Goal: Transaction & Acquisition: Purchase product/service

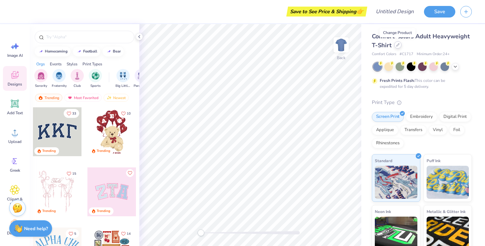
click at [398, 47] on div at bounding box center [398, 44] width 7 height 7
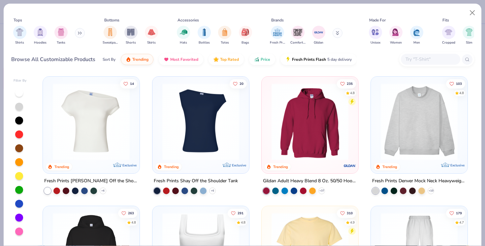
click at [302, 104] on img at bounding box center [310, 121] width 84 height 77
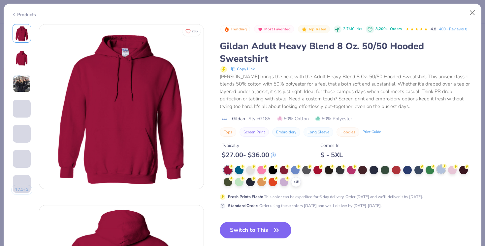
click at [441, 174] on div at bounding box center [441, 169] width 9 height 9
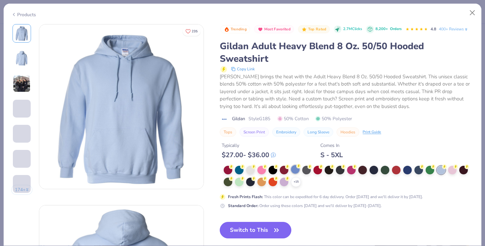
click at [296, 171] on div at bounding box center [295, 169] width 9 height 9
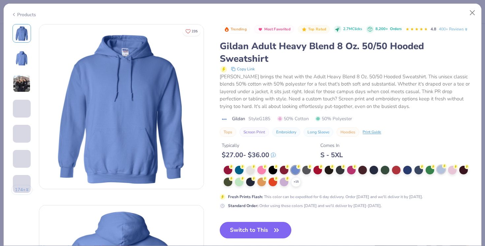
click at [444, 170] on div at bounding box center [441, 169] width 9 height 9
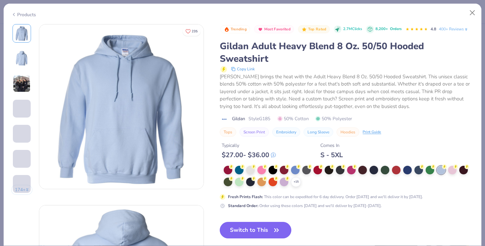
click at [238, 221] on div "Trending Most Favorited Top Rated 2.7M Clicks 8,200+ Orders 4.8 400+ Reviews Gi…" at bounding box center [347, 167] width 254 height 287
click at [238, 228] on button "Switch to This" at bounding box center [256, 230] width 72 height 17
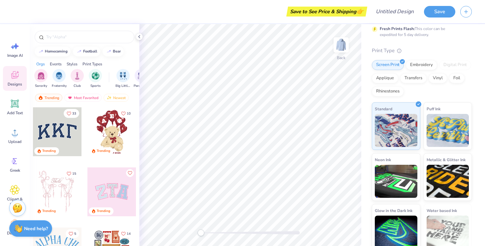
scroll to position [57, 0]
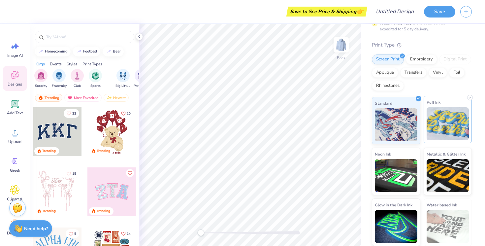
click at [444, 133] on img at bounding box center [448, 123] width 43 height 33
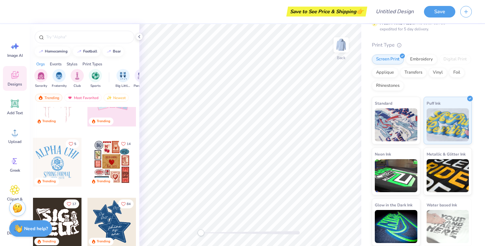
scroll to position [0, 0]
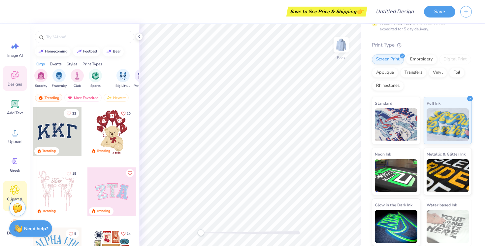
click at [19, 188] on icon at bounding box center [14, 189] width 9 height 9
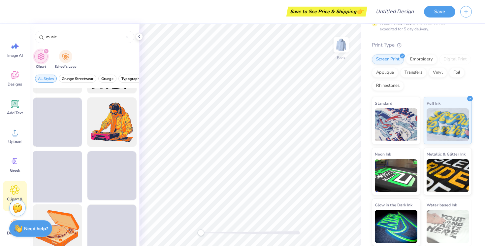
scroll to position [154, 0]
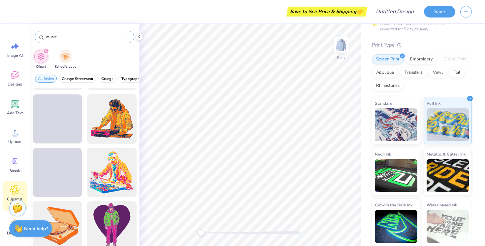
click at [47, 38] on input "music" at bounding box center [86, 37] width 80 height 7
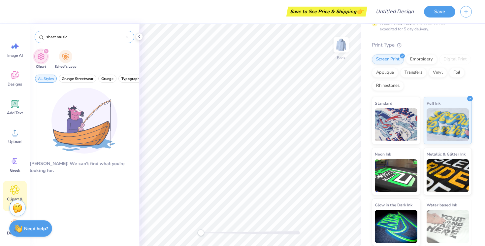
click at [66, 40] on div "sheet music" at bounding box center [85, 37] width 100 height 13
click at [56, 35] on input "sheet music" at bounding box center [86, 37] width 80 height 7
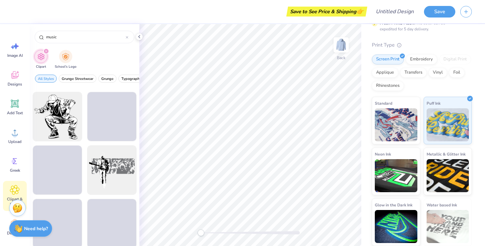
scroll to position [693, 0]
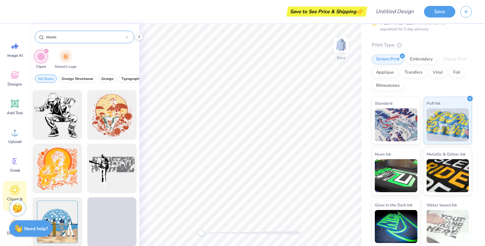
click at [71, 36] on input "music" at bounding box center [86, 37] width 80 height 7
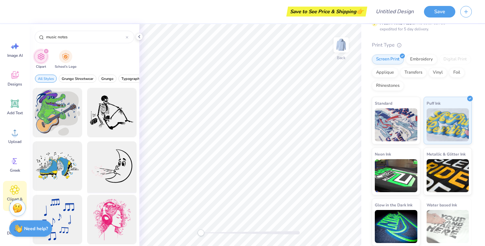
scroll to position [55, 0]
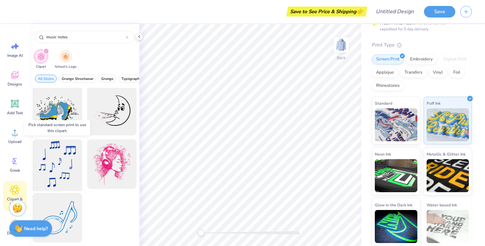
type input "music notes"
click at [57, 166] on div at bounding box center [57, 164] width 54 height 54
drag, startPoint x: 60, startPoint y: 181, endPoint x: 71, endPoint y: 167, distance: 17.6
click at [71, 167] on div at bounding box center [57, 164] width 54 height 54
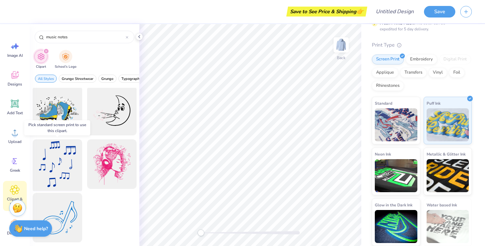
click at [64, 166] on div at bounding box center [57, 164] width 54 height 54
click at [89, 206] on div at bounding box center [112, 219] width 50 height 53
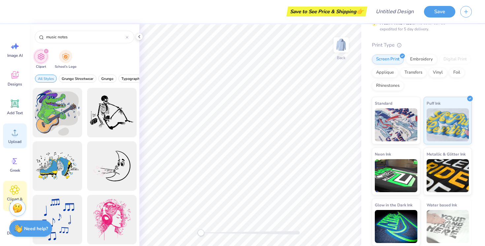
scroll to position [43, 0]
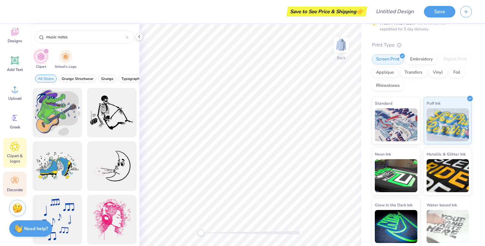
click at [16, 177] on circle at bounding box center [15, 178] width 5 height 5
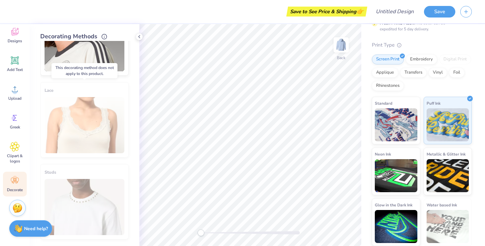
scroll to position [0, 0]
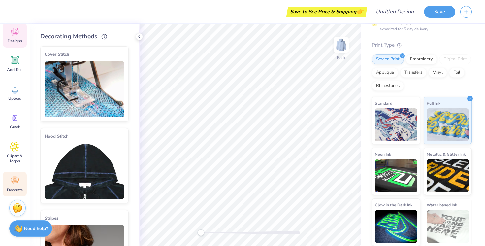
click at [17, 34] on icon at bounding box center [15, 32] width 6 height 5
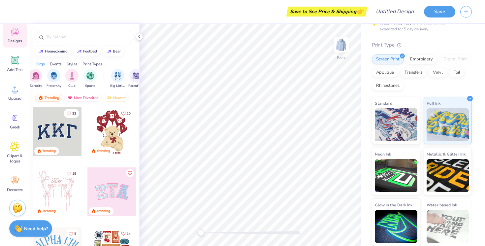
scroll to position [0, 6]
click at [77, 80] on div "Club" at bounding box center [71, 77] width 13 height 19
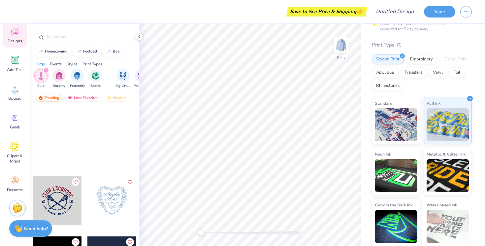
scroll to position [61, 0]
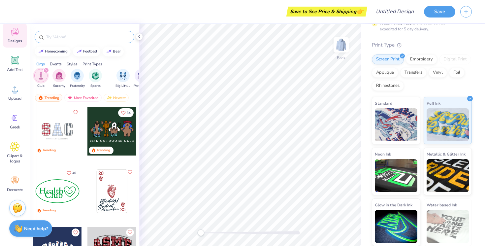
click at [73, 39] on input "text" at bounding box center [88, 37] width 85 height 7
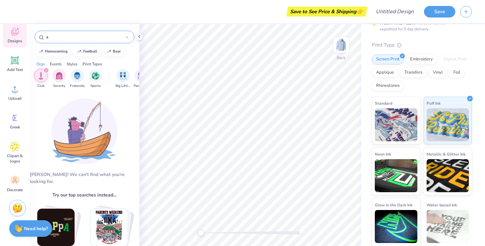
type input "a"
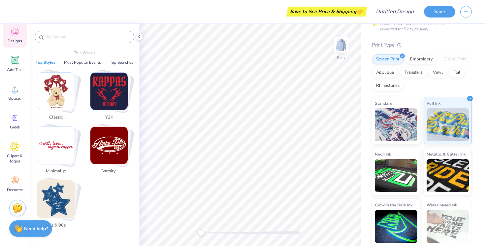
click at [13, 38] on div "Designs" at bounding box center [15, 35] width 24 height 25
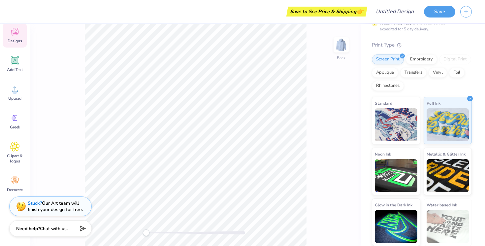
click at [14, 38] on span "Designs" at bounding box center [15, 40] width 15 height 5
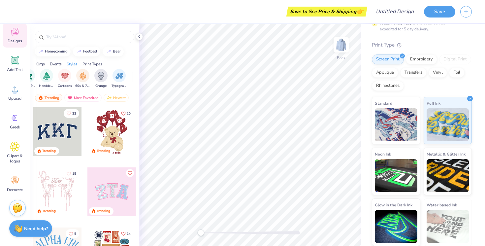
scroll to position [0, 435]
click at [114, 74] on img "filter for Typography" at bounding box center [115, 75] width 8 height 8
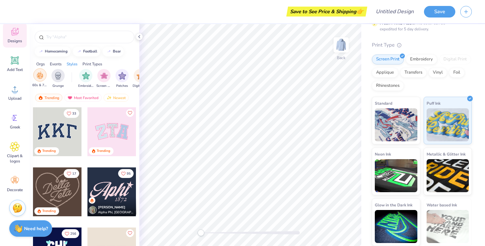
scroll to position [0, 493]
click at [85, 73] on img "filter for Embroidery" at bounding box center [86, 75] width 8 height 8
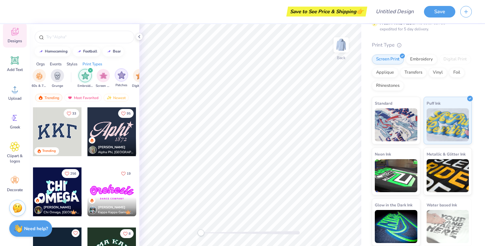
click at [122, 75] on img "filter for Patches" at bounding box center [122, 75] width 8 height 8
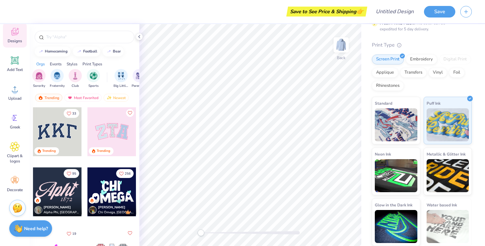
scroll to position [0, 0]
click at [79, 78] on img "filter for Club" at bounding box center [77, 76] width 7 height 8
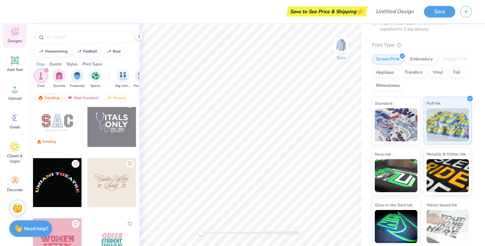
scroll to position [8, 0]
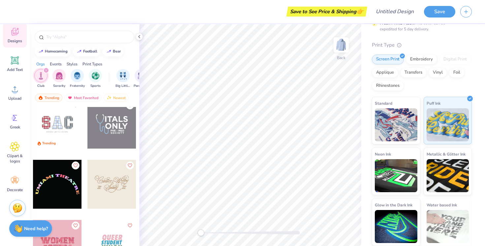
click at [103, 183] on div at bounding box center [111, 184] width 49 height 49
click at [401, 121] on img at bounding box center [396, 123] width 43 height 33
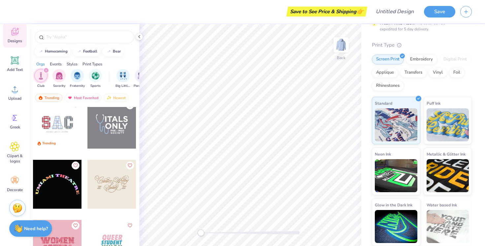
click at [117, 193] on div at bounding box center [111, 184] width 49 height 49
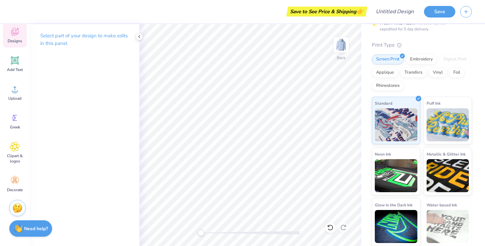
click at [8, 39] on span "Designs" at bounding box center [15, 40] width 15 height 5
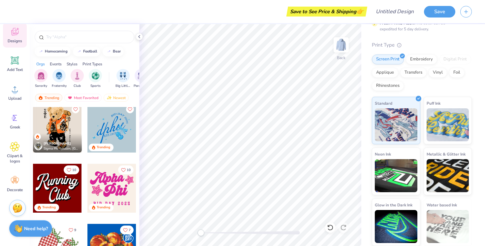
scroll to position [603, 0]
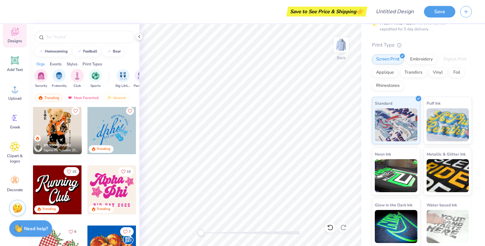
click at [100, 125] on div at bounding box center [111, 129] width 49 height 49
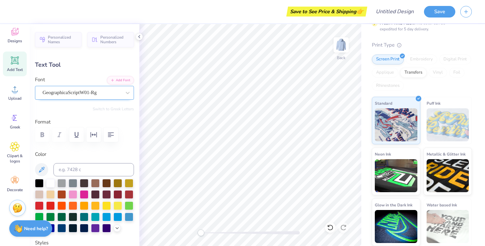
click at [102, 92] on div "GeographicaScriptW01-Rg" at bounding box center [82, 92] width 80 height 10
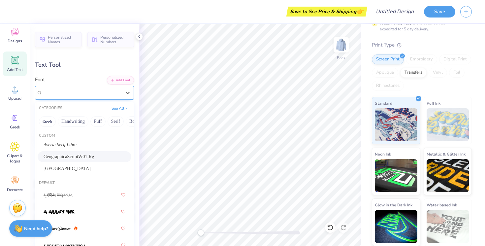
click at [102, 92] on div "GeographicaScriptW01-Rg" at bounding box center [82, 93] width 79 height 8
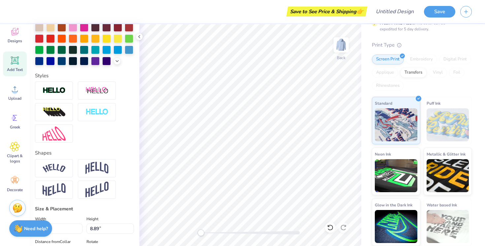
scroll to position [0, 0]
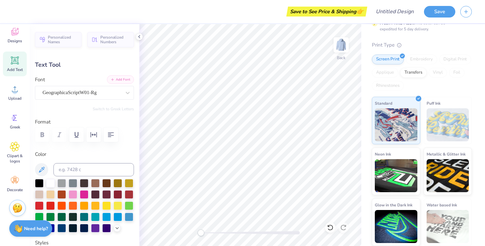
click at [117, 79] on button "Add Font" at bounding box center [120, 79] width 27 height 9
click at [80, 170] on input at bounding box center [93, 169] width 81 height 13
type textarea "dhie"
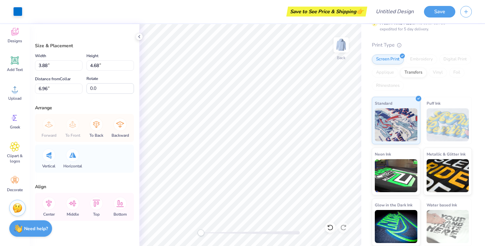
type input "3.88"
type input "4.68"
type input "6.96"
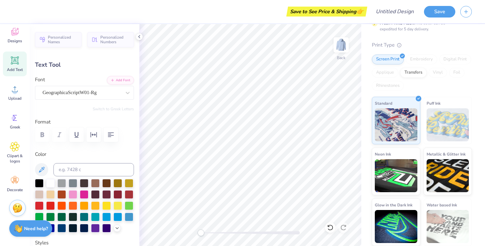
type textarea "touchtones"
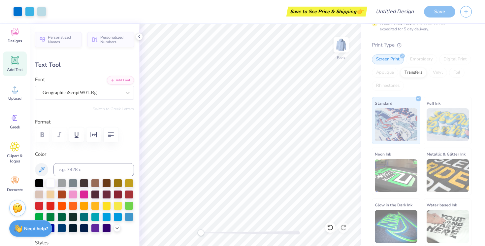
type input "0.0"
click at [16, 35] on icon at bounding box center [14, 32] width 7 height 8
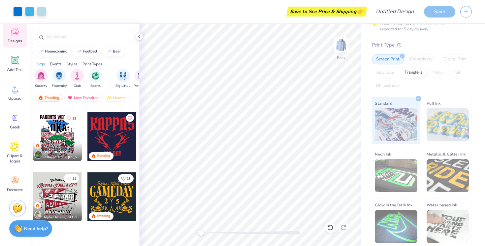
scroll to position [0, 0]
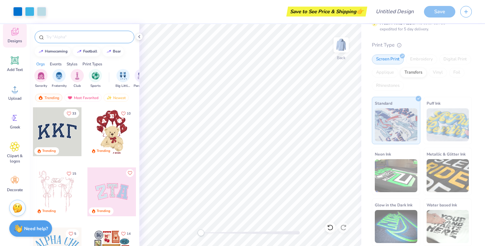
click at [91, 34] on input "text" at bounding box center [88, 37] width 85 height 7
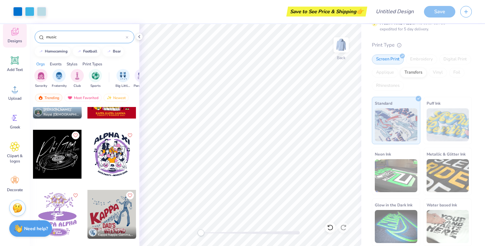
scroll to position [338, 0]
type input "music"
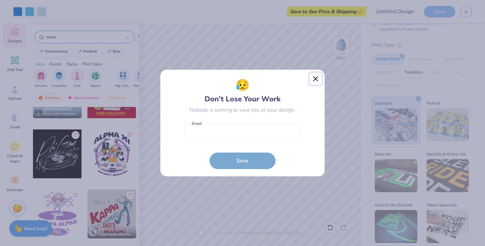
click at [315, 77] on button "Close" at bounding box center [316, 79] width 13 height 13
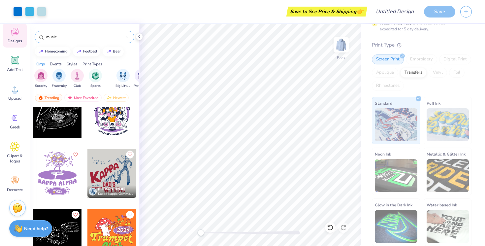
scroll to position [379, 0]
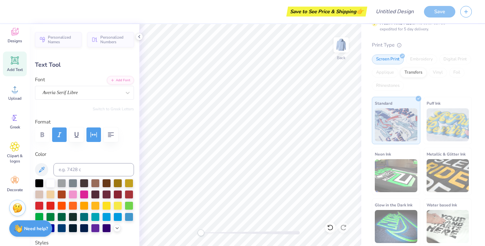
type input "0.0"
type input "15.47"
type input "6.00"
type input "6.02"
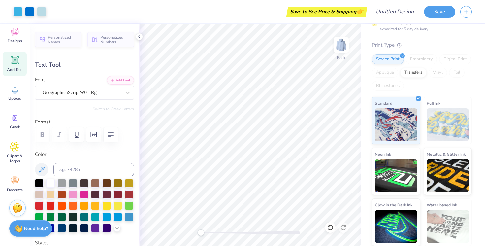
type input "0.0"
type input "5.50"
type input "3.49"
type input "3.00"
type input "0.0"
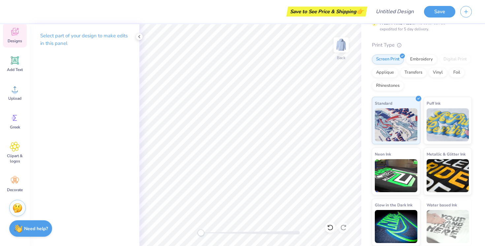
click at [13, 36] on icon at bounding box center [15, 32] width 10 height 10
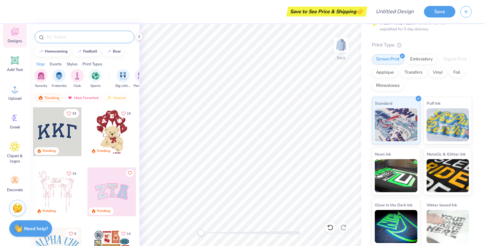
click at [63, 38] on input "text" at bounding box center [88, 37] width 85 height 7
type input "music"
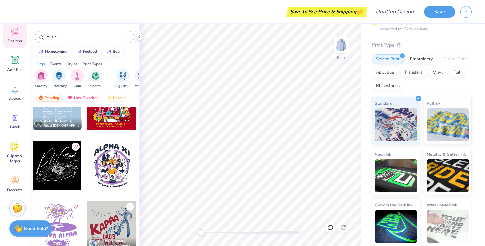
scroll to position [388, 0]
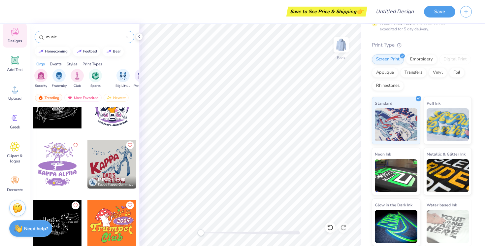
click at [104, 159] on div at bounding box center [111, 164] width 49 height 49
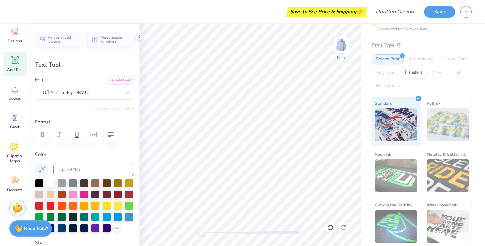
scroll to position [0, 0]
type textarea "A"
type input "3.34"
type input "3.51"
type input "7.86"
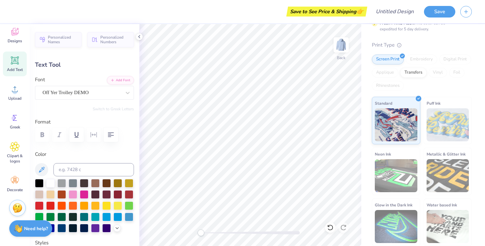
type input "-13.5"
type textarea "t"
type input "0.0"
click at [86, 89] on div "Off Yer Trolley DEMO" at bounding box center [82, 92] width 80 height 10
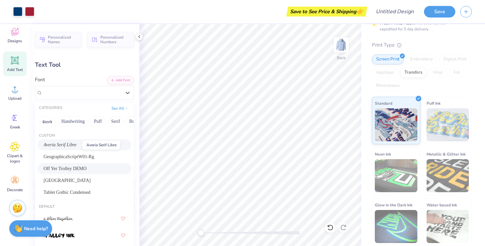
click at [75, 144] on span "Averia Serif Libre" at bounding box center [60, 144] width 33 height 7
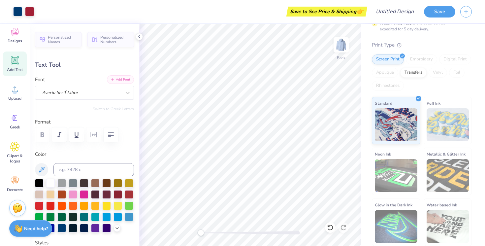
click at [119, 78] on button "Add Font" at bounding box center [120, 79] width 27 height 9
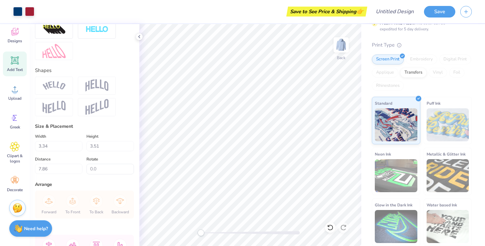
scroll to position [299, 0]
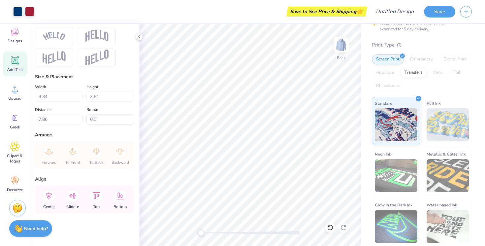
type input "3.59"
type input "1.48"
type input "10.95"
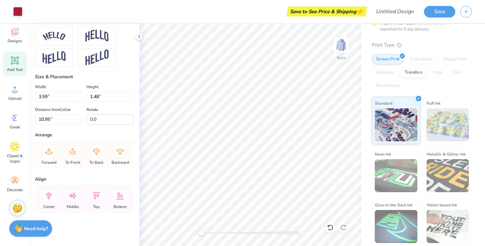
type input "-1.9"
type textarea "T"
type textarea "TOUCHTONES"
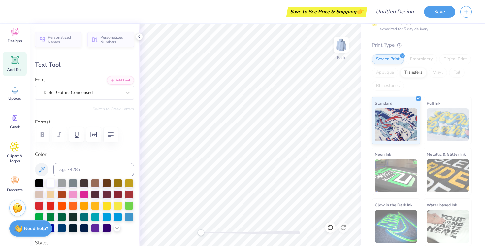
type input "-31.9"
type input "6.10"
type input "1.45"
type input "12.52"
type input "0.0"
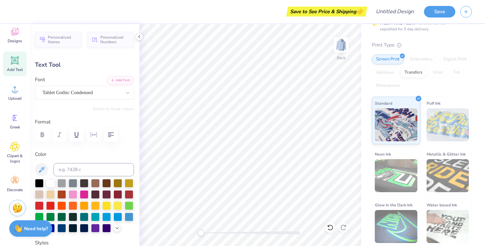
type input "0.0"
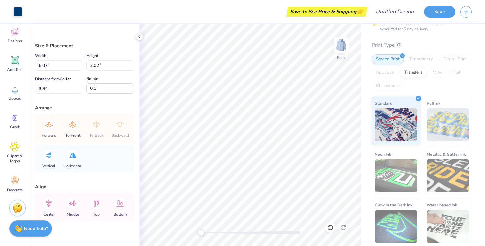
type input "5.09"
type input "2.86"
type input "8.34"
type input "10.1"
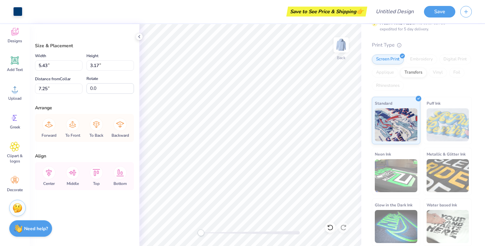
type input "10.11"
type input "0.72"
type input "0.91"
type input "8.27"
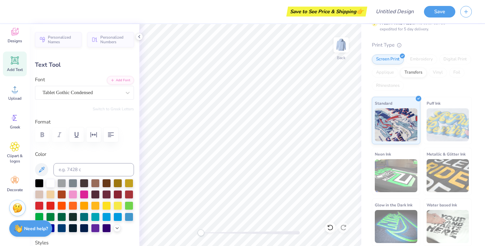
type input "-15.8"
click at [88, 95] on div "Tablet Gothic Condensed" at bounding box center [82, 92] width 80 height 10
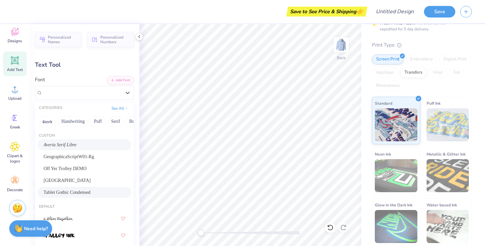
click at [84, 147] on div "Averia Serif Libre" at bounding box center [85, 144] width 82 height 7
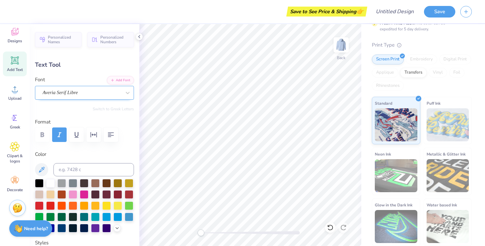
click at [83, 95] on div "Averia Serif Libre" at bounding box center [82, 92] width 80 height 10
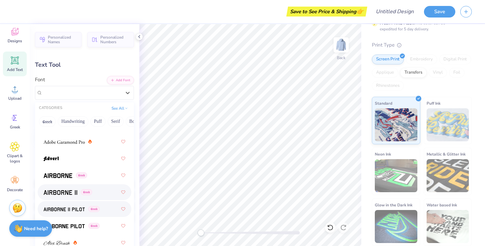
scroll to position [194, 0]
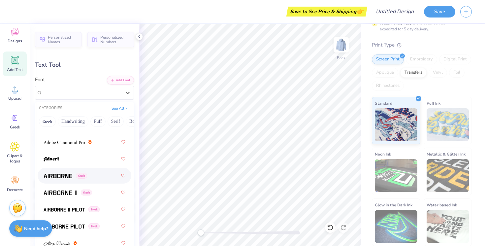
click at [90, 174] on div "Greek" at bounding box center [85, 176] width 82 height 12
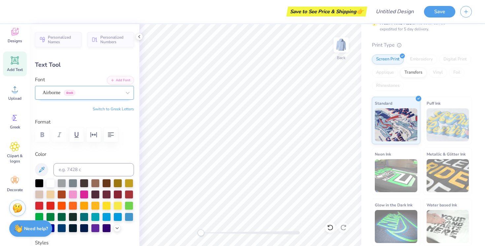
click at [86, 90] on div "Airborne Greek" at bounding box center [82, 92] width 80 height 10
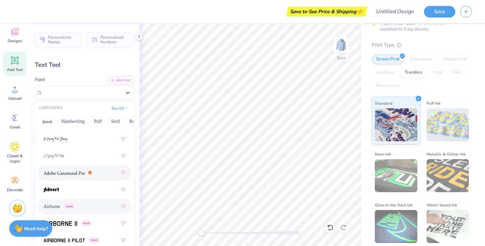
scroll to position [173, 0]
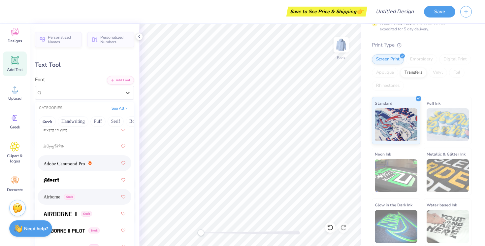
click at [77, 162] on img at bounding box center [64, 163] width 41 height 5
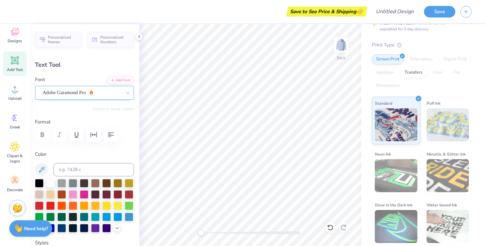
click at [83, 96] on div "Adobe Garamond Pro" at bounding box center [82, 92] width 80 height 10
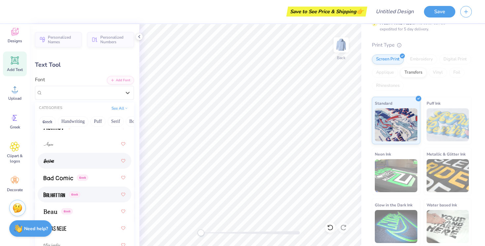
scroll to position [456, 0]
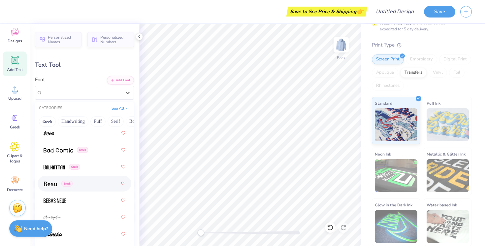
click at [77, 184] on div "Greek" at bounding box center [85, 184] width 82 height 12
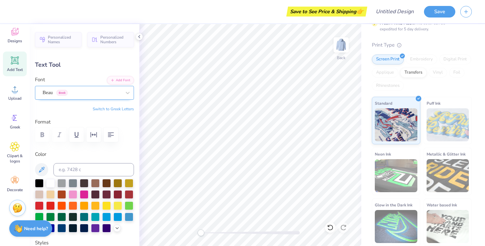
click at [70, 91] on div "Beau Greek" at bounding box center [82, 92] width 80 height 10
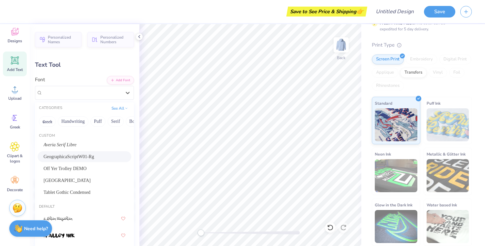
click at [81, 155] on span "GeographicaScriptW01-Rg" at bounding box center [69, 156] width 51 height 7
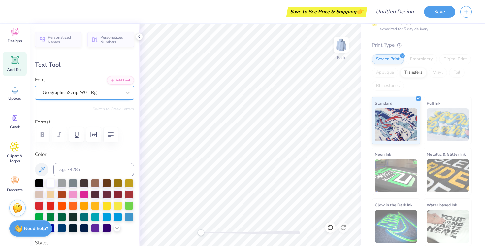
click at [84, 98] on div "GeographicaScriptW01-Rg" at bounding box center [84, 93] width 99 height 14
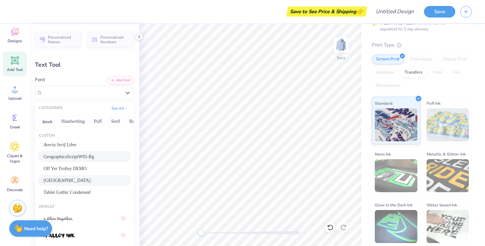
click at [83, 184] on div "[GEOGRAPHIC_DATA]" at bounding box center [85, 180] width 82 height 7
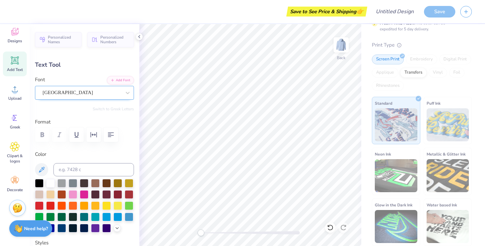
click at [83, 95] on div "[GEOGRAPHIC_DATA]" at bounding box center [82, 92] width 80 height 10
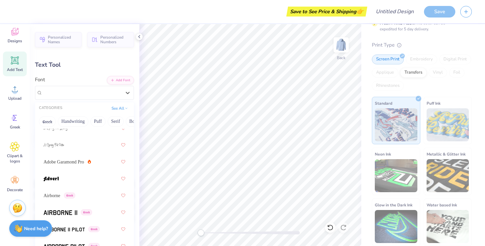
scroll to position [181, 0]
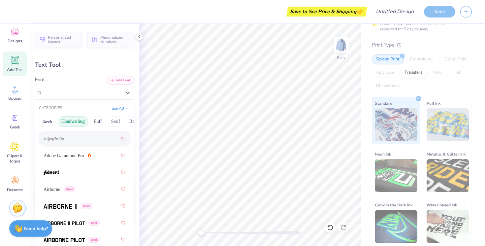
click at [74, 123] on button "Handwriting" at bounding box center [73, 121] width 31 height 11
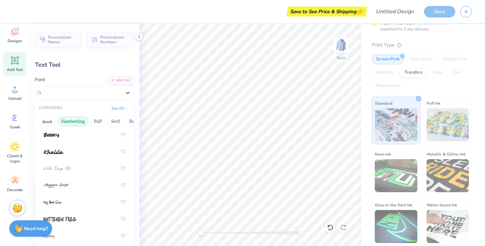
scroll to position [0, 0]
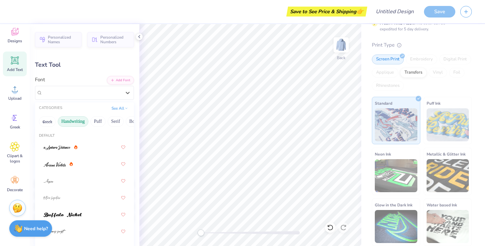
click at [79, 122] on button "Handwriting" at bounding box center [73, 121] width 31 height 11
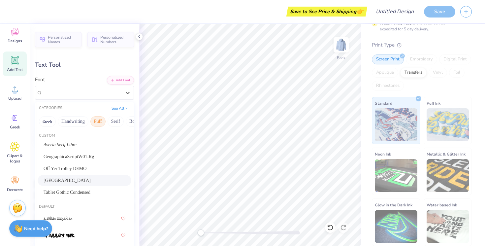
click at [91, 122] on button "Puff" at bounding box center [97, 121] width 15 height 11
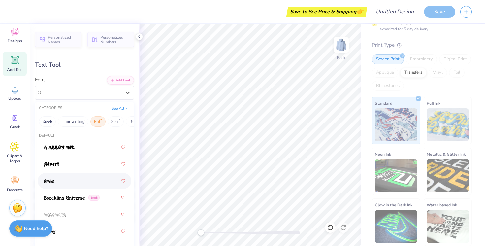
click at [73, 181] on div at bounding box center [85, 181] width 82 height 12
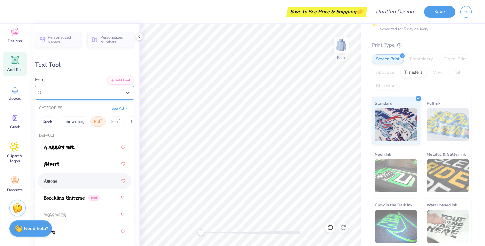
click at [105, 95] on div "Autone" at bounding box center [82, 92] width 80 height 10
click at [77, 122] on button "Handwriting" at bounding box center [73, 121] width 31 height 11
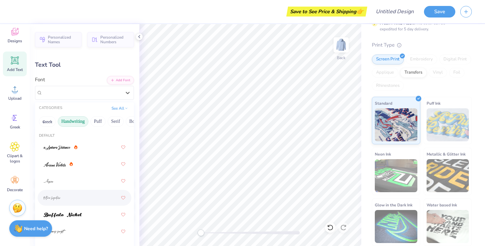
click at [67, 192] on div at bounding box center [85, 198] width 82 height 12
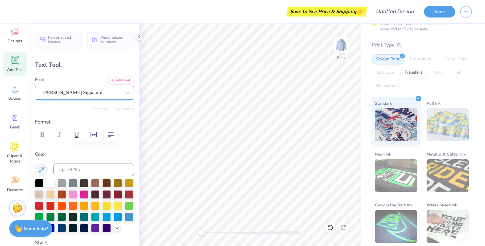
click at [74, 87] on div "[PERSON_NAME] Signature" at bounding box center [84, 93] width 99 height 14
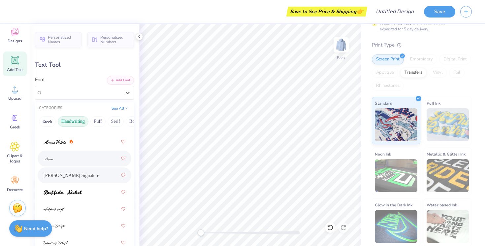
scroll to position [25, 0]
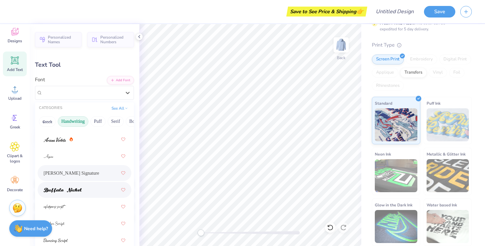
click at [70, 188] on span at bounding box center [63, 190] width 38 height 7
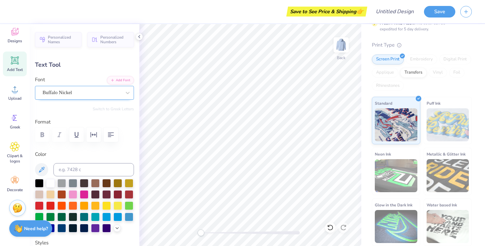
click at [75, 91] on div "Buffalo Nickel" at bounding box center [82, 92] width 80 height 10
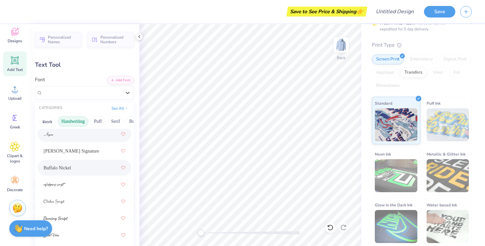
scroll to position [53, 0]
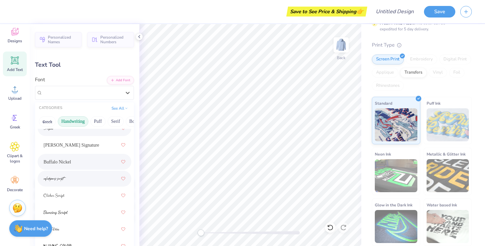
click at [74, 178] on div at bounding box center [85, 179] width 82 height 12
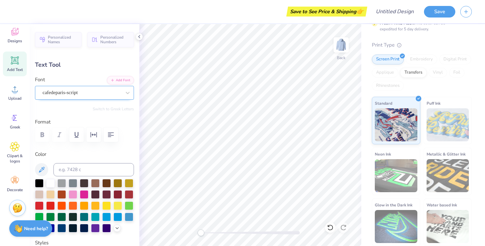
click at [76, 95] on div "cafedeparis-script" at bounding box center [82, 92] width 80 height 10
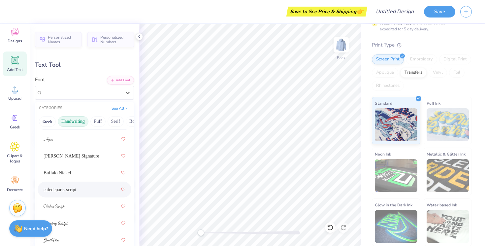
scroll to position [44, 0]
click at [86, 200] on div at bounding box center [85, 205] width 82 height 12
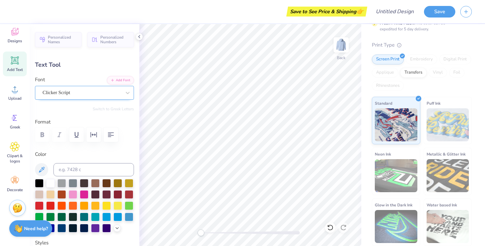
click at [84, 86] on div "Clicker Script" at bounding box center [84, 93] width 99 height 14
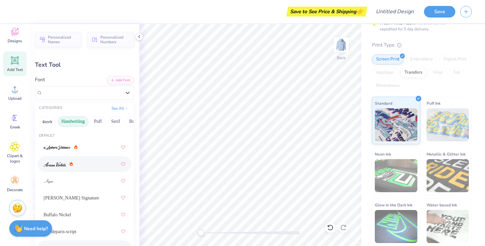
scroll to position [61, 0]
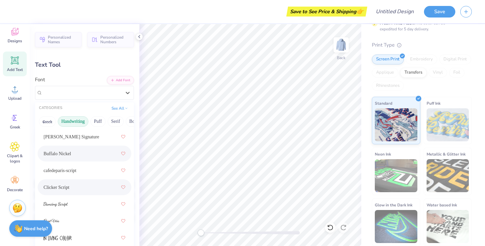
click at [77, 154] on div "Buffalo Nickel" at bounding box center [85, 154] width 82 height 12
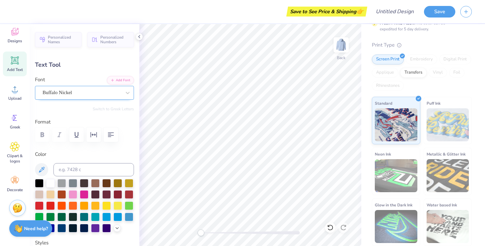
click at [80, 90] on div "Buffalo Nickel" at bounding box center [82, 92] width 80 height 10
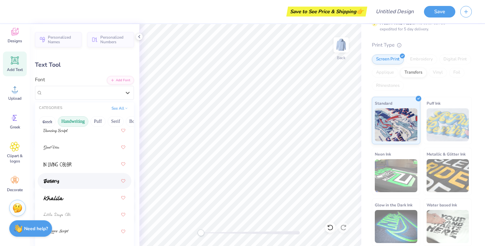
scroll to position [140, 0]
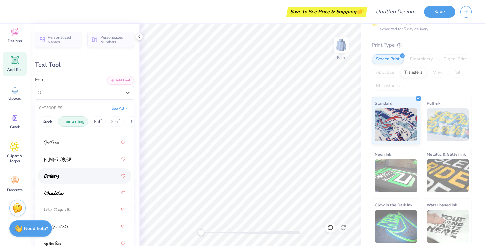
click at [68, 183] on div at bounding box center [85, 176] width 94 height 16
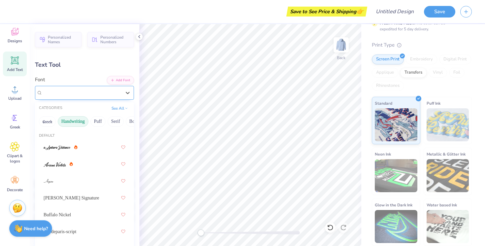
click at [64, 91] on div "Juniory" at bounding box center [82, 92] width 80 height 10
click at [50, 122] on button "Greek" at bounding box center [47, 121] width 17 height 11
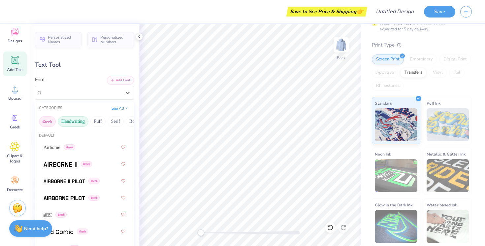
click at [72, 120] on button "Handwriting" at bounding box center [73, 121] width 31 height 11
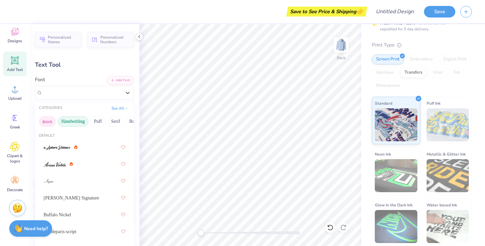
click at [45, 121] on button "Greek" at bounding box center [47, 121] width 17 height 11
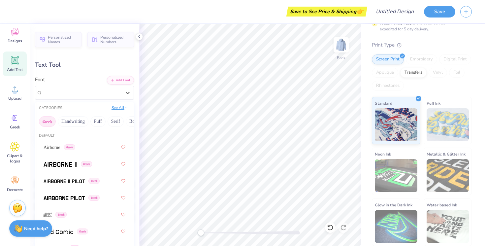
click at [113, 108] on button "See All" at bounding box center [120, 107] width 20 height 7
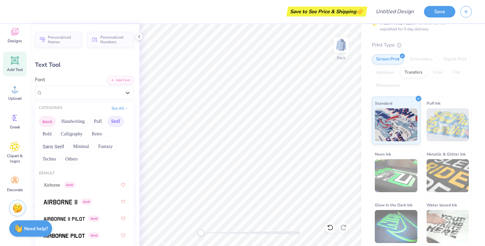
click at [113, 122] on button "Serif" at bounding box center [116, 121] width 16 height 11
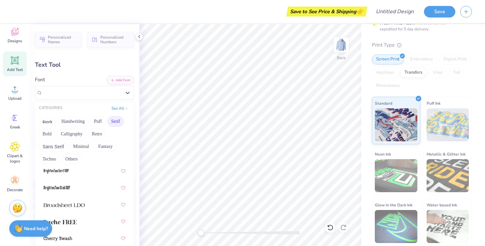
scroll to position [73, 0]
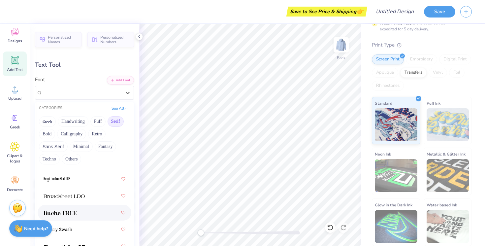
click at [89, 210] on div at bounding box center [85, 213] width 82 height 12
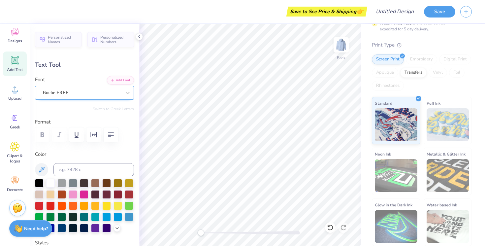
click at [120, 90] on div "Buche FREE" at bounding box center [82, 92] width 80 height 10
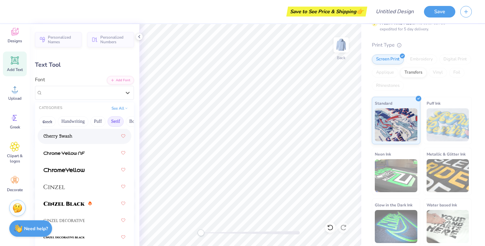
scroll to position [130, 0]
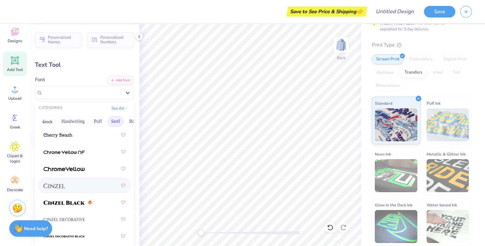
click at [83, 188] on div at bounding box center [85, 186] width 82 height 12
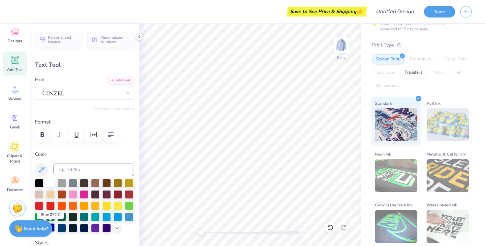
click at [53, 229] on div at bounding box center [50, 227] width 9 height 9
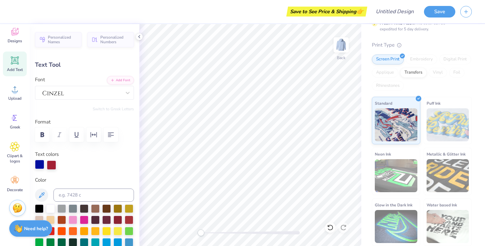
click at [44, 165] on div at bounding box center [39, 164] width 9 height 9
click at [110, 166] on div at bounding box center [84, 164] width 99 height 9
click at [49, 165] on div at bounding box center [51, 164] width 9 height 9
click at [52, 165] on div at bounding box center [51, 164] width 9 height 9
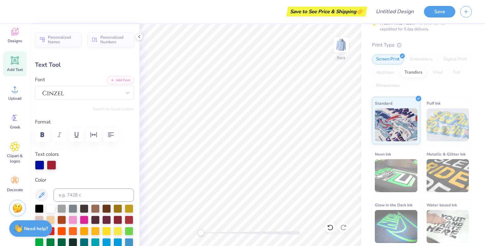
click at [51, 163] on div at bounding box center [51, 164] width 9 height 9
click at [39, 201] on div at bounding box center [84, 195] width 99 height 13
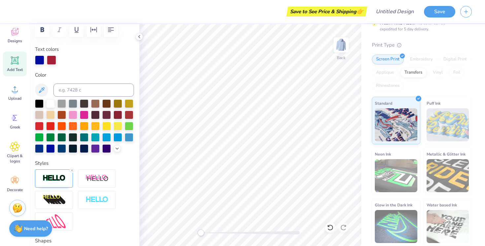
scroll to position [106, 0]
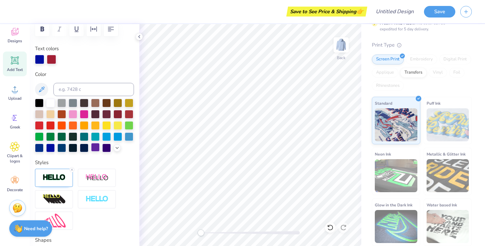
click at [93, 146] on div at bounding box center [95, 147] width 9 height 9
click at [73, 169] on line at bounding box center [72, 170] width 2 height 2
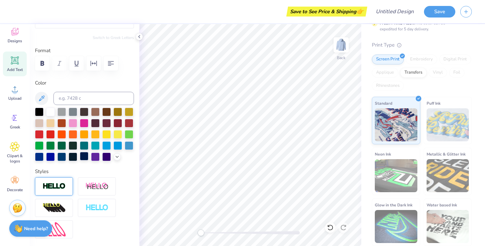
scroll to position [71, 0]
type input "8.46"
type input "3.09"
type input "6.50"
type input "0.0"
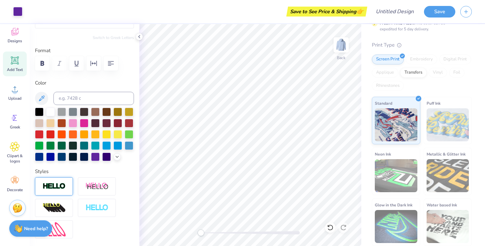
type input "6.53"
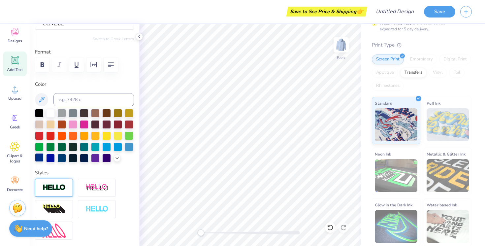
click at [41, 158] on div at bounding box center [39, 157] width 9 height 9
click at [42, 61] on icon "button" at bounding box center [42, 65] width 8 height 8
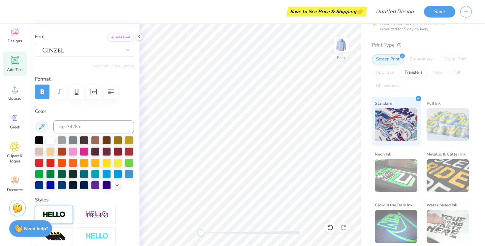
scroll to position [40, 0]
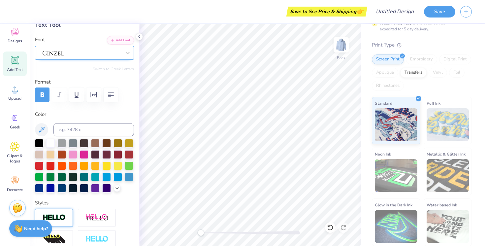
click at [56, 47] on div at bounding box center [84, 53] width 99 height 14
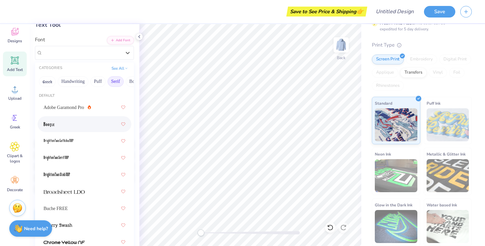
click at [61, 127] on div at bounding box center [85, 124] width 82 height 12
click at [76, 52] on div "BOOTLE Greek" at bounding box center [82, 53] width 80 height 10
click at [73, 141] on img at bounding box center [59, 141] width 30 height 5
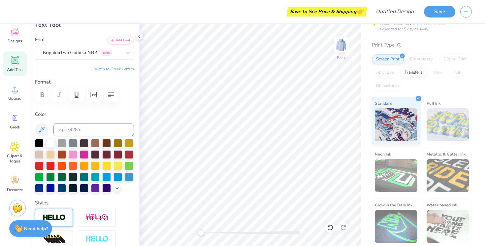
type input "0.0"
type input "3.71"
type input "0.86"
type input "5.59"
type input "-1.4"
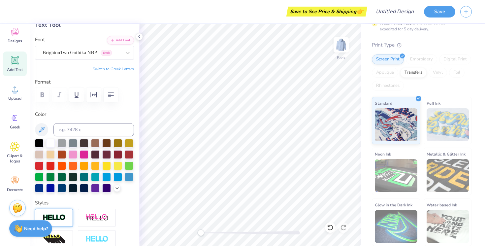
type input "4.86"
type input "1.12"
type input "5.57"
type input "-0.5"
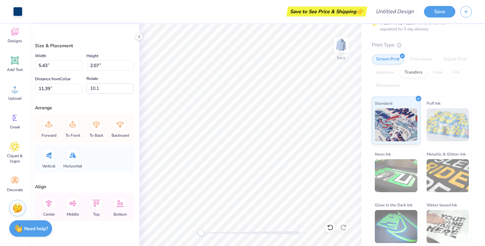
type input "34.3"
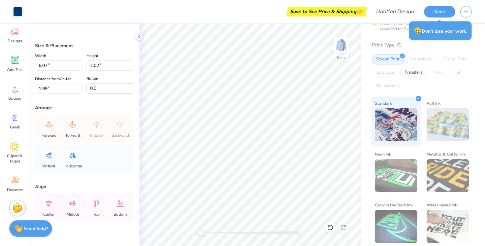
type input "29.1"
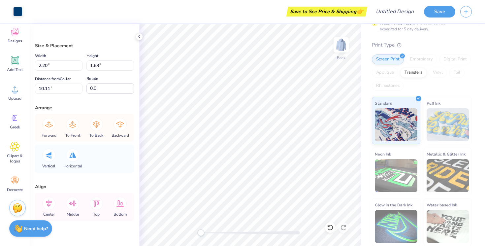
type input "-149.9"
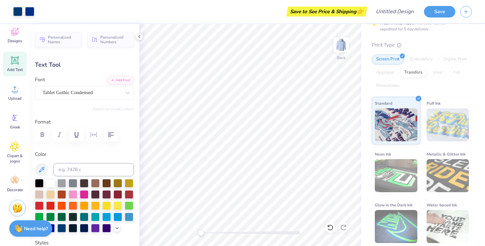
type input "0.0"
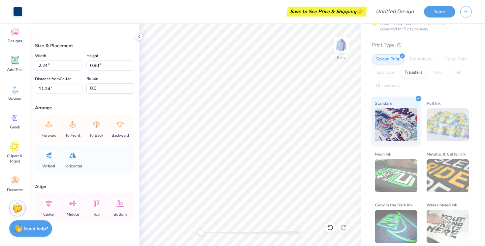
type input "168.5"
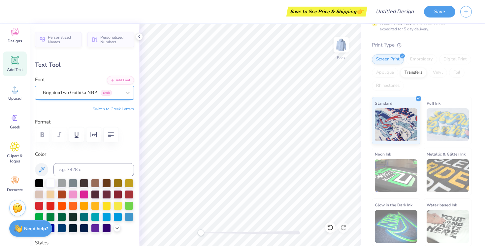
click at [59, 91] on div "BrightonTwo Gothika NBP Greek" at bounding box center [82, 92] width 80 height 10
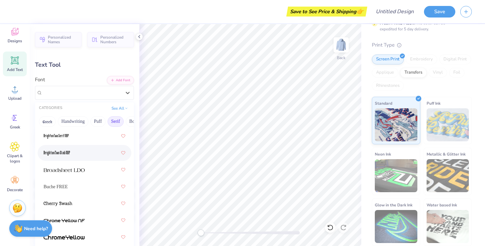
scroll to position [62, 0]
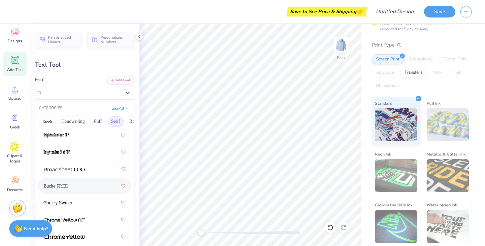
click at [76, 187] on div "Buche FREE" at bounding box center [85, 186] width 82 height 12
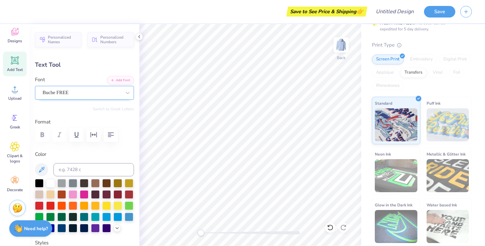
click at [79, 92] on div "Buche FREE" at bounding box center [82, 92] width 80 height 10
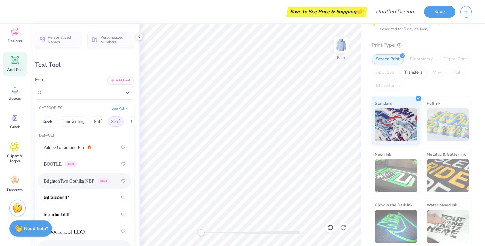
scroll to position [24, 0]
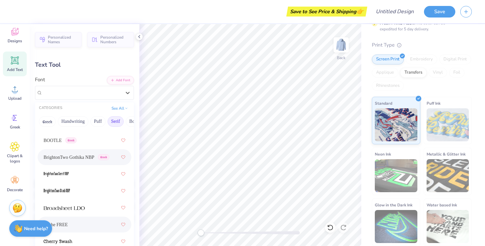
click at [84, 188] on div at bounding box center [85, 191] width 82 height 12
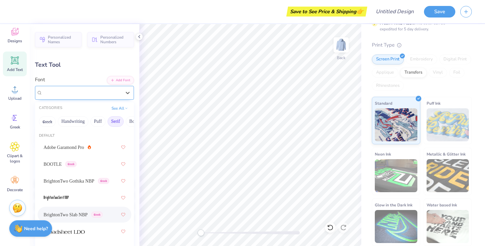
click at [80, 95] on div "BrightonTwo Slab NBP Greek" at bounding box center [82, 92] width 80 height 10
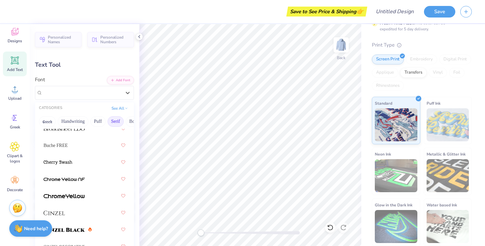
scroll to position [109, 0]
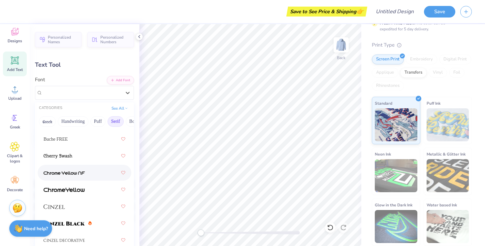
click at [95, 172] on div at bounding box center [85, 173] width 82 height 12
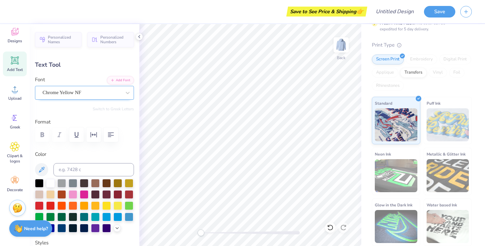
click at [99, 95] on div "Chrome Yellow NF" at bounding box center [82, 92] width 80 height 10
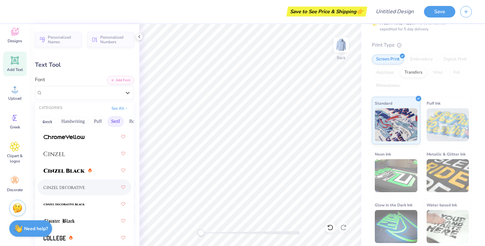
scroll to position [163, 0]
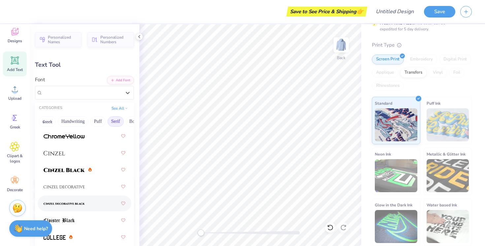
click at [89, 203] on div at bounding box center [85, 203] width 82 height 12
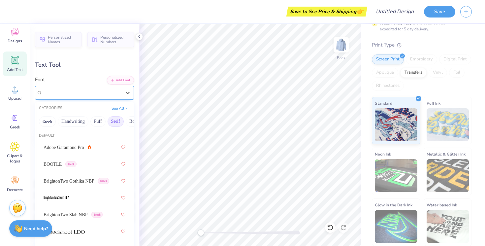
click at [85, 96] on div "Cinzel Decorative Black (Black)" at bounding box center [82, 92] width 80 height 10
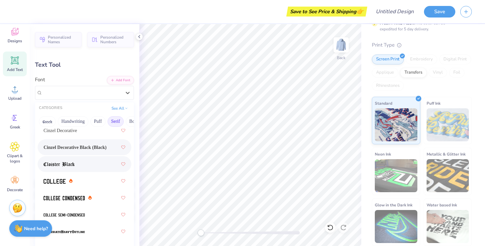
scroll to position [219, 0]
click at [87, 173] on div at bounding box center [85, 181] width 94 height 16
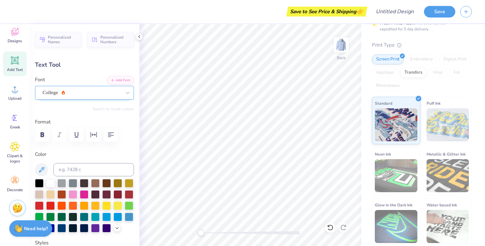
click at [81, 90] on div "College" at bounding box center [82, 92] width 80 height 10
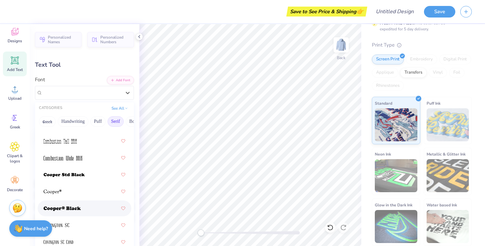
scroll to position [396, 0]
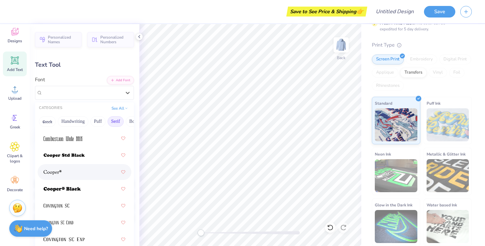
click at [78, 174] on div at bounding box center [85, 172] width 82 height 12
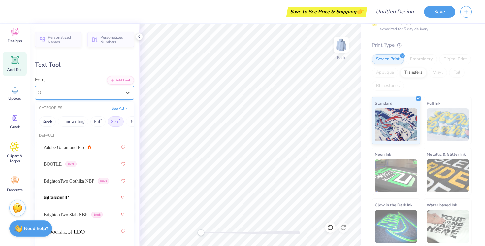
click at [58, 94] on div at bounding box center [82, 92] width 80 height 10
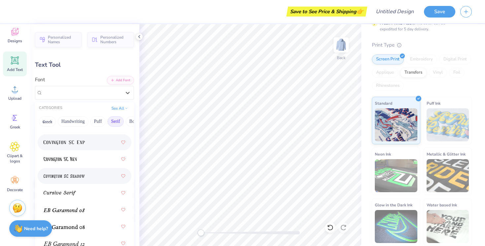
scroll to position [493, 0]
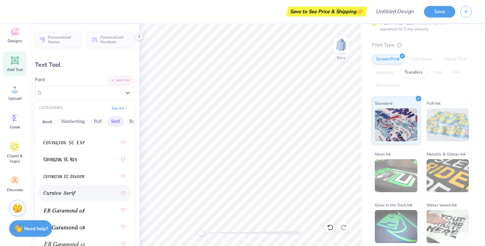
click at [88, 190] on div at bounding box center [85, 193] width 82 height 12
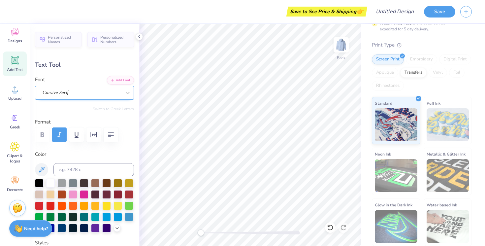
click at [60, 86] on div "Cursive Serif" at bounding box center [84, 93] width 99 height 14
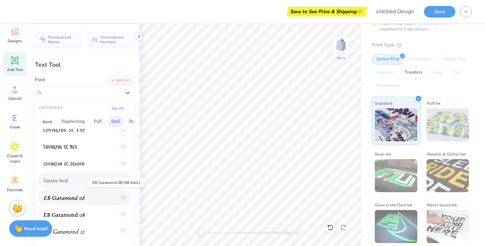
scroll to position [531, 0]
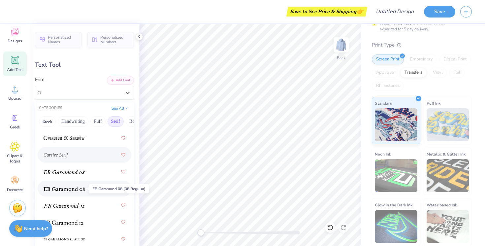
click at [73, 189] on img at bounding box center [64, 189] width 41 height 5
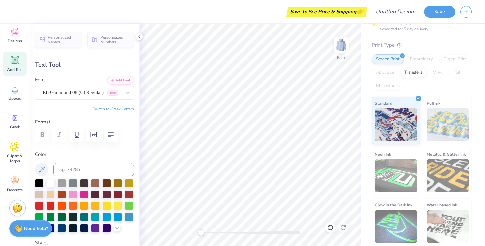
type input "0.0"
type input "10.05"
type input "1.06"
type input "5.72"
type input "-0.5"
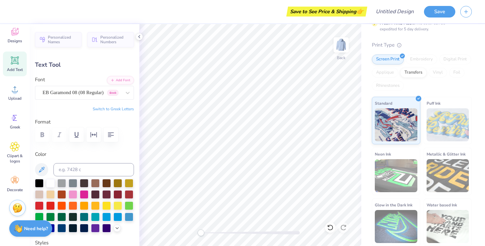
type input "6.79"
type input "0.71"
type input "5.74"
type input "0.0"
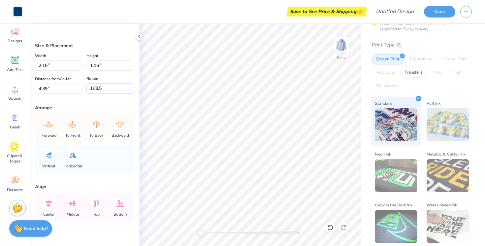
type input "171.3"
type input "-177.4"
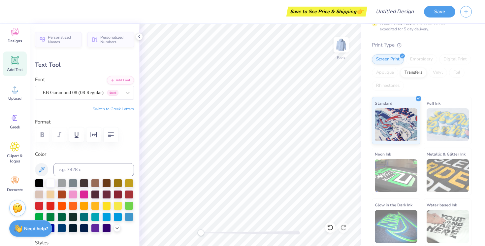
type input "0.0"
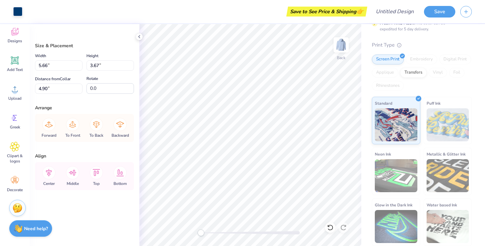
type input "4.94"
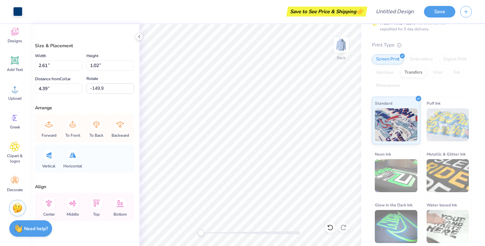
type input "-145.6"
type input "5.58"
type input "1.79"
type input "6.81"
type input "34.3"
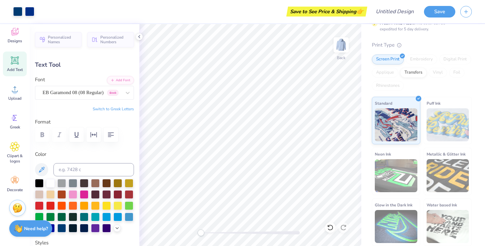
type input "0.0"
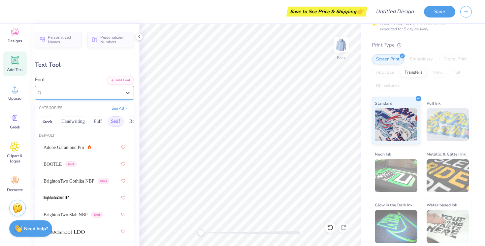
click at [62, 88] on div at bounding box center [82, 92] width 79 height 9
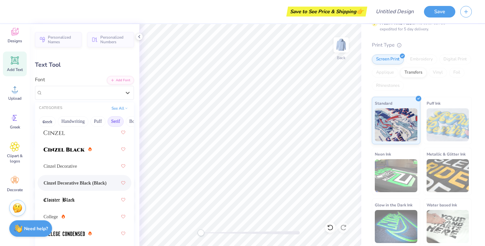
scroll to position [190, 0]
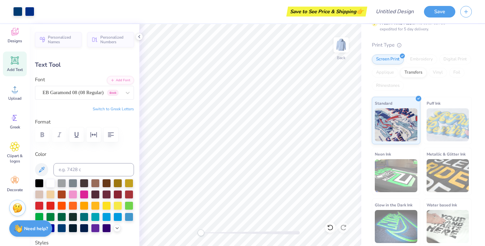
type input "0.0"
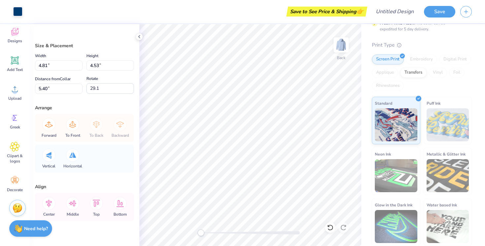
type input "-176.6"
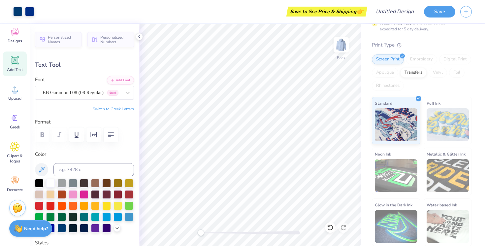
type input "0.0"
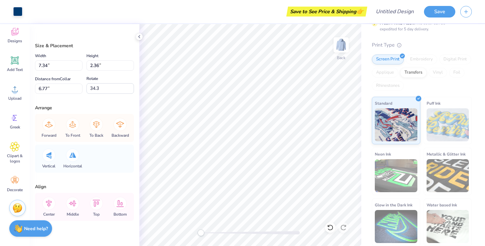
type input "36.1"
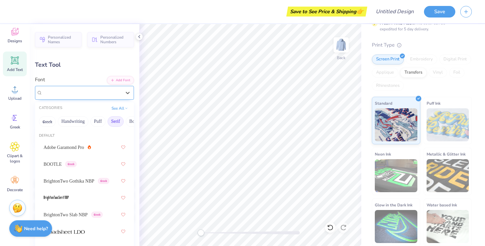
click at [80, 93] on div "EB Garamond 08 (08 Regular) [DEMOGRAPHIC_DATA]" at bounding box center [82, 92] width 80 height 10
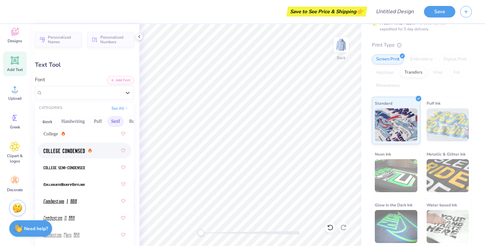
scroll to position [269, 0]
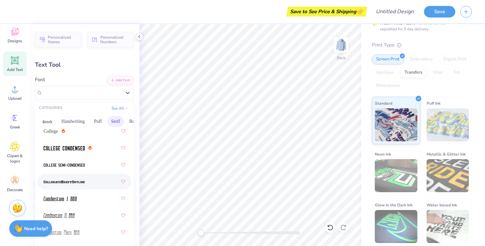
click at [82, 177] on div at bounding box center [85, 182] width 82 height 12
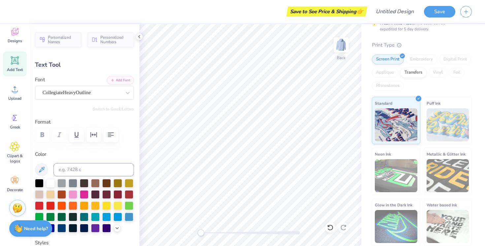
type input "0.0"
click at [94, 97] on div at bounding box center [82, 92] width 79 height 9
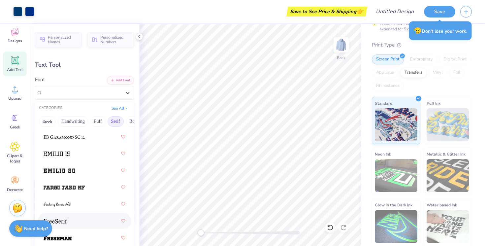
scroll to position [743, 0]
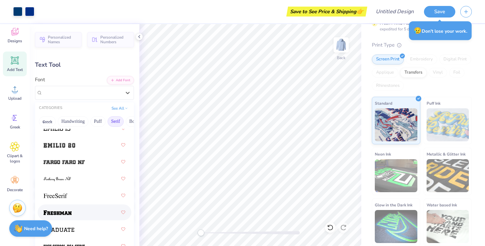
click at [73, 210] on div at bounding box center [85, 212] width 82 height 12
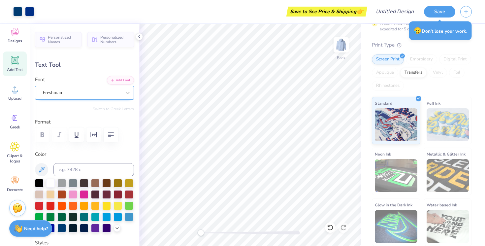
click at [70, 92] on div "Freshman" at bounding box center [82, 92] width 80 height 10
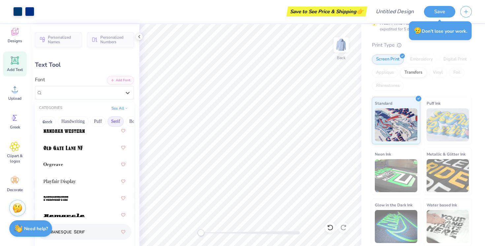
scroll to position [1010, 0]
click at [88, 133] on div at bounding box center [85, 131] width 82 height 12
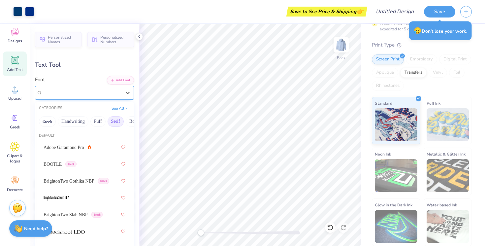
click at [79, 98] on div "Nandaka Western" at bounding box center [84, 93] width 99 height 14
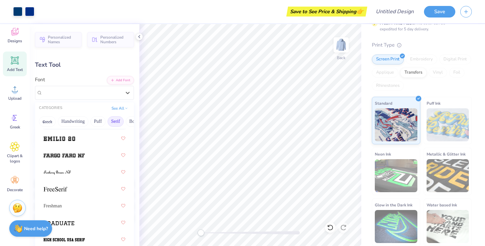
scroll to position [753, 0]
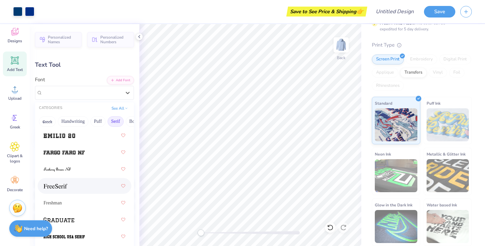
click at [83, 185] on div at bounding box center [85, 186] width 82 height 12
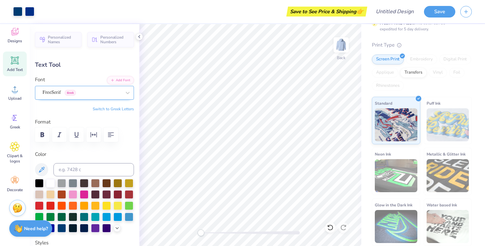
click at [85, 91] on div "FreeSerif Greek" at bounding box center [82, 92] width 80 height 10
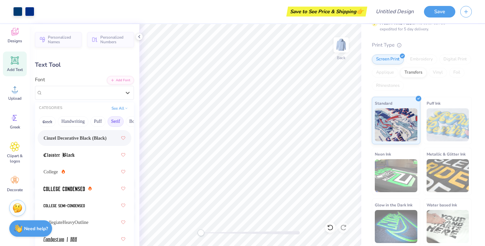
scroll to position [196, 0]
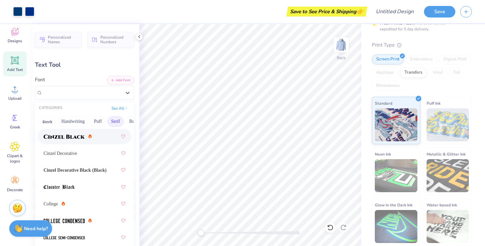
click at [85, 142] on div at bounding box center [85, 136] width 82 height 12
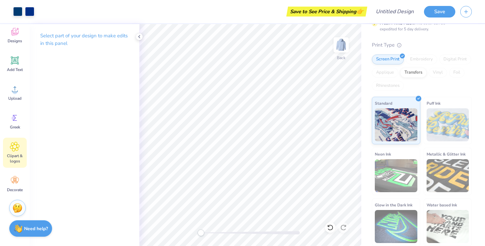
click at [13, 154] on span "Clipart & logos" at bounding box center [15, 158] width 22 height 11
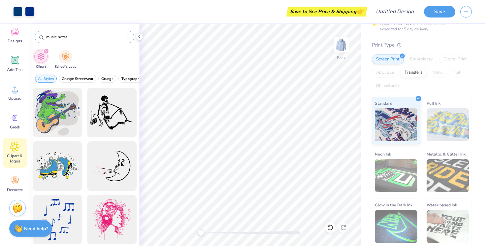
click at [89, 37] on input "music notes" at bounding box center [86, 37] width 80 height 7
type input "star"
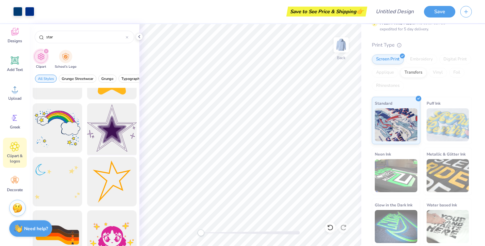
scroll to position [573, 0]
click at [120, 179] on div at bounding box center [112, 182] width 54 height 54
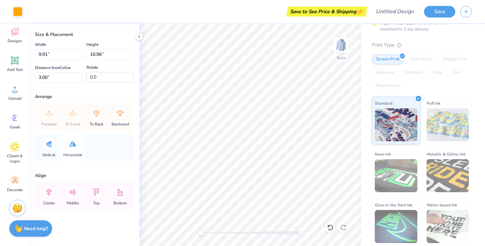
scroll to position [0, 0]
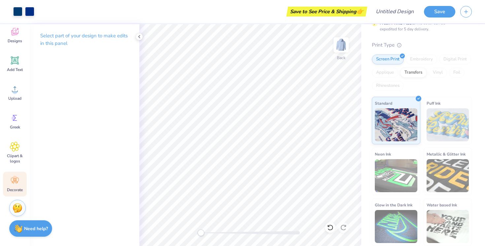
click at [18, 181] on icon at bounding box center [15, 181] width 8 height 6
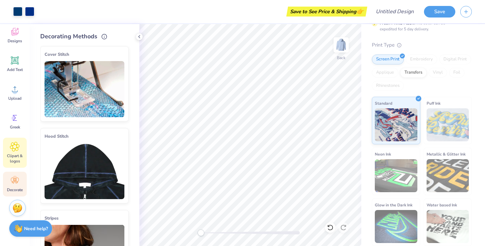
click at [15, 156] on span "Clipart & logos" at bounding box center [15, 158] width 22 height 11
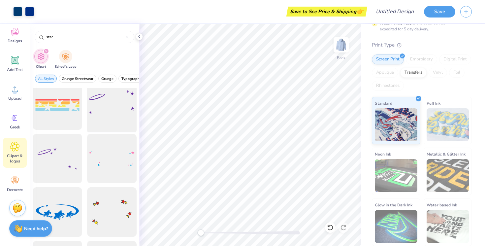
scroll to position [1400, 0]
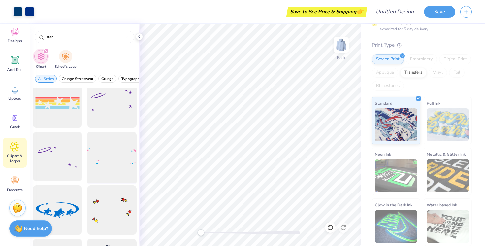
click at [94, 152] on div at bounding box center [112, 156] width 54 height 54
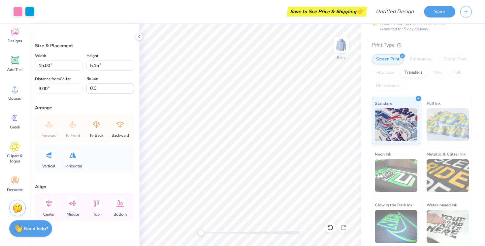
type input "12.15"
type input "4.17"
type input "3.98"
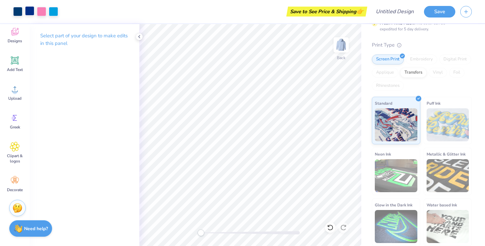
click at [29, 10] on div at bounding box center [29, 10] width 9 height 9
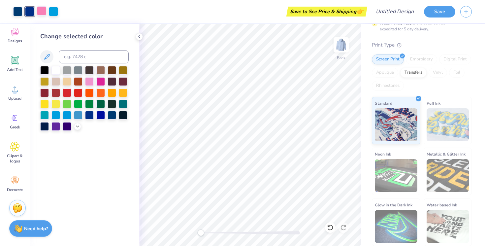
click at [39, 13] on div at bounding box center [41, 10] width 9 height 9
click at [99, 113] on div at bounding box center [100, 114] width 9 height 9
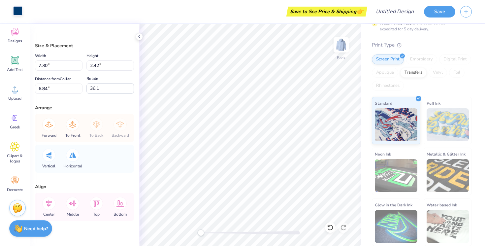
click at [18, 15] on div at bounding box center [17, 10] width 9 height 9
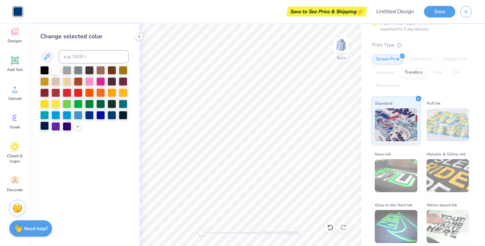
click at [47, 125] on div at bounding box center [44, 125] width 9 height 9
click at [88, 112] on div at bounding box center [89, 114] width 9 height 9
click at [114, 116] on div at bounding box center [112, 114] width 9 height 9
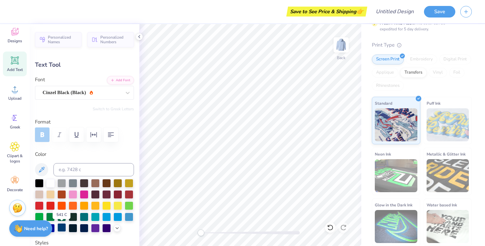
click at [62, 227] on div at bounding box center [61, 227] width 9 height 9
type input "0.0"
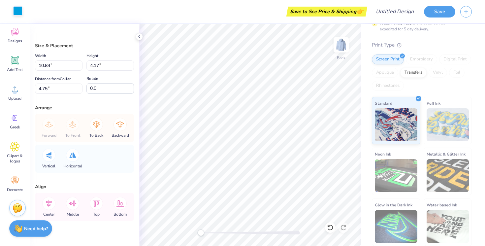
click at [22, 8] on div at bounding box center [17, 10] width 9 height 9
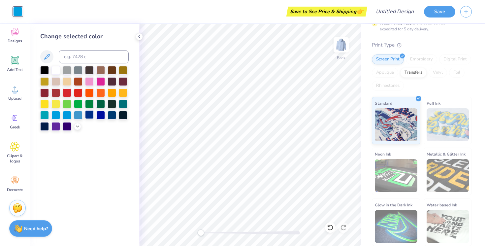
click at [89, 116] on div at bounding box center [89, 114] width 9 height 9
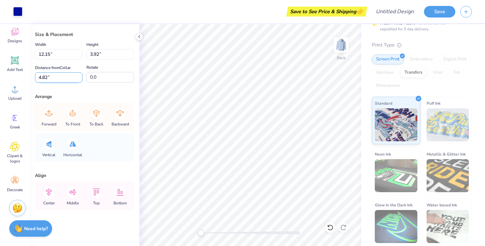
scroll to position [0, 0]
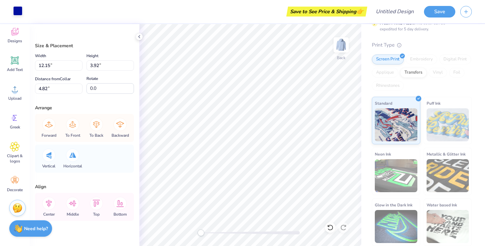
click at [22, 10] on div at bounding box center [17, 10] width 9 height 9
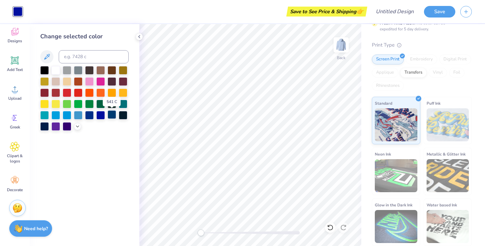
click at [114, 116] on div at bounding box center [112, 114] width 9 height 9
click at [81, 114] on div at bounding box center [78, 114] width 9 height 9
click at [87, 80] on div at bounding box center [89, 81] width 9 height 9
click at [82, 71] on div at bounding box center [78, 69] width 9 height 9
click at [65, 127] on div at bounding box center [67, 125] width 9 height 9
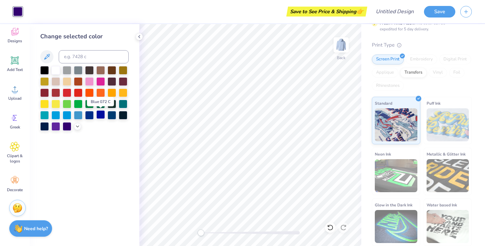
click at [99, 116] on div at bounding box center [100, 114] width 9 height 9
click at [90, 117] on div at bounding box center [89, 114] width 9 height 9
click at [112, 116] on div at bounding box center [112, 114] width 9 height 9
click at [80, 116] on div at bounding box center [78, 114] width 9 height 9
click at [68, 115] on div at bounding box center [67, 114] width 9 height 9
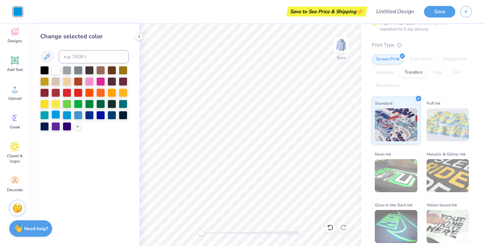
click at [58, 116] on div at bounding box center [56, 114] width 9 height 9
click at [67, 116] on div at bounding box center [67, 114] width 9 height 9
click at [99, 155] on div "Change selected color" at bounding box center [85, 135] width 110 height 222
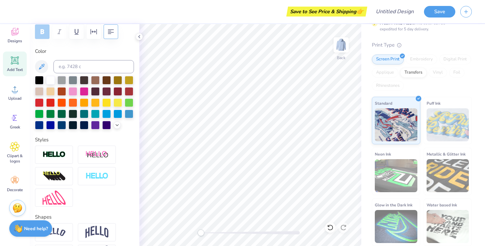
scroll to position [111, 0]
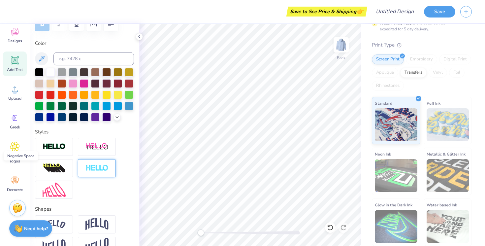
click at [106, 165] on img at bounding box center [97, 168] width 23 height 8
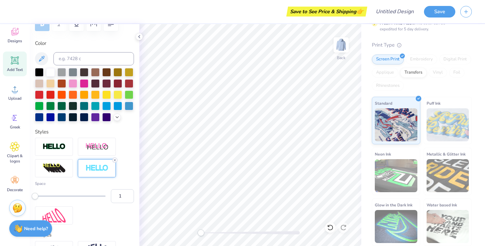
click at [115, 162] on div at bounding box center [114, 159] width 5 height 5
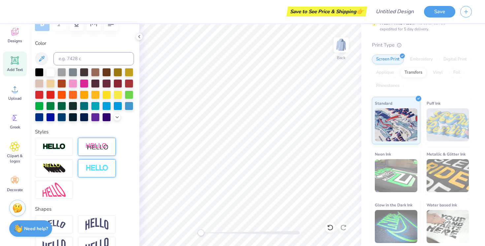
click at [104, 151] on div at bounding box center [97, 147] width 38 height 18
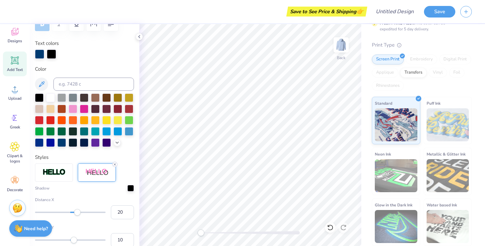
click at [116, 163] on icon at bounding box center [115, 164] width 4 height 4
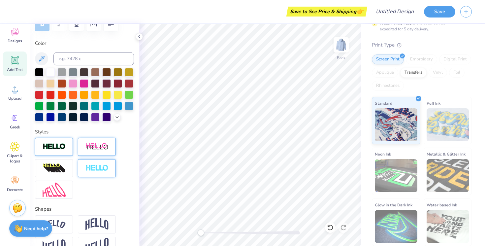
click at [68, 149] on div at bounding box center [54, 147] width 38 height 18
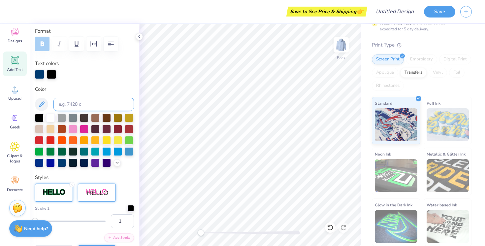
scroll to position [89, 0]
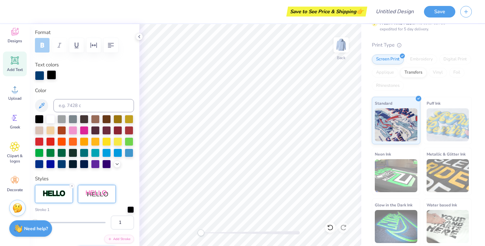
click at [53, 74] on div at bounding box center [51, 74] width 9 height 9
click at [53, 120] on div at bounding box center [50, 118] width 9 height 9
type input "0.0"
type input "8.53"
type input "0.86"
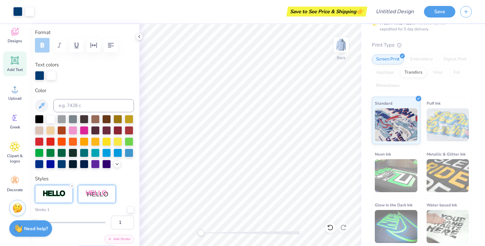
type input "5.98"
click at [107, 152] on div at bounding box center [106, 152] width 9 height 9
click at [40, 74] on div at bounding box center [39, 74] width 9 height 9
click at [64, 164] on div at bounding box center [61, 163] width 9 height 9
click at [67, 75] on div at bounding box center [63, 74] width 9 height 9
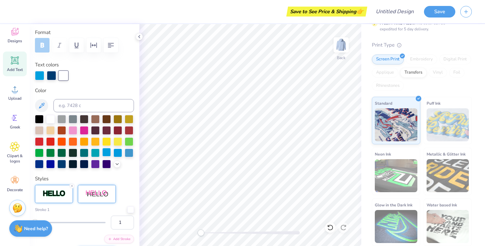
click at [107, 152] on div at bounding box center [106, 152] width 9 height 9
click at [126, 194] on div "Stroke 1 1 Add Stroke" at bounding box center [84, 235] width 99 height 101
type input "0.0"
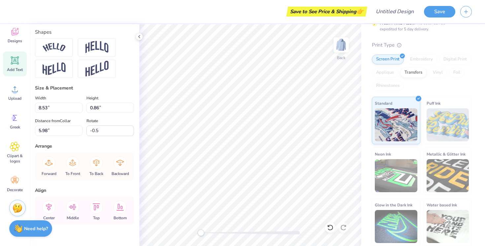
scroll to position [299, 0]
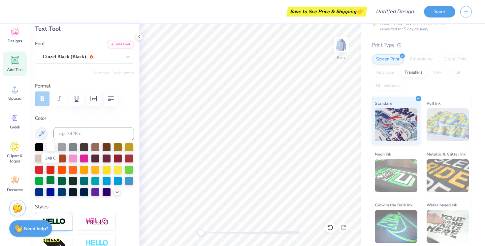
scroll to position [49, 0]
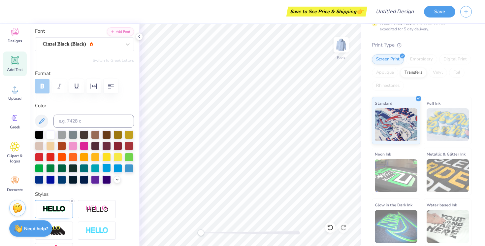
click at [106, 166] on div at bounding box center [106, 167] width 9 height 9
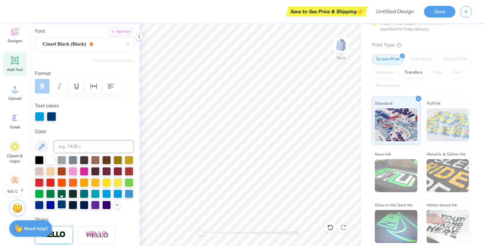
click at [62, 206] on div at bounding box center [61, 204] width 9 height 9
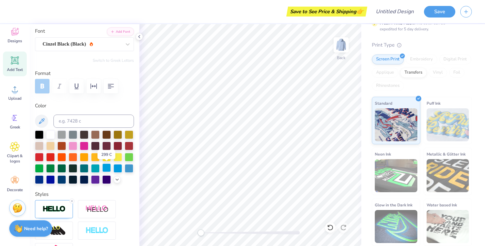
click at [107, 167] on div at bounding box center [106, 167] width 9 height 9
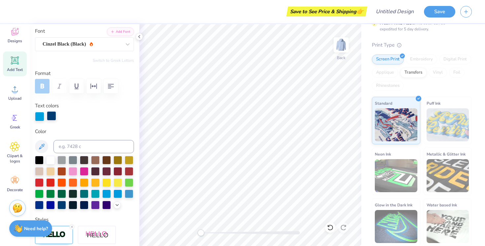
click at [50, 113] on div at bounding box center [51, 115] width 9 height 9
click at [63, 204] on div at bounding box center [61, 204] width 9 height 9
click at [42, 117] on div at bounding box center [39, 115] width 9 height 9
click at [61, 203] on div at bounding box center [61, 204] width 9 height 9
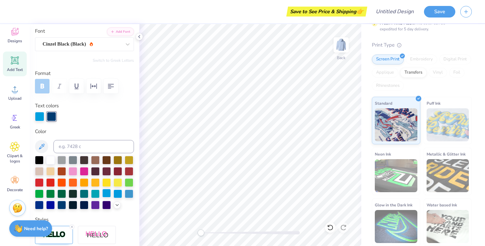
click at [107, 194] on div at bounding box center [106, 193] width 9 height 9
click at [63, 205] on div at bounding box center [61, 204] width 9 height 9
type input "0.0"
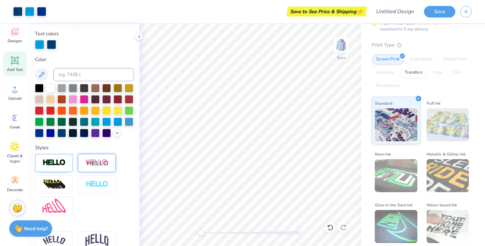
scroll to position [153, 0]
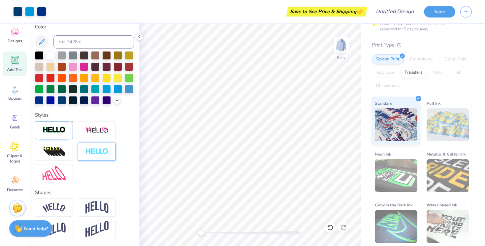
click at [101, 152] on img at bounding box center [97, 152] width 23 height 8
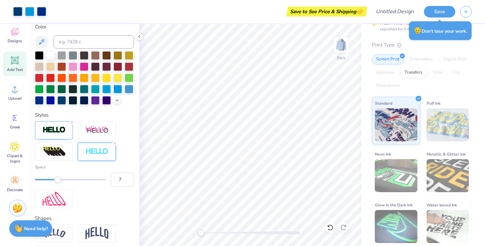
type input "8"
drag, startPoint x: 35, startPoint y: 180, endPoint x: 62, endPoint y: 180, distance: 27.1
click at [62, 180] on div "Accessibility label" at bounding box center [61, 179] width 7 height 7
type input "5"
drag, startPoint x: 61, startPoint y: 180, endPoint x: 52, endPoint y: 180, distance: 9.9
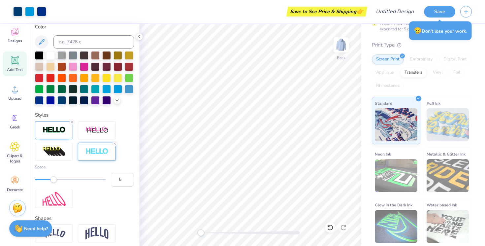
click at [52, 180] on div "Accessibility label" at bounding box center [53, 179] width 7 height 7
type input "4"
click at [47, 180] on div "Accessibility label" at bounding box center [46, 179] width 7 height 7
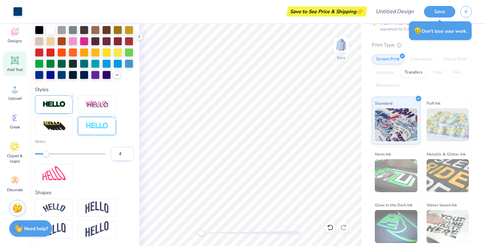
type input "8.57"
type input "0.91"
type input "5.96"
type input "-0.5"
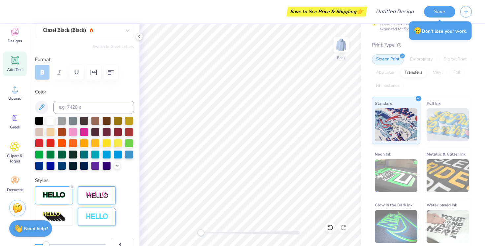
scroll to position [87, 0]
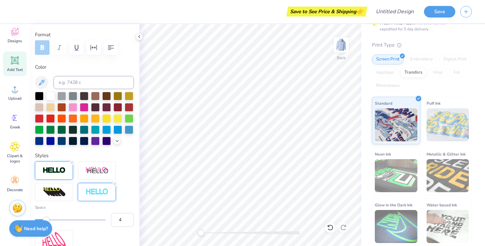
click at [66, 168] on div at bounding box center [54, 170] width 38 height 18
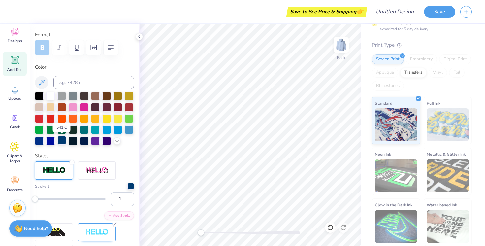
click at [63, 140] on div at bounding box center [61, 140] width 9 height 9
click at [85, 139] on div at bounding box center [84, 140] width 9 height 9
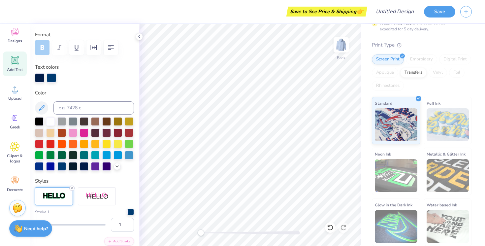
click at [74, 187] on div at bounding box center [71, 188] width 5 height 5
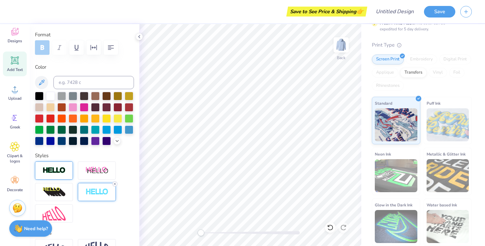
click at [116, 183] on icon at bounding box center [115, 184] width 4 height 4
click at [61, 169] on img at bounding box center [54, 171] width 23 height 8
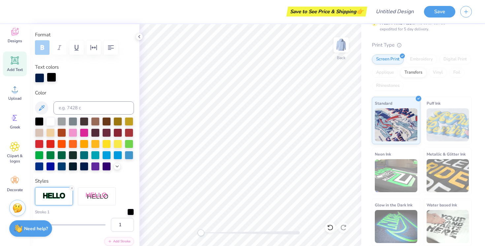
click at [54, 81] on div at bounding box center [51, 77] width 9 height 9
click at [63, 167] on div at bounding box center [61, 165] width 9 height 9
click at [63, 164] on div at bounding box center [61, 165] width 9 height 9
click at [41, 79] on div at bounding box center [39, 77] width 9 height 9
click at [51, 79] on div at bounding box center [51, 77] width 9 height 9
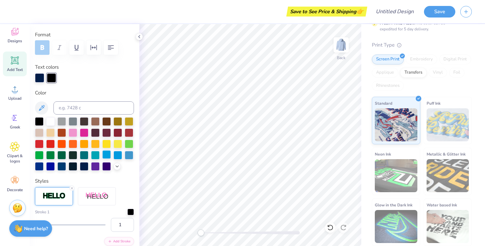
click at [105, 154] on div at bounding box center [106, 154] width 9 height 9
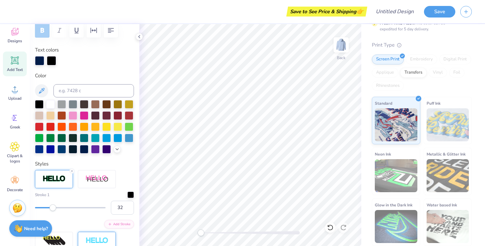
type input "33"
drag, startPoint x: 36, startPoint y: 206, endPoint x: 56, endPoint y: 208, distance: 20.5
click at [57, 208] on div "Accessibility label" at bounding box center [57, 207] width 7 height 7
type input "11"
drag, startPoint x: 56, startPoint y: 206, endPoint x: 42, endPoint y: 206, distance: 14.2
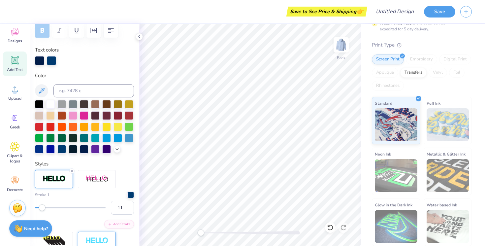
click at [42, 206] on div "Accessibility label" at bounding box center [42, 207] width 7 height 7
type input "6"
drag, startPoint x: 42, startPoint y: 206, endPoint x: 38, endPoint y: 206, distance: 3.6
click at [38, 206] on div "Accessibility label" at bounding box center [41, 207] width 7 height 7
click at [51, 60] on div at bounding box center [51, 59] width 9 height 9
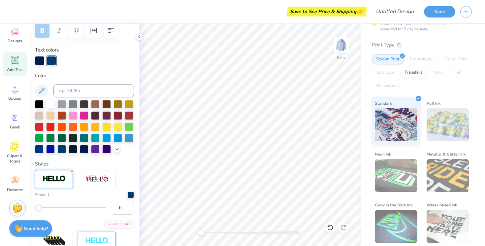
click at [33, 59] on div "Personalized Names Personalized Numbers Text Tool Add Font Font Cinzel Black (B…" at bounding box center [85, 135] width 110 height 222
click at [41, 59] on div at bounding box center [39, 59] width 9 height 9
click at [63, 150] on div at bounding box center [61, 148] width 9 height 9
click at [106, 139] on div at bounding box center [106, 137] width 9 height 9
click at [60, 147] on div at bounding box center [61, 148] width 9 height 9
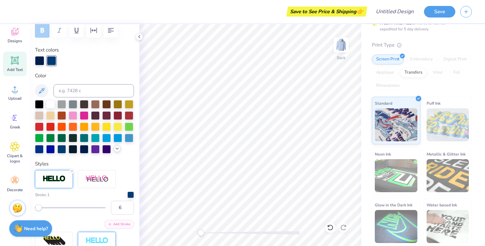
click at [116, 150] on icon at bounding box center [117, 148] width 5 height 5
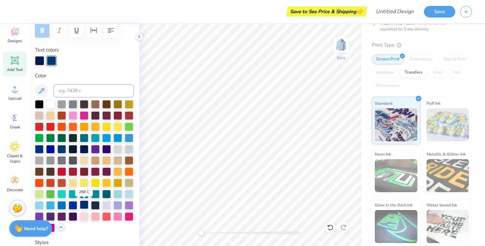
click at [82, 201] on div at bounding box center [84, 204] width 9 height 9
click at [58, 65] on div at bounding box center [84, 60] width 99 height 9
click at [54, 64] on div at bounding box center [51, 59] width 9 height 9
click at [54, 64] on div at bounding box center [51, 60] width 9 height 9
click at [54, 64] on div at bounding box center [51, 59] width 9 height 9
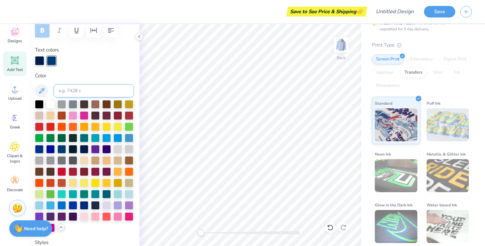
click at [63, 90] on input at bounding box center [93, 90] width 81 height 13
click at [105, 139] on div at bounding box center [106, 137] width 9 height 9
click at [106, 137] on div at bounding box center [106, 137] width 9 height 9
click at [63, 147] on div at bounding box center [61, 148] width 9 height 9
click at [107, 140] on div at bounding box center [106, 137] width 9 height 9
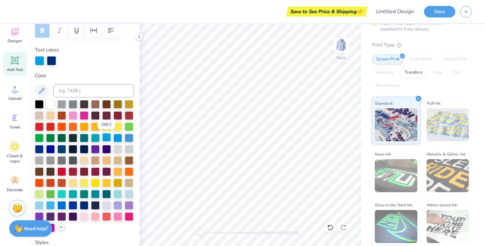
click at [107, 140] on div at bounding box center [106, 137] width 9 height 9
click at [41, 60] on div at bounding box center [39, 59] width 9 height 9
click at [63, 148] on div at bounding box center [61, 148] width 9 height 9
click at [52, 59] on div at bounding box center [51, 59] width 9 height 9
click at [106, 138] on div at bounding box center [106, 137] width 9 height 9
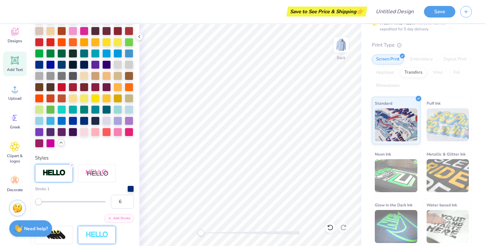
scroll to position [192, 0]
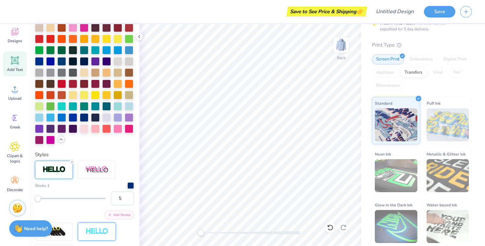
type input "4"
click at [37, 197] on div "Accessibility label" at bounding box center [37, 198] width 7 height 7
type input "0.0"
type input "5.93"
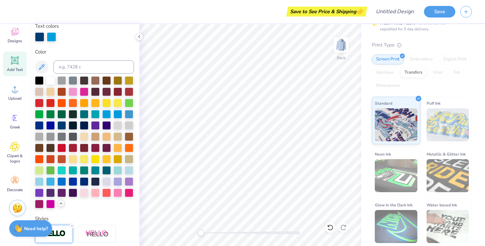
scroll to position [123, 0]
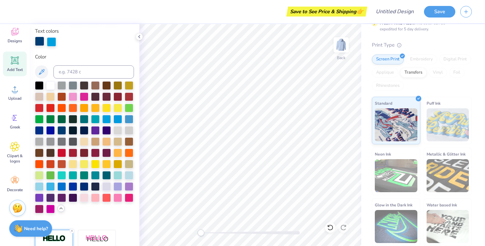
click at [40, 40] on div at bounding box center [39, 41] width 9 height 9
click at [104, 120] on div at bounding box center [106, 118] width 9 height 9
click at [53, 40] on div at bounding box center [51, 41] width 9 height 9
click at [61, 131] on div at bounding box center [61, 129] width 9 height 9
click at [38, 186] on div at bounding box center [39, 186] width 9 height 9
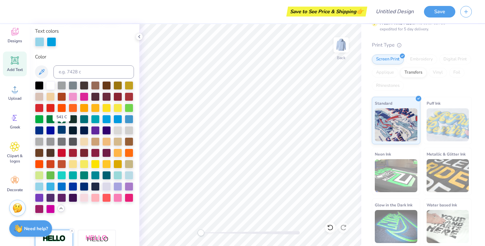
click at [60, 130] on div at bounding box center [61, 129] width 9 height 9
type input "0.0"
click at [72, 231] on icon at bounding box center [72, 231] width 4 height 4
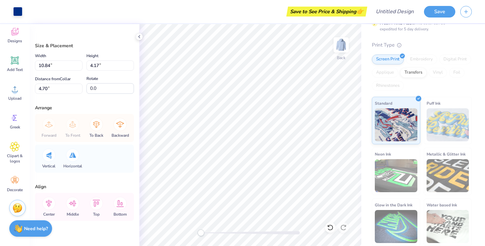
type input "12.15"
type input "3.92"
type input "4.82"
click at [19, 13] on div at bounding box center [17, 10] width 9 height 9
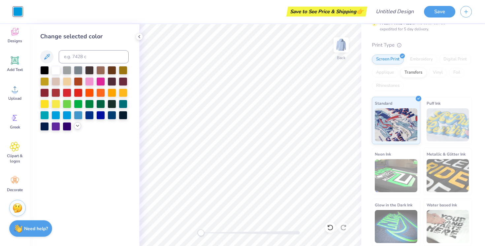
click at [75, 124] on icon at bounding box center [77, 125] width 5 height 5
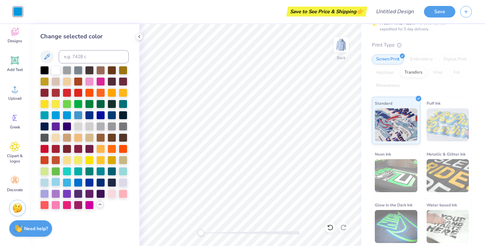
click at [56, 185] on div at bounding box center [56, 182] width 9 height 9
click at [45, 183] on div at bounding box center [44, 182] width 9 height 9
click at [65, 182] on div at bounding box center [67, 182] width 9 height 9
click at [80, 181] on div at bounding box center [78, 182] width 9 height 9
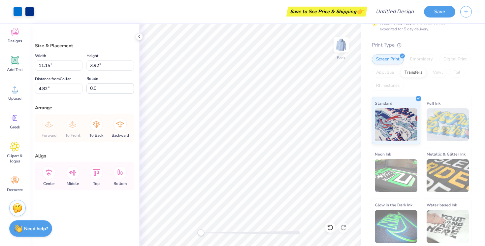
type input "4.85"
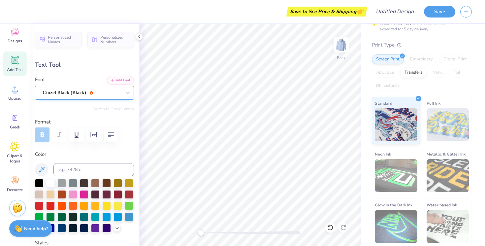
click at [82, 89] on div "Cinzel Black (Black)" at bounding box center [82, 92] width 80 height 10
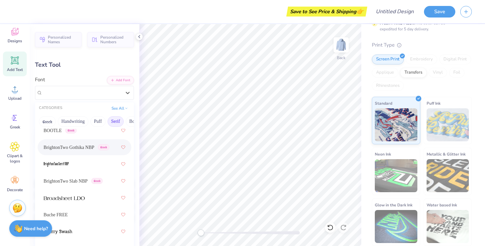
scroll to position [33, 0]
click at [57, 132] on span "BOOTLE" at bounding box center [53, 130] width 18 height 7
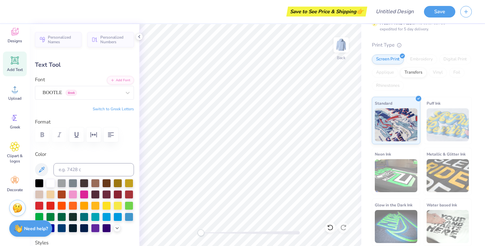
type input "0.0"
type input "5.83"
type input "1.09"
type input "5.81"
type input "0.0"
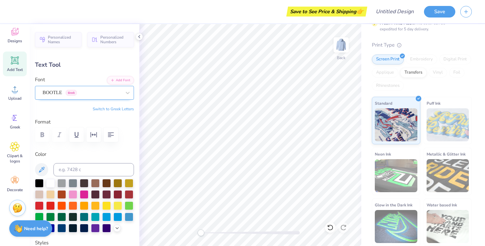
click at [78, 94] on div "BOOTLE Greek" at bounding box center [82, 92] width 80 height 10
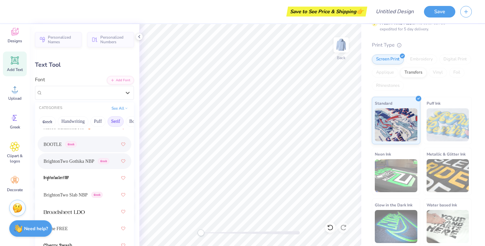
scroll to position [23, 0]
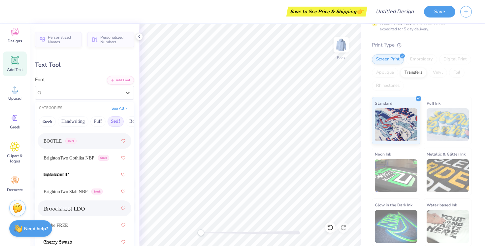
click at [86, 215] on div at bounding box center [85, 208] width 94 height 16
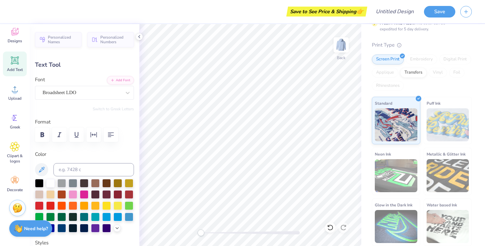
type input "0.0"
type input "7.52"
type input "0.80"
type input "5.87"
type input "-0.5"
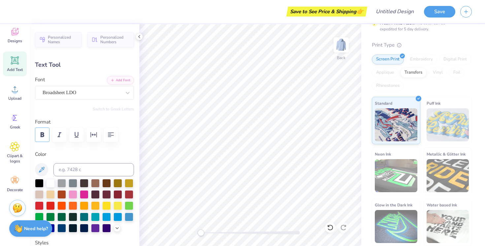
click at [35, 134] on button "button" at bounding box center [42, 134] width 15 height 15
click at [221, 231] on div at bounding box center [250, 232] width 99 height 3
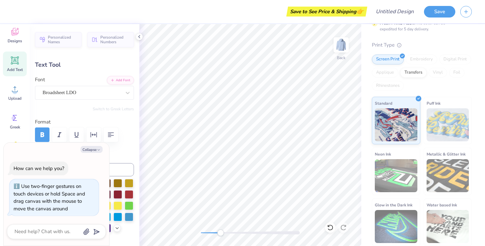
type textarea "x"
type input "0.0"
click at [188, 233] on div "Back" at bounding box center [250, 135] width 222 height 222
type input "7.53"
type textarea "x"
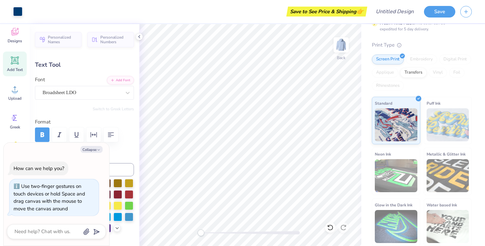
type input "-0.5"
type textarea "x"
type input "0.0"
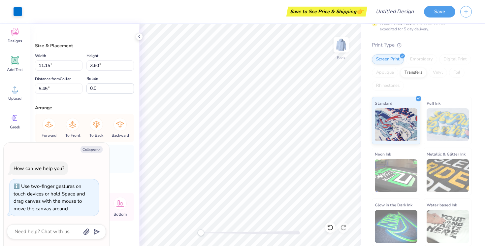
type textarea "x"
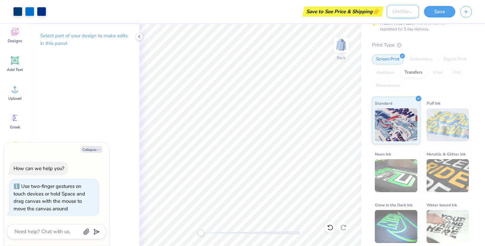
click at [387, 11] on input "Design Title" at bounding box center [403, 11] width 32 height 13
type input "t"
type textarea "x"
type input "to"
type textarea "x"
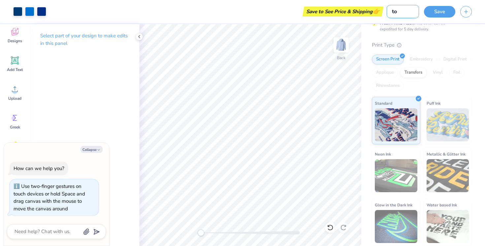
type input "tou"
type textarea "x"
type input "touc"
type textarea "x"
type input "touch"
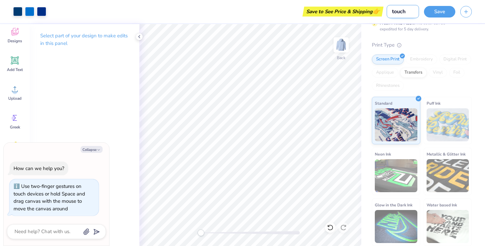
type textarea "x"
type input "toucht"
type textarea "x"
type input "touchto"
type textarea "x"
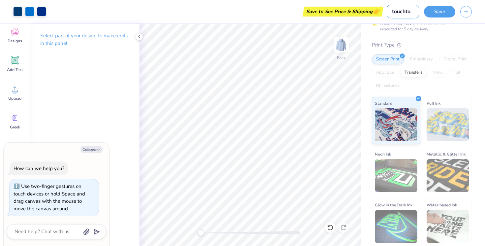
type input "[PERSON_NAME]"
type textarea "x"
type input "touchtone"
type textarea "x"
type input "touchtone"
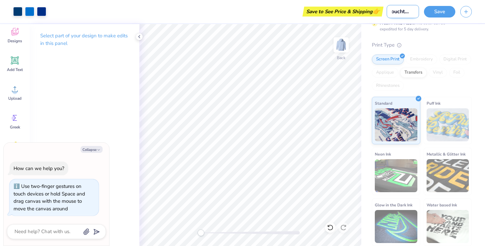
type textarea "x"
type input "touchtone h"
type textarea "x"
type input "touchtone ho"
type textarea "x"
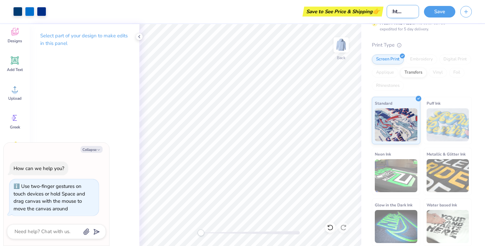
type input "touchtone hoo"
type textarea "x"
type input "touchtone hood"
type textarea "x"
type input "touchtone hoodi"
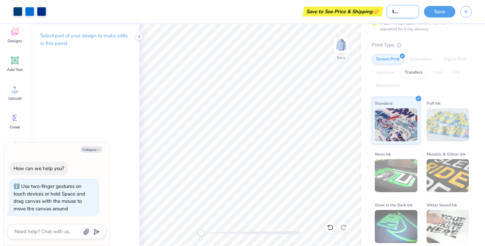
type textarea "x"
type input "touchtone hoodie"
type textarea "x"
type input "touchtone hoodie"
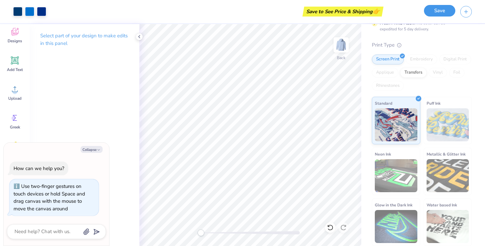
click at [439, 15] on button "Save" at bounding box center [439, 11] width 31 height 12
type textarea "x"
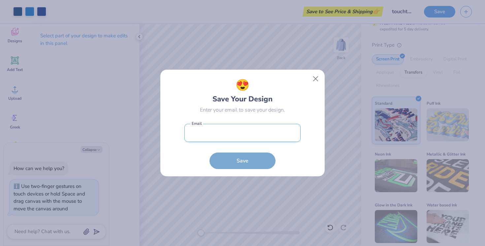
click at [247, 140] on input "email" at bounding box center [243, 133] width 116 height 18
type input "abbyhfriedman@gmail.com"
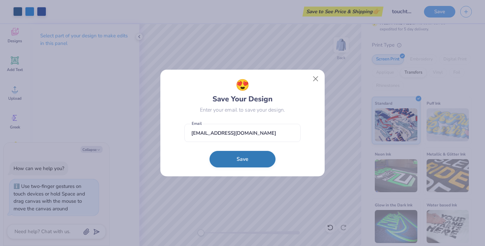
click at [249, 162] on button "Save" at bounding box center [243, 159] width 66 height 17
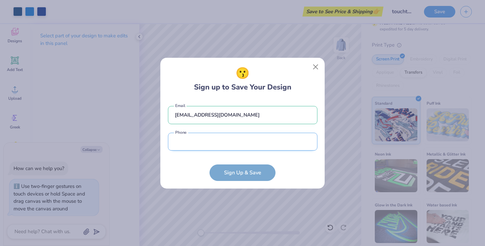
click at [230, 142] on input "tel" at bounding box center [243, 142] width 150 height 18
type input "(917) 626-9625"
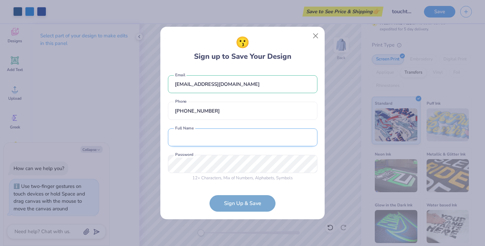
click at [221, 129] on input "text" at bounding box center [243, 137] width 150 height 18
type input "Abigail Friedman"
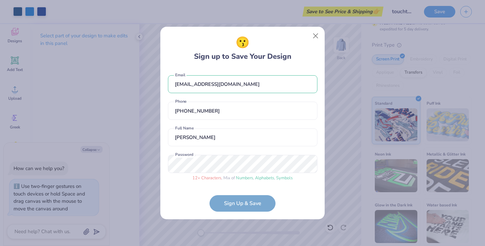
click at [230, 195] on form "abbyhfriedman@gmail.com Email (917) 626-9625 Phone Abigail Friedman Full Name 1…" at bounding box center [243, 140] width 150 height 143
click at [232, 200] on form "abbyhfriedman@gmail.com Email (917) 626-9625 Phone Abigail Friedman Full Name 1…" at bounding box center [243, 140] width 150 height 143
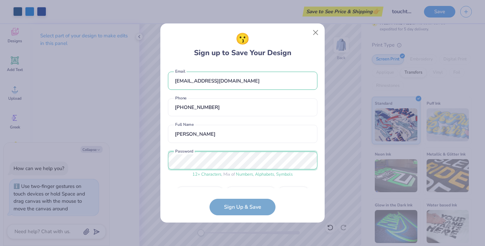
scroll to position [18, 0]
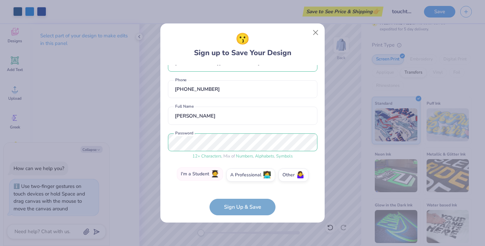
click at [204, 171] on label "I'm a Student 🧑‍🎓" at bounding box center [200, 173] width 46 height 13
click at [241, 192] on input "I'm a Student 🧑‍🎓" at bounding box center [243, 194] width 4 height 4
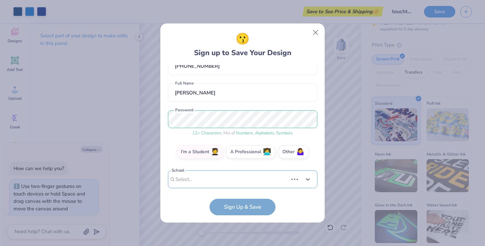
click at [222, 180] on div "Use Up and Down to choose options, press Enter to select the currently focused …" at bounding box center [243, 189] width 150 height 38
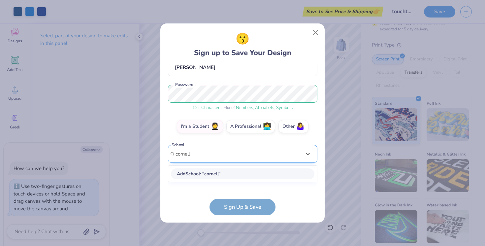
scroll to position [61, 0]
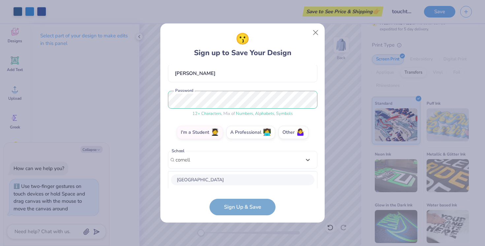
click at [203, 179] on div "Cornell College" at bounding box center [243, 179] width 144 height 11
type input "cornell"
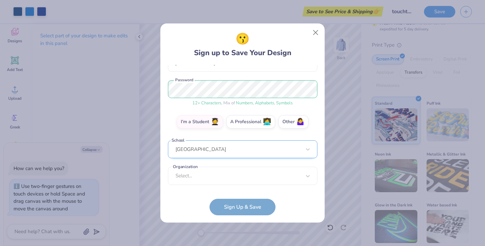
click at [205, 145] on div "Cornell College" at bounding box center [243, 149] width 150 height 18
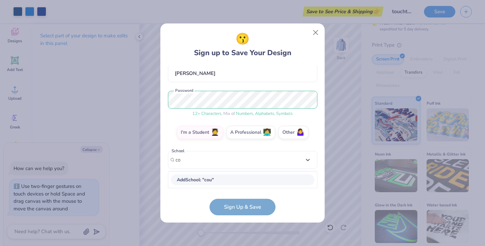
type input "c"
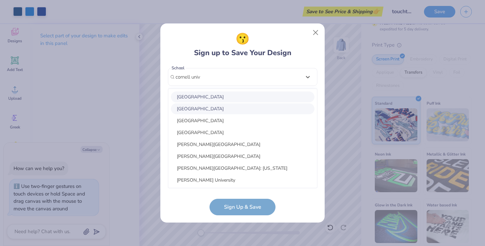
click at [216, 95] on div "[GEOGRAPHIC_DATA]" at bounding box center [243, 96] width 144 height 11
type input "cornell univ"
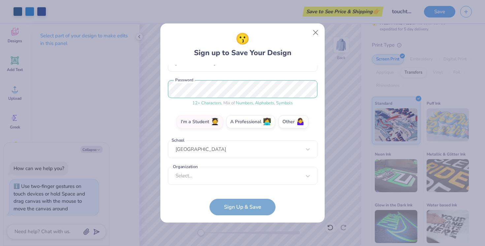
scroll to position [71, 0]
click at [191, 168] on label "Organization" at bounding box center [185, 167] width 27 height 6
click at [196, 179] on div "Select..." at bounding box center [243, 176] width 150 height 18
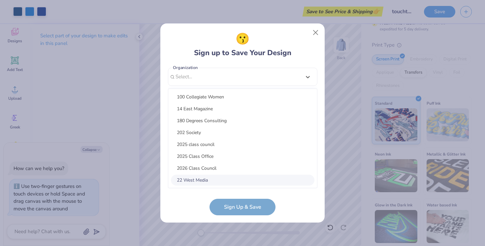
click at [193, 193] on form "abbyhfriedman@gmail.com Email (917) 626-9625 Phone Abigail Friedman Full Name 1…" at bounding box center [243, 140] width 150 height 150
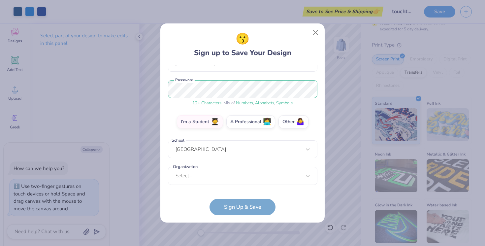
click at [239, 206] on form "abbyhfriedman@gmail.com Email (917) 626-9625 Phone Abigail Friedman Full Name 1…" at bounding box center [243, 140] width 150 height 150
click at [223, 181] on div "Select..." at bounding box center [243, 176] width 150 height 18
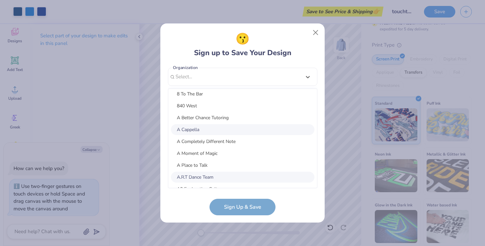
scroll to position [229, 0]
click at [196, 128] on div "A Cappella" at bounding box center [243, 129] width 144 height 11
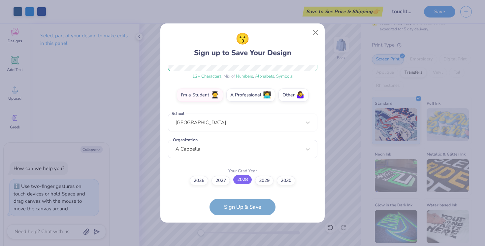
click at [245, 179] on label "2028" at bounding box center [242, 179] width 18 height 9
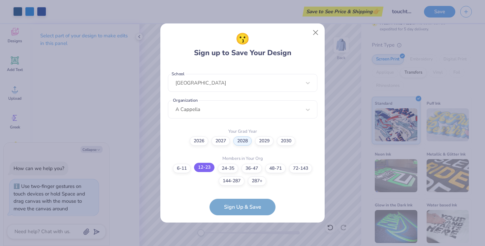
click at [206, 168] on label "12-23" at bounding box center [204, 167] width 20 height 9
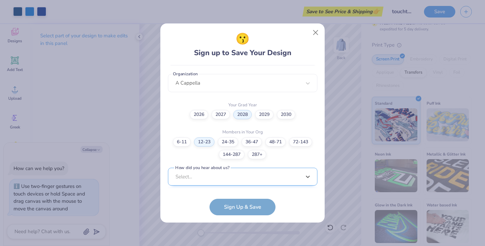
scroll to position [263, 0]
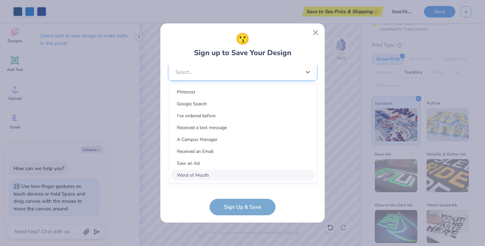
click at [214, 172] on div "option Word of Mouth focused, 8 of 15. 15 results available. Use Up and Down to…" at bounding box center [243, 123] width 150 height 121
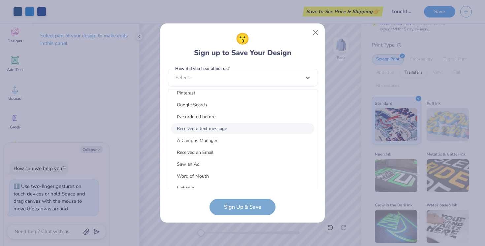
scroll to position [0, 0]
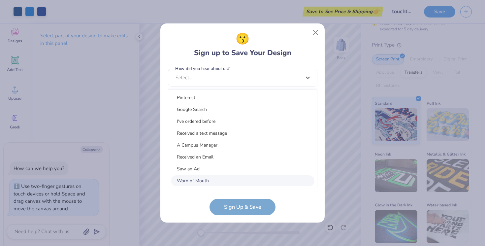
click at [198, 182] on div "Word of Mouth" at bounding box center [243, 180] width 144 height 11
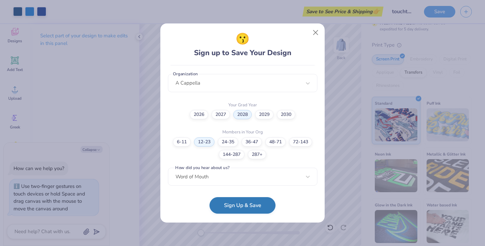
click at [229, 206] on button "Sign Up & Save" at bounding box center [243, 205] width 66 height 17
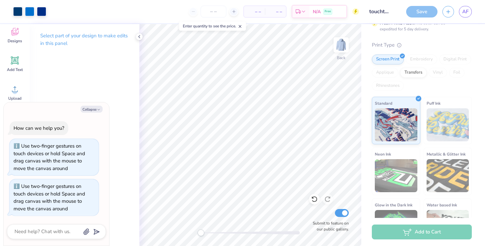
scroll to position [0, 0]
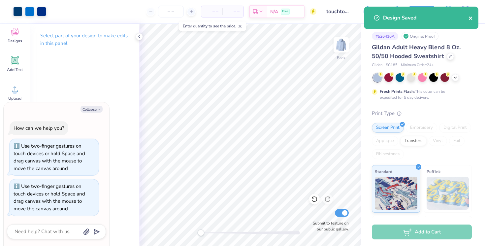
click at [471, 17] on icon "close" at bounding box center [471, 18] width 5 height 5
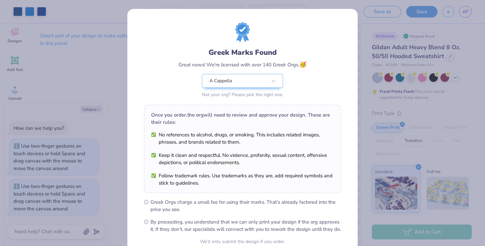
click at [425, 39] on div "Greek Marks Found Great news! We're licensed with over 140 Greek Orgs. 🥳 A Capp…" at bounding box center [242, 123] width 485 height 246
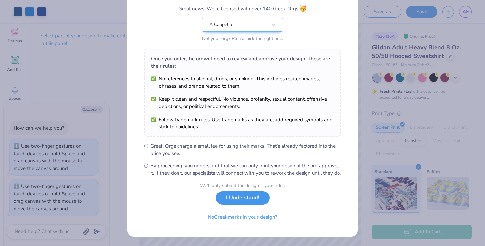
click at [246, 202] on button "I Understand!" at bounding box center [243, 198] width 54 height 14
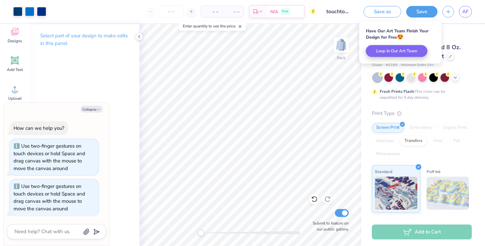
scroll to position [0, 0]
click at [445, 11] on button "button" at bounding box center [449, 11] width 12 height 12
type textarea "x"
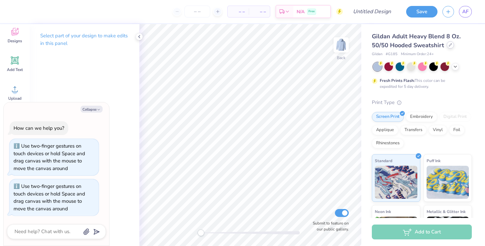
click at [449, 44] on icon at bounding box center [450, 44] width 3 height 3
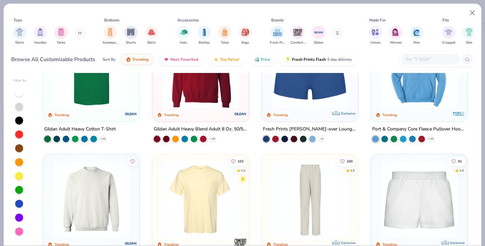
scroll to position [483, 0]
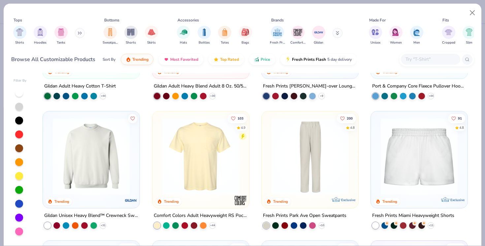
click at [423, 174] on img at bounding box center [420, 156] width 84 height 77
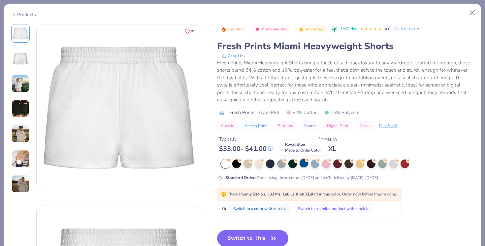
click at [304, 166] on div at bounding box center [304, 163] width 9 height 9
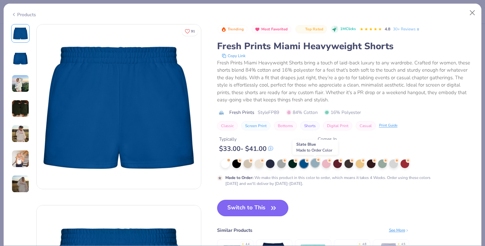
click at [317, 165] on div at bounding box center [315, 163] width 9 height 9
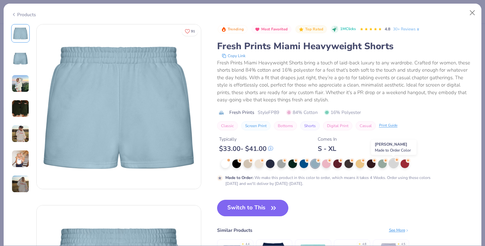
click at [393, 165] on div at bounding box center [394, 163] width 9 height 9
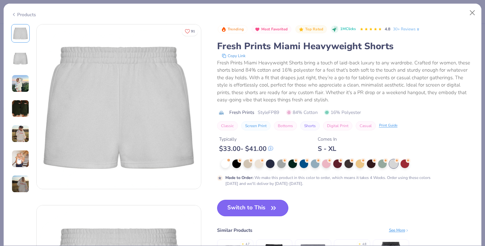
click at [238, 206] on button "Switch to This" at bounding box center [253, 208] width 72 height 17
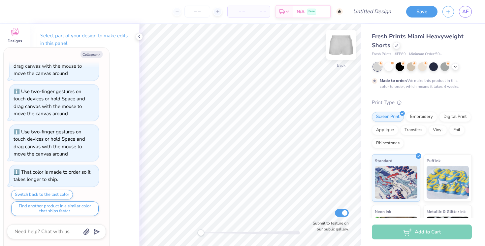
click at [338, 45] on img at bounding box center [341, 45] width 26 height 26
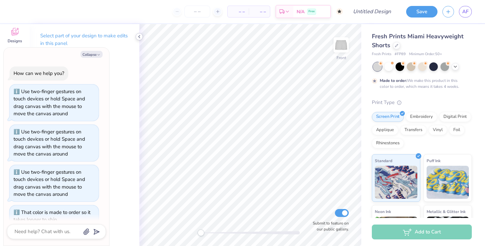
click at [140, 37] on polyline at bounding box center [139, 36] width 1 height 3
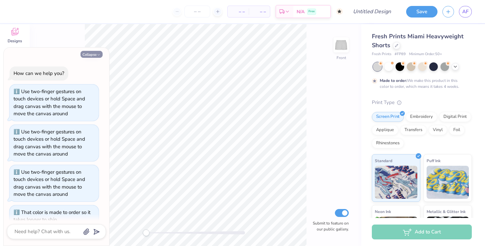
click at [84, 54] on button "Collapse" at bounding box center [92, 54] width 22 height 7
type textarea "x"
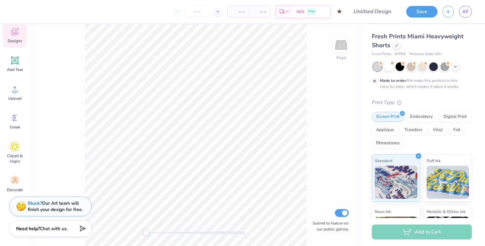
click at [8, 37] on div "Designs" at bounding box center [15, 35] width 24 height 25
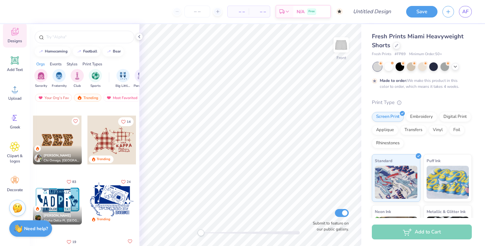
scroll to position [894, 0]
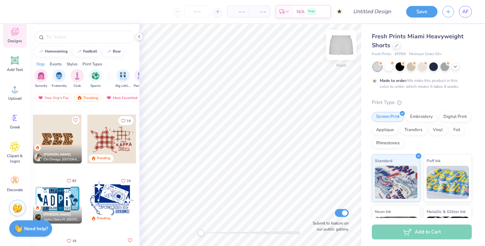
click at [336, 46] on img at bounding box center [341, 45] width 26 height 26
click at [121, 143] on div at bounding box center [111, 139] width 49 height 49
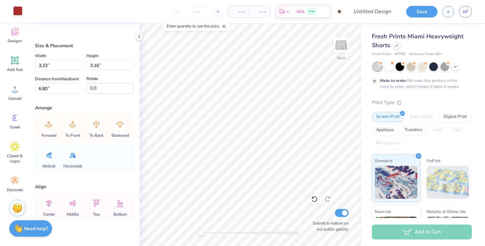
click at [17, 12] on div at bounding box center [17, 10] width 9 height 9
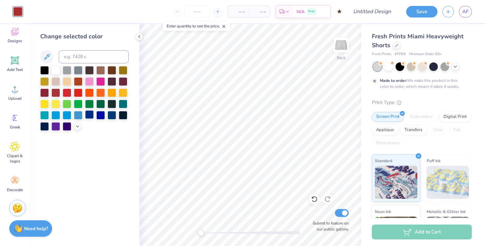
click at [91, 117] on div at bounding box center [89, 114] width 9 height 9
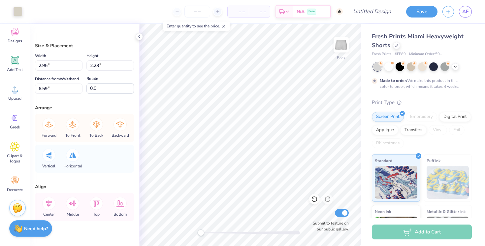
type input "2.89"
type input "2.15"
type input "6.68"
click at [15, 13] on div at bounding box center [17, 10] width 9 height 9
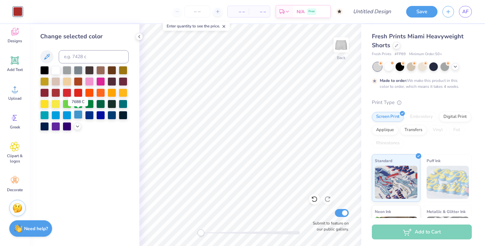
click at [77, 115] on div at bounding box center [78, 114] width 9 height 9
click at [79, 129] on div at bounding box center [84, 98] width 88 height 65
click at [78, 126] on polyline at bounding box center [77, 125] width 3 height 1
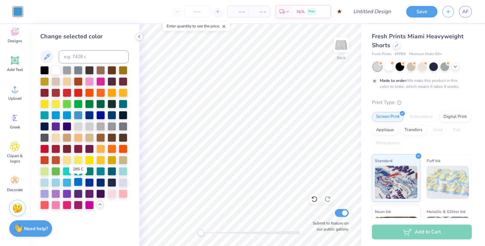
click at [78, 182] on div at bounding box center [78, 182] width 9 height 9
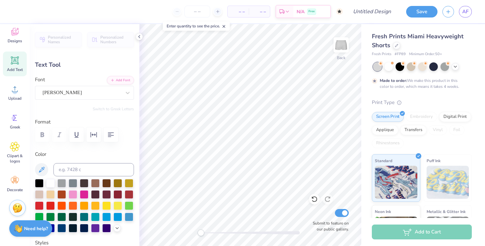
scroll to position [0, 0]
type textarea "Touchtones"
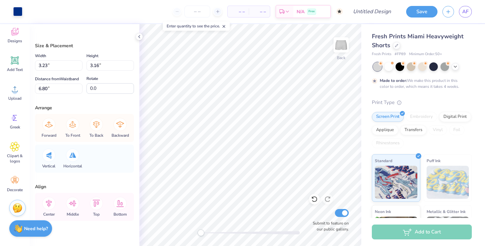
type input "3.16"
type input "6.80"
type input "2.89"
type input "2.15"
type input "6.68"
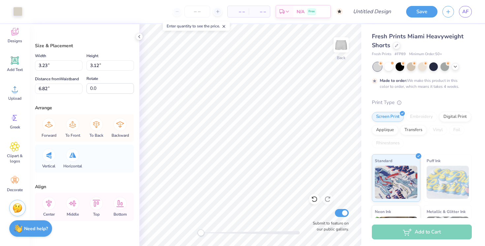
type input "3.16"
type input "6.80"
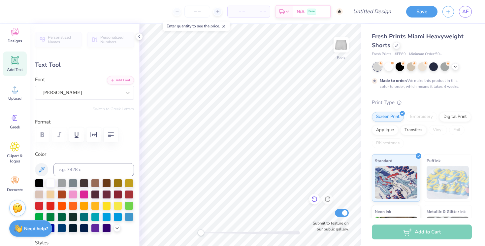
scroll to position [0, 1]
type textarea "TOUCHTONES"
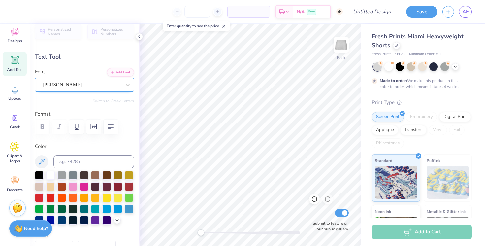
scroll to position [0, 0]
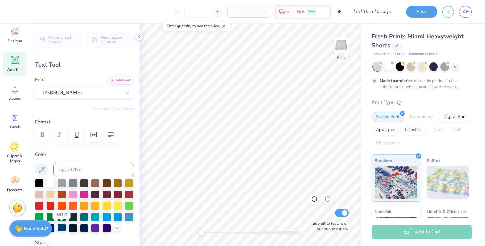
click at [61, 224] on div at bounding box center [61, 227] width 9 height 9
type input "0.0"
type input "1.35"
type input "0.28"
type input "9.45"
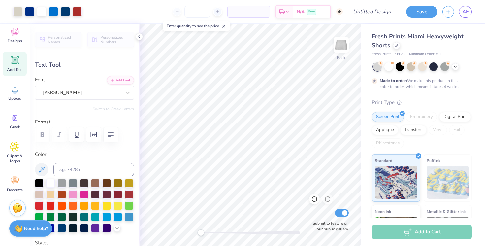
type input "0.0"
type input "1.27"
type input "0.29"
type input "9.22"
type input "0.0"
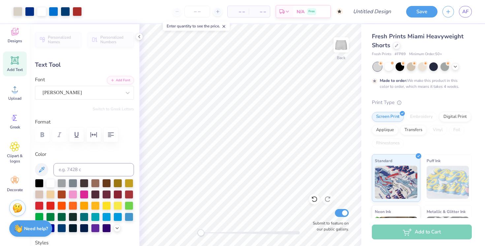
type input "0.63"
type input "0.23"
type input "8.47"
type input "0.0"
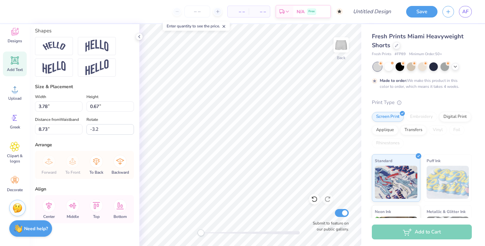
scroll to position [291, 0]
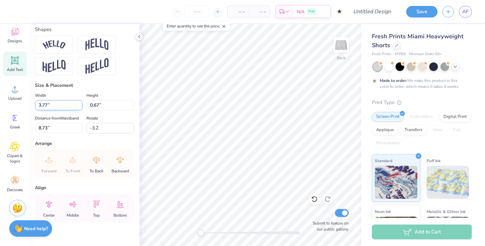
click at [79, 106] on input "3.77" at bounding box center [59, 105] width 48 height 10
click at [79, 106] on input "3.76" at bounding box center [59, 105] width 48 height 10
click at [79, 103] on input "3.77" at bounding box center [59, 105] width 48 height 10
type input "3.78"
click at [79, 103] on input "3.78" at bounding box center [59, 105] width 48 height 10
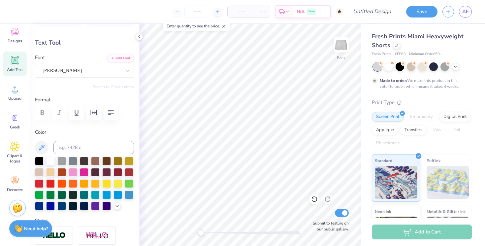
scroll to position [0, 0]
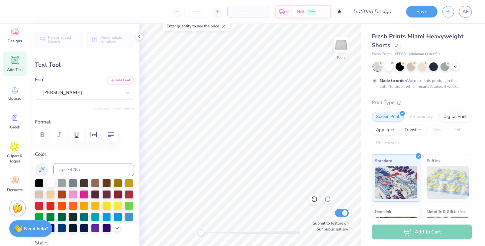
type input "0.0"
type input "2.85"
type input "0.50"
type input "8.78"
type input "0.0"
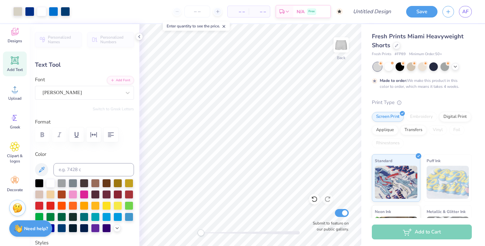
type input "8.74"
type input "0.0"
click at [12, 64] on icon at bounding box center [15, 60] width 8 height 8
type input "3.15"
type input "0.91"
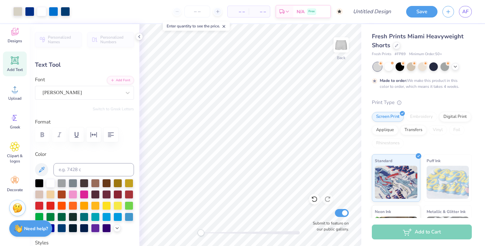
type input "4.79"
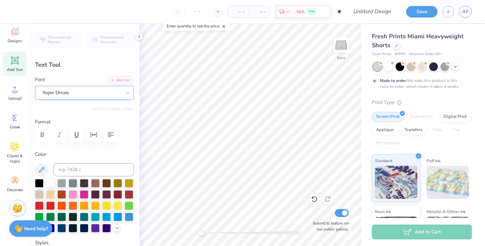
type textarea "t"
type textarea "THE"
click at [64, 228] on div at bounding box center [61, 227] width 9 height 9
type input "1.34"
type input "0.52"
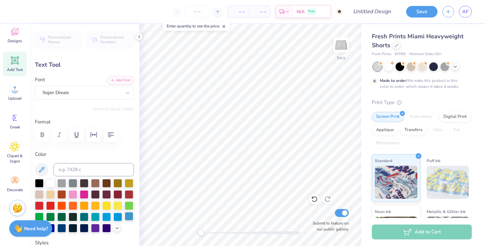
type input "1.05"
type input "0.40"
type input "8.55"
type input "2.85"
type input "0.50"
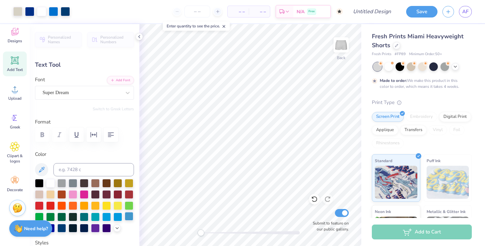
type input "9.07"
type input "0.0"
click at [11, 61] on icon at bounding box center [15, 60] width 10 height 10
type input "3.15"
type input "0.91"
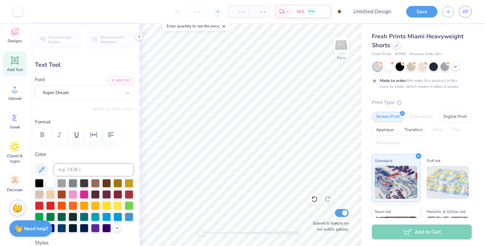
type input "4.79"
type textarea "TOUCHTONES"
click at [60, 226] on div at bounding box center [61, 227] width 9 height 9
type input "7.27"
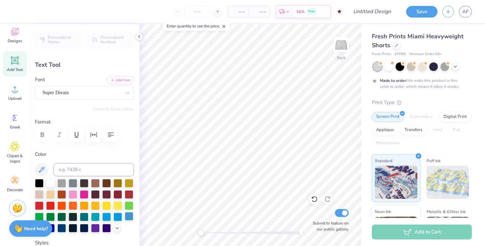
type input "0.86"
type input "4.82"
type input "2.02"
type input "0.24"
type input "9.10"
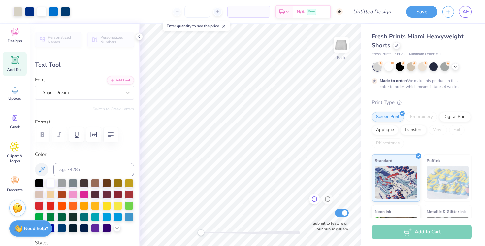
click at [314, 199] on icon at bounding box center [314, 199] width 7 height 7
click at [329, 201] on icon at bounding box center [328, 199] width 6 height 6
type input "2.32"
type input "0.28"
type input "9.06"
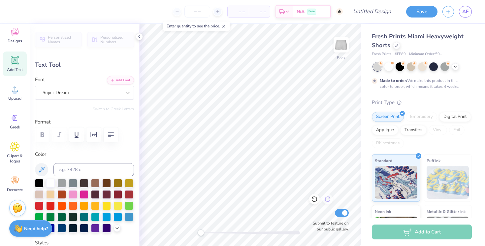
type input "2.78"
type input "0.33"
type input "9.01"
type input "2.95"
type input "0.35"
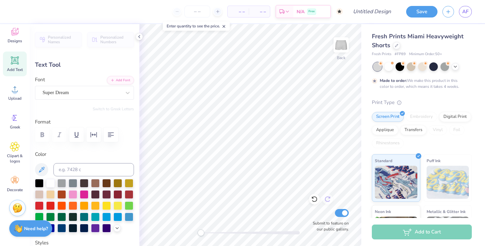
type input "8.92"
type input "1.05"
type input "0.40"
type input "8.53"
type input "0.75"
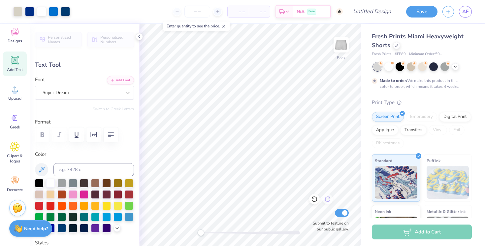
type input "0.29"
type input "8.52"
type input "2.95"
type input "0.35"
type input "8.92"
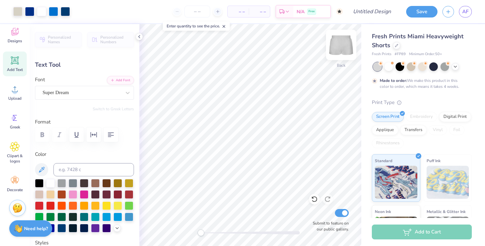
click at [344, 43] on img at bounding box center [341, 45] width 26 height 26
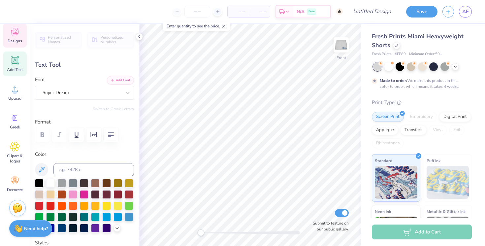
click at [15, 40] on span "Designs" at bounding box center [15, 40] width 15 height 5
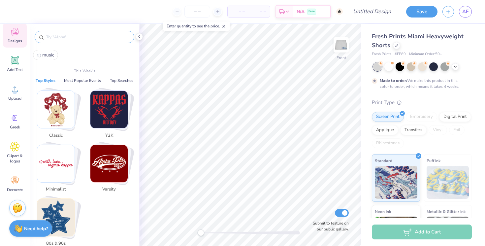
click at [65, 36] on input "text" at bounding box center [88, 37] width 85 height 7
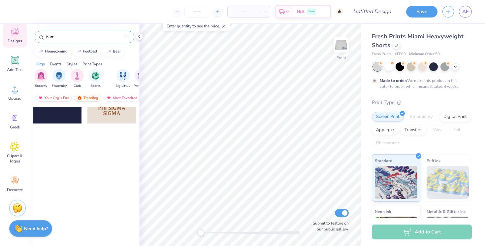
scroll to position [0, 0]
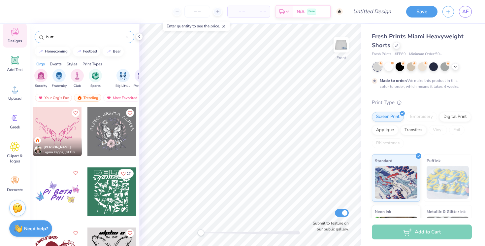
type input "butt"
click at [76, 41] on div "butt" at bounding box center [85, 37] width 100 height 13
click at [76, 39] on input "butt" at bounding box center [86, 37] width 80 height 7
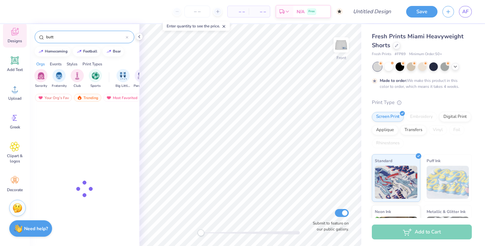
click at [76, 39] on input "butt" at bounding box center [86, 37] width 80 height 7
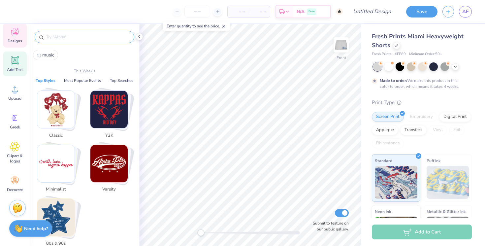
click at [17, 60] on icon at bounding box center [15, 60] width 8 height 8
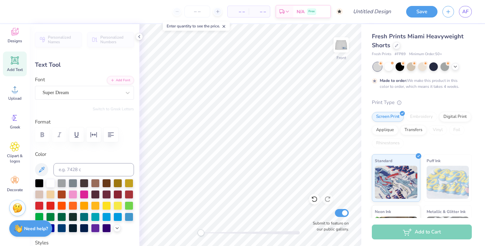
scroll to position [0, 1]
type textarea "TOUCHTONES"
type input "7.26"
type input "0.86"
type input "2.11"
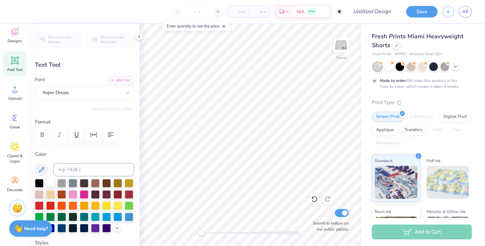
type input "5.35"
type input "0.64"
type input "9.20"
click at [342, 42] on img at bounding box center [341, 45] width 26 height 26
click at [382, 13] on input "Design Title" at bounding box center [380, 11] width 32 height 13
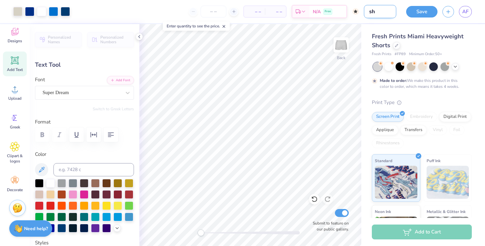
type input "s"
click at [374, 10] on input "shorts" at bounding box center [380, 11] width 32 height 13
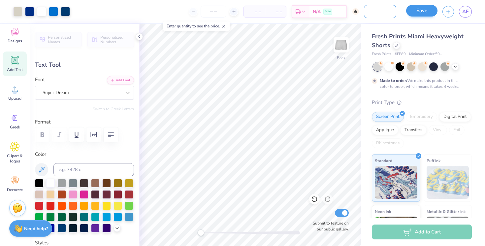
type input "touchtones shorts"
click at [425, 12] on button "Save" at bounding box center [421, 11] width 31 height 12
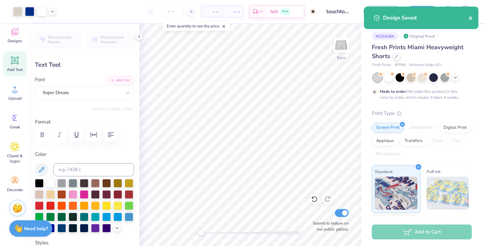
click at [472, 18] on icon "close" at bounding box center [471, 18] width 5 height 5
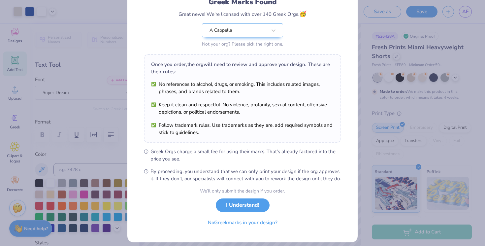
scroll to position [63, 0]
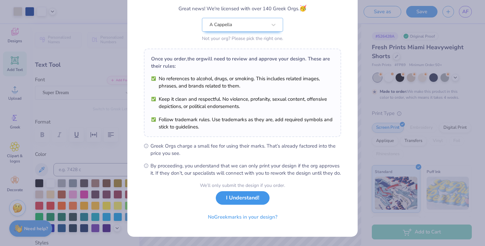
click at [241, 199] on button "I Understand!" at bounding box center [243, 198] width 54 height 14
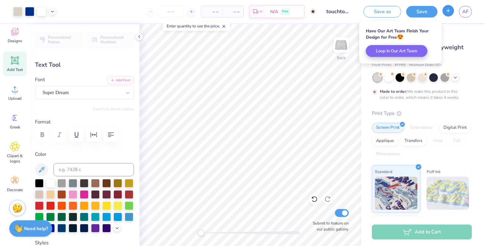
click at [451, 10] on button "button" at bounding box center [449, 11] width 12 height 12
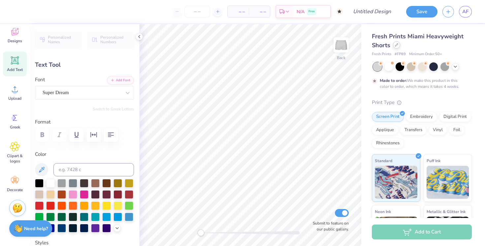
click at [396, 46] on icon at bounding box center [397, 45] width 3 height 3
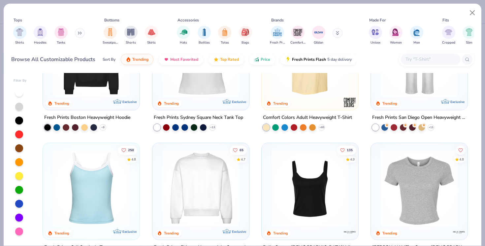
scroll to position [201, 0]
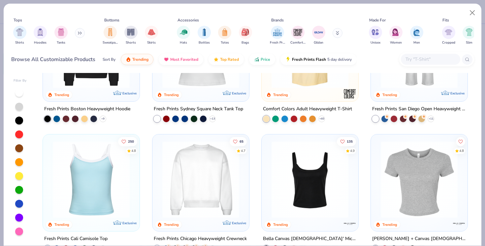
click at [93, 178] on img at bounding box center [92, 179] width 84 height 77
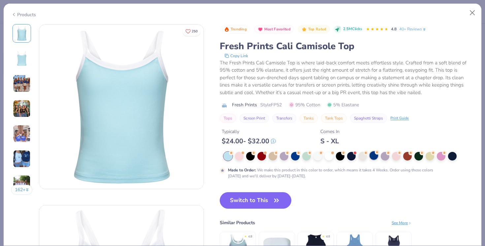
click at [374, 155] on div at bounding box center [374, 155] width 9 height 9
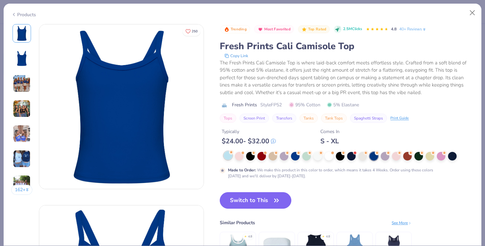
click at [234, 154] on icon at bounding box center [231, 152] width 5 height 5
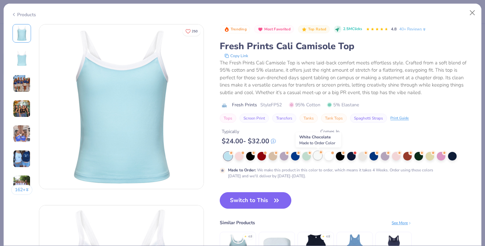
click at [315, 158] on div at bounding box center [318, 155] width 9 height 9
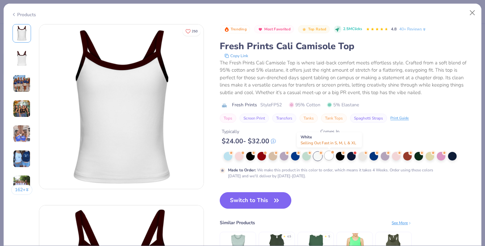
click at [330, 159] on div at bounding box center [329, 155] width 9 height 9
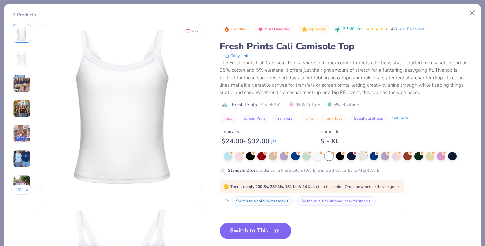
click at [365, 159] on div at bounding box center [363, 155] width 9 height 9
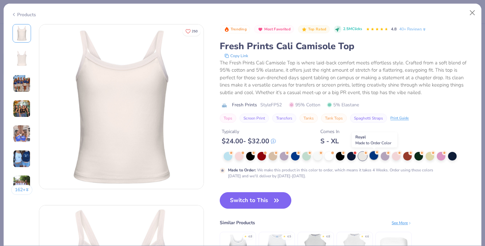
click at [374, 156] on div at bounding box center [374, 155] width 9 height 9
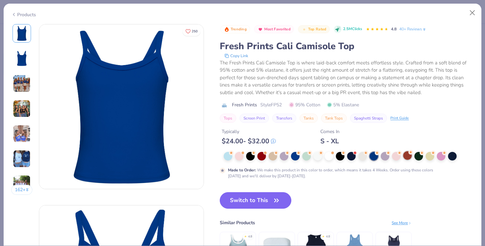
click at [404, 157] on div at bounding box center [407, 155] width 9 height 9
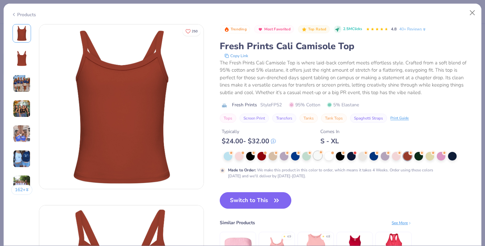
click at [318, 156] on div at bounding box center [318, 155] width 9 height 9
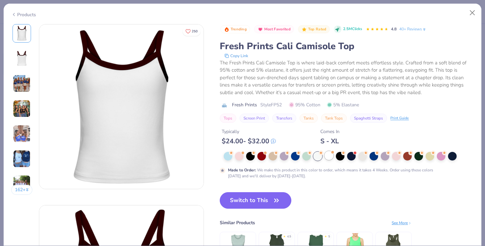
click at [330, 159] on div at bounding box center [329, 155] width 9 height 9
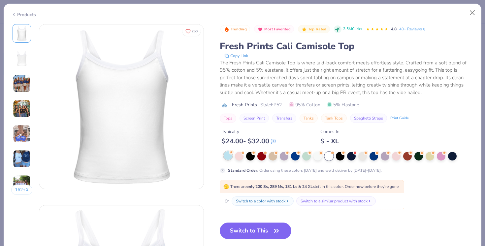
click at [230, 156] on div at bounding box center [228, 155] width 9 height 9
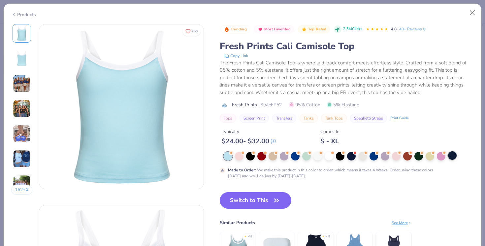
click at [452, 155] on div at bounding box center [452, 155] width 9 height 9
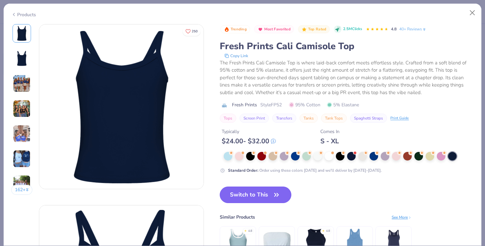
click at [276, 192] on icon "button" at bounding box center [276, 194] width 9 height 9
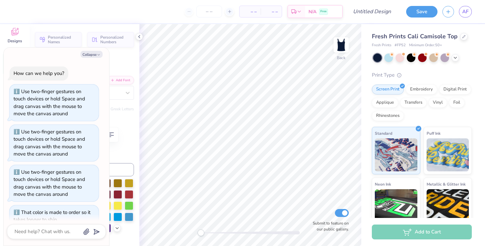
scroll to position [114, 0]
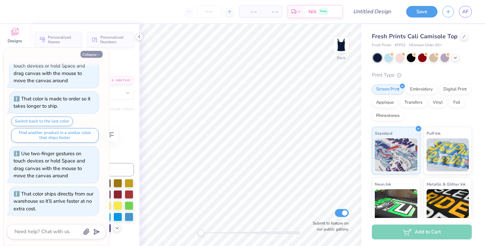
click at [98, 54] on icon "button" at bounding box center [99, 55] width 4 height 4
type textarea "x"
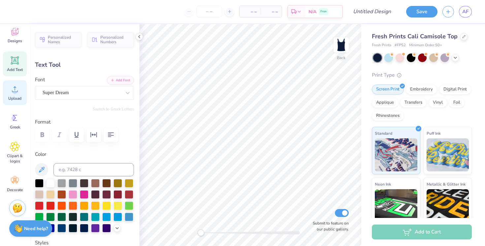
click at [17, 96] on span "Upload" at bounding box center [14, 98] width 13 height 5
click at [15, 31] on icon at bounding box center [15, 32] width 10 height 10
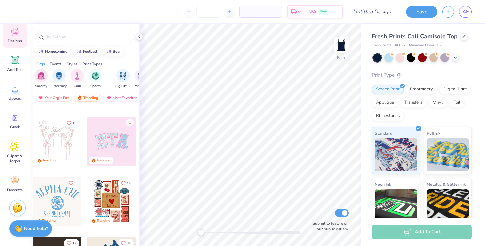
scroll to position [0, 0]
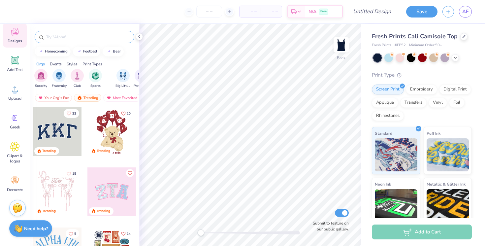
click at [95, 36] on input "text" at bounding box center [88, 37] width 85 height 7
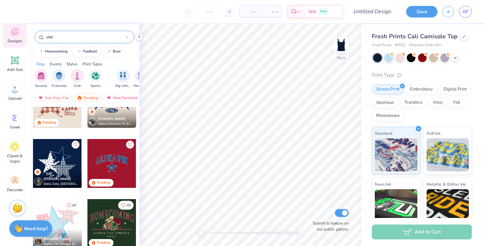
scroll to position [110, 0]
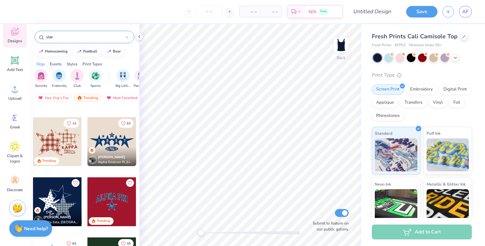
type input "star"
click at [45, 133] on div at bounding box center [57, 141] width 49 height 49
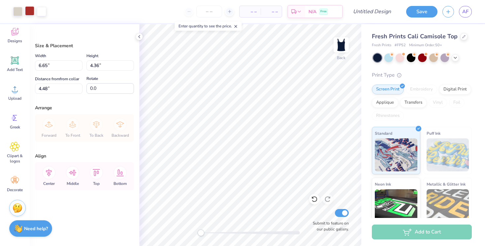
click at [30, 10] on div at bounding box center [29, 10] width 9 height 9
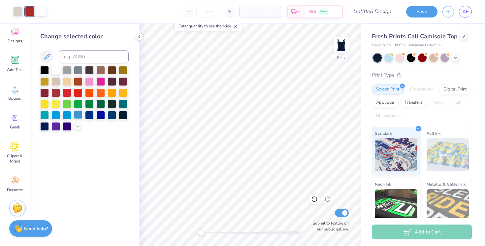
click at [77, 116] on div at bounding box center [78, 114] width 9 height 9
click at [78, 125] on icon at bounding box center [77, 125] width 5 height 5
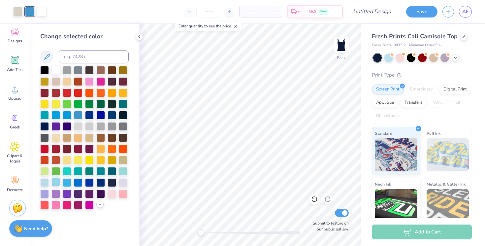
click at [56, 181] on div at bounding box center [56, 182] width 9 height 9
click at [18, 11] on div at bounding box center [17, 10] width 9 height 9
click at [101, 115] on div at bounding box center [100, 114] width 9 height 9
click at [89, 183] on div at bounding box center [89, 182] width 9 height 9
click at [55, 181] on div at bounding box center [56, 182] width 9 height 9
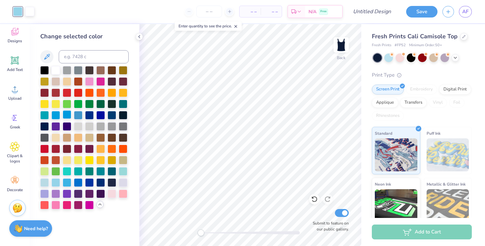
click at [70, 115] on div at bounding box center [67, 114] width 9 height 9
click at [101, 182] on div at bounding box center [100, 182] width 9 height 9
click at [29, 13] on div at bounding box center [29, 10] width 9 height 9
click at [68, 182] on div at bounding box center [67, 182] width 9 height 9
click at [20, 11] on div at bounding box center [17, 10] width 9 height 9
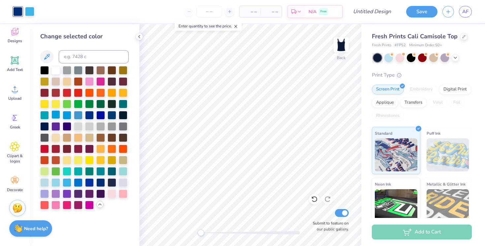
click at [58, 114] on div at bounding box center [56, 114] width 9 height 9
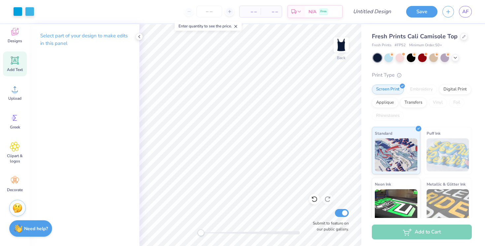
click at [15, 57] on icon at bounding box center [15, 60] width 10 height 10
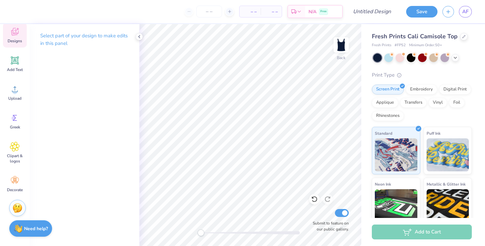
click at [21, 33] on div "Designs" at bounding box center [15, 35] width 24 height 25
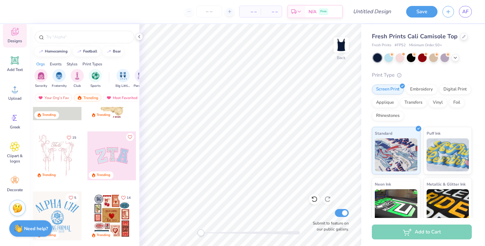
scroll to position [0, 0]
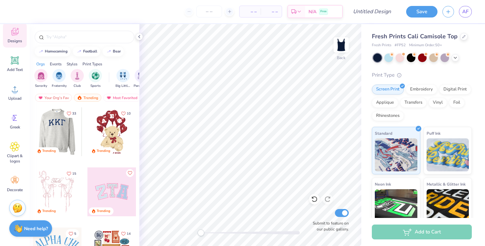
click at [57, 131] on div at bounding box center [57, 131] width 49 height 49
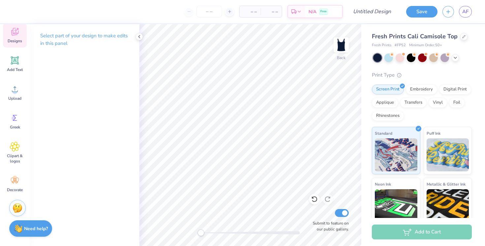
click at [10, 42] on span "Designs" at bounding box center [15, 40] width 15 height 5
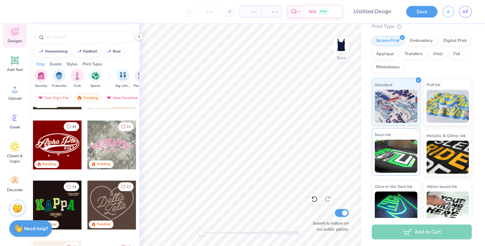
scroll to position [58, 0]
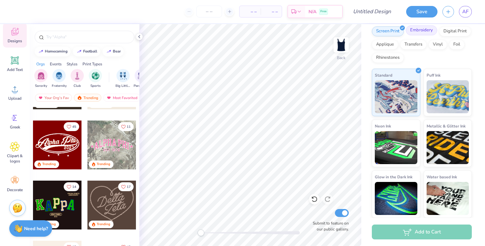
click at [428, 35] on div "Embroidery" at bounding box center [421, 30] width 31 height 10
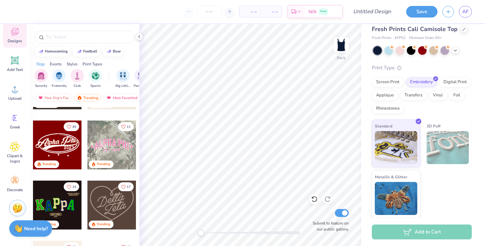
scroll to position [7, 0]
click at [384, 205] on img at bounding box center [396, 197] width 43 height 33
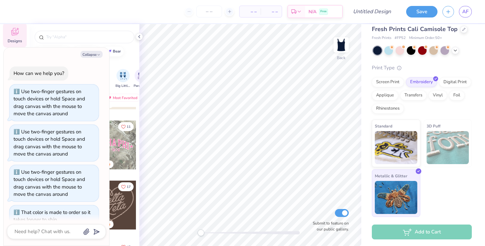
scroll to position [154, 0]
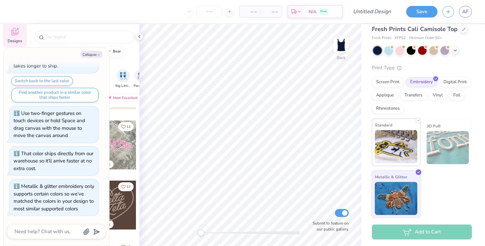
click at [402, 142] on img at bounding box center [396, 146] width 43 height 33
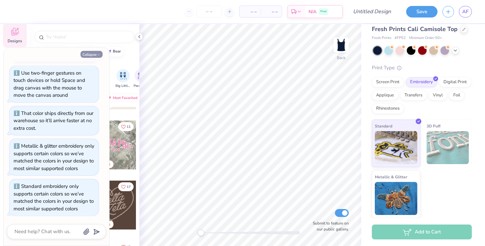
click at [97, 57] on button "Collapse" at bounding box center [92, 54] width 22 height 7
type textarea "x"
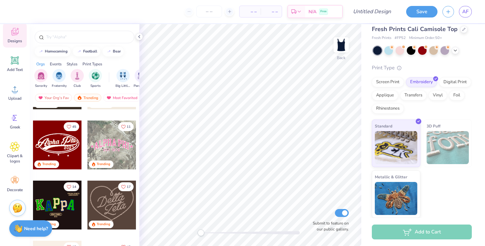
click at [105, 138] on div at bounding box center [111, 145] width 49 height 49
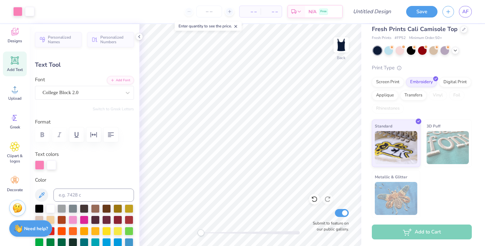
type input "3.17"
type input "0.57"
type input "7.18"
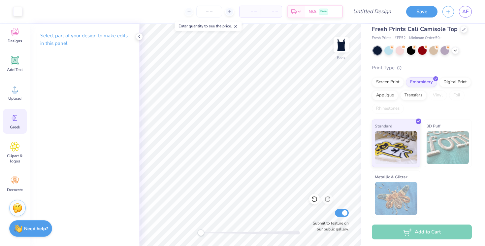
click at [14, 121] on icon at bounding box center [15, 118] width 4 height 6
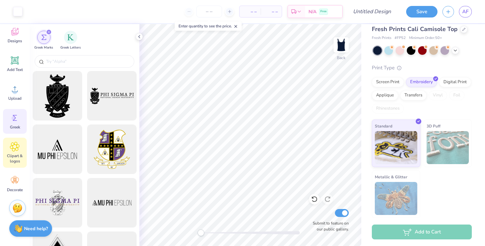
click at [17, 148] on icon at bounding box center [15, 147] width 10 height 10
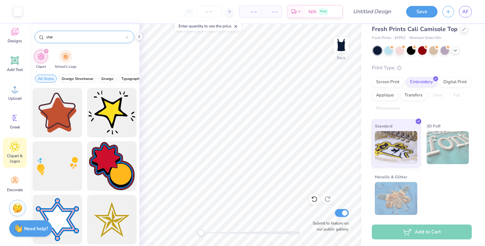
click at [61, 40] on input "star" at bounding box center [86, 37] width 80 height 7
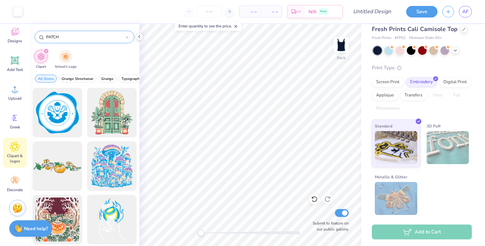
click at [69, 40] on input "PATCH" at bounding box center [86, 37] width 80 height 7
type input "["
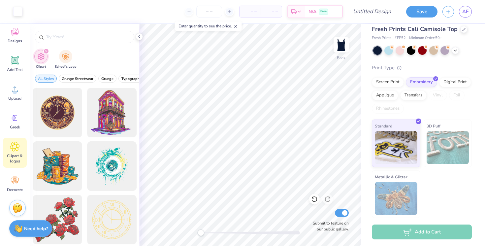
click at [47, 50] on div "filter for Clipart" at bounding box center [46, 51] width 6 height 6
click at [46, 51] on icon "filter for Clipart" at bounding box center [46, 51] width 3 height 3
click at [47, 51] on icon "filter for Clipart" at bounding box center [46, 51] width 3 height 3
click at [56, 38] on input "text" at bounding box center [88, 37] width 85 height 7
type input "patch"
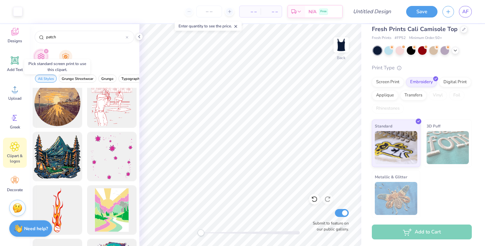
scroll to position [0, 0]
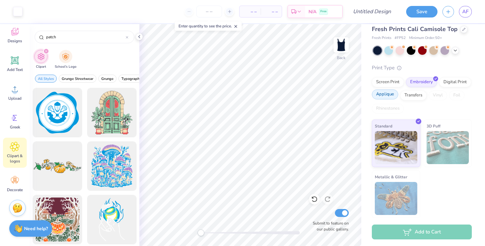
click at [387, 94] on div "Applique" at bounding box center [385, 94] width 26 height 10
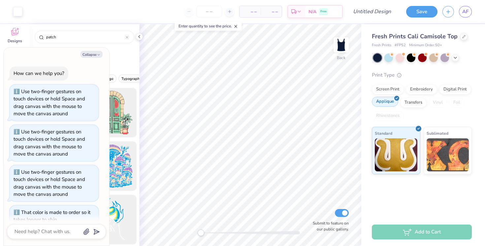
scroll to position [234, 0]
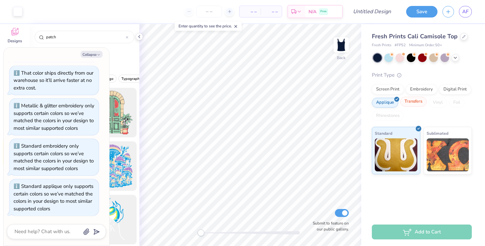
click at [422, 100] on div "Transfers" at bounding box center [413, 102] width 26 height 10
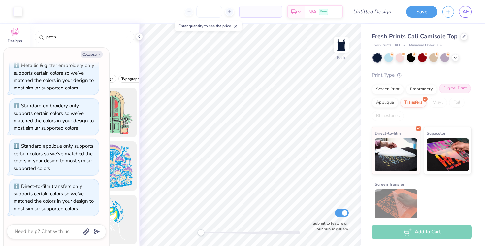
click at [463, 90] on div "Digital Print" at bounding box center [455, 89] width 32 height 10
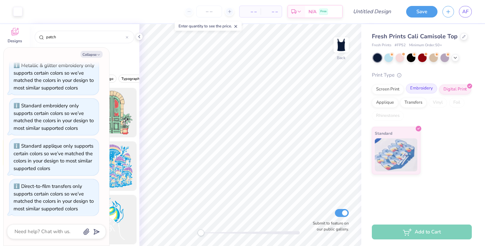
click at [417, 89] on div "Embroidery" at bounding box center [421, 89] width 31 height 10
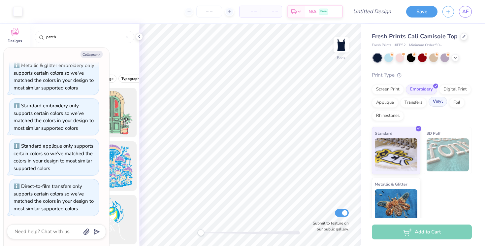
click at [440, 100] on div "Vinyl" at bounding box center [438, 102] width 18 height 10
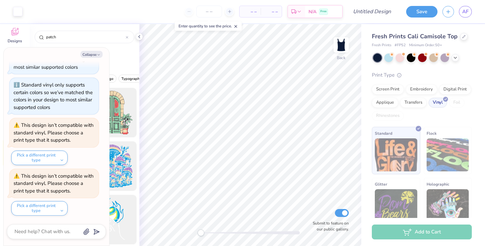
scroll to position [416, 0]
click at [454, 103] on div "Foil" at bounding box center [457, 103] width 16 height 10
click at [423, 92] on div "Embroidery" at bounding box center [421, 89] width 31 height 10
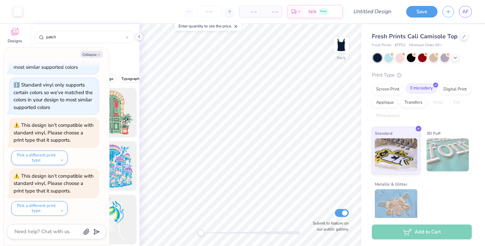
scroll to position [457, 0]
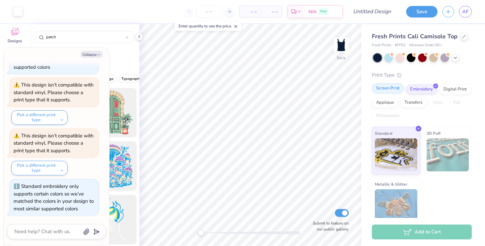
click at [393, 92] on div "Screen Print" at bounding box center [388, 89] width 32 height 10
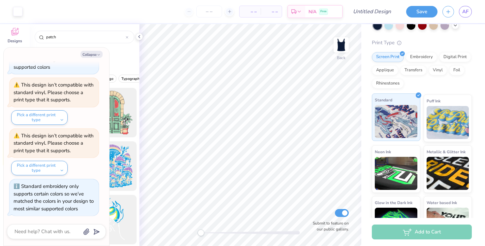
scroll to position [58, 0]
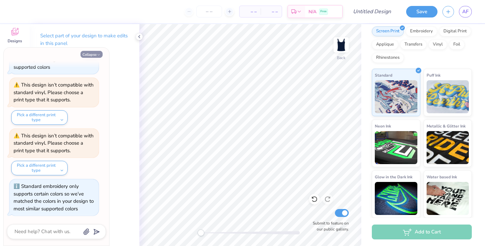
click at [89, 55] on button "Collapse" at bounding box center [92, 54] width 22 height 7
type textarea "x"
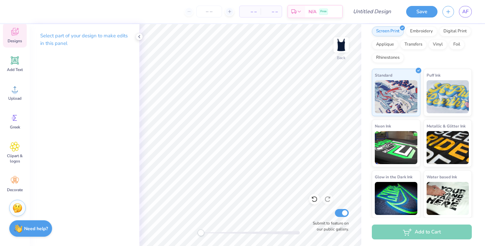
click at [15, 34] on icon at bounding box center [15, 32] width 6 height 5
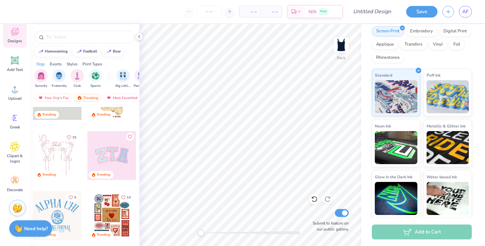
scroll to position [0, 0]
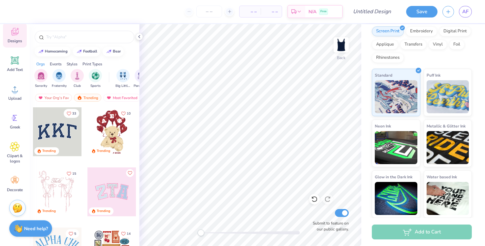
click at [73, 65] on div "Styles" at bounding box center [72, 64] width 11 height 6
click at [111, 76] on img "filter for Patches" at bounding box center [114, 75] width 8 height 8
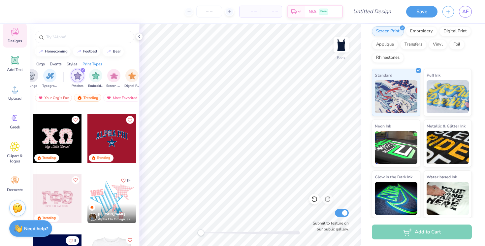
scroll to position [59, 0]
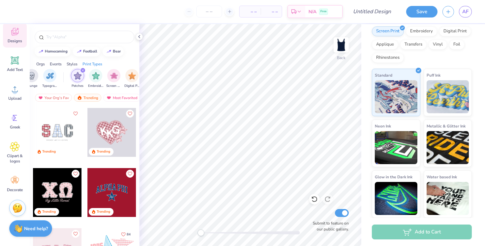
click at [66, 133] on div at bounding box center [57, 132] width 49 height 49
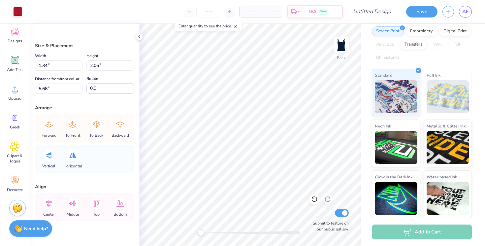
scroll to position [11, 0]
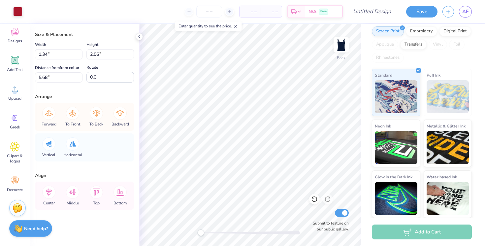
type input "1.83"
type input "2.25"
type input "5.59"
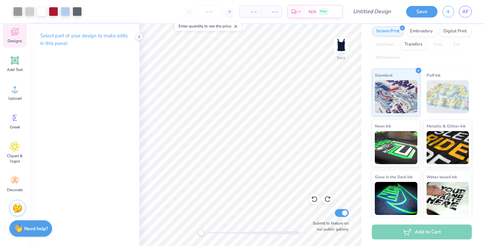
click at [12, 38] on div "Designs" at bounding box center [15, 35] width 24 height 25
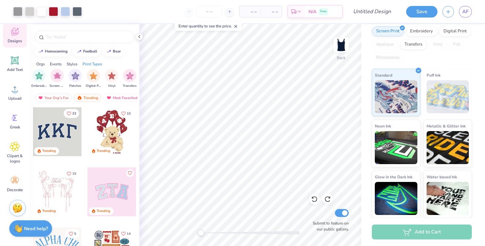
scroll to position [0, 559]
click at [87, 74] on div "filter for Vinyl" at bounding box center [91, 74] width 13 height 13
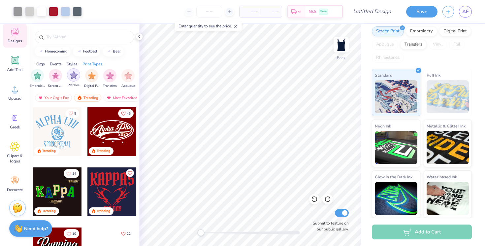
click at [69, 76] on div "filter for Patches" at bounding box center [73, 74] width 13 height 13
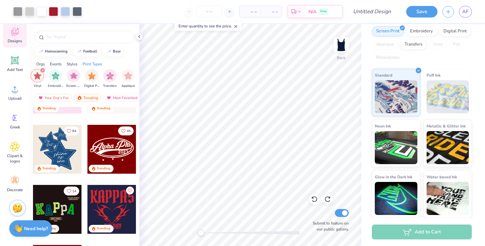
scroll to position [0, 0]
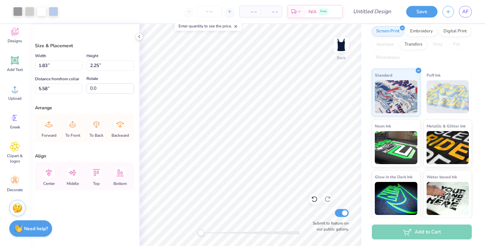
type input "1.34"
type input "2.06"
type input "5.68"
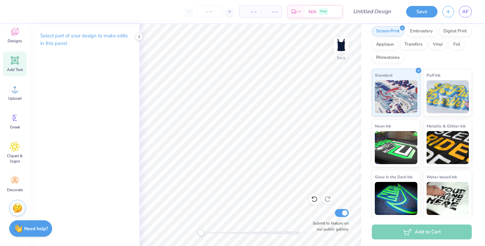
click at [15, 64] on icon at bounding box center [15, 60] width 10 height 10
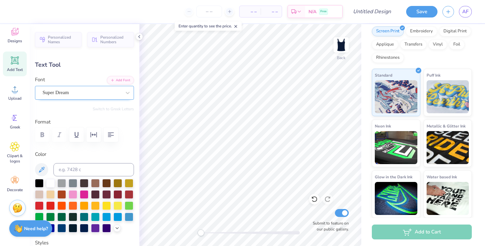
click at [76, 89] on div "Super Dream" at bounding box center [82, 92] width 80 height 10
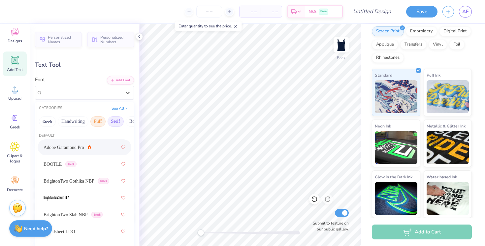
click at [99, 121] on button "Puff" at bounding box center [97, 121] width 15 height 11
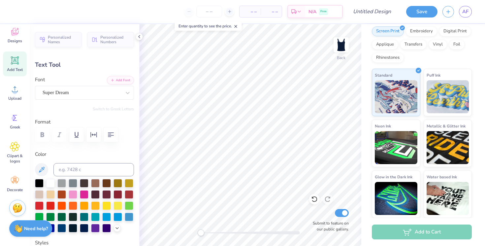
click at [72, 77] on div "Font Super Dream" at bounding box center [84, 88] width 99 height 24
type textarea "TET"
click at [115, 115] on div "Personalized Names Personalized Numbers Text Tool Add Font Font Super Dream Swi…" at bounding box center [85, 135] width 110 height 222
click at [88, 91] on div "Super Dream" at bounding box center [82, 92] width 80 height 10
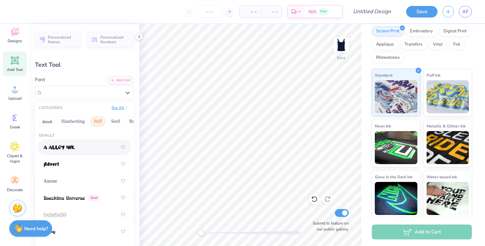
click at [117, 109] on button "See All" at bounding box center [120, 107] width 20 height 7
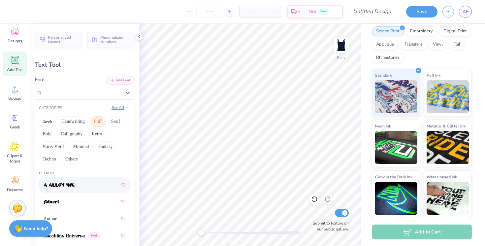
click at [123, 107] on button "See All" at bounding box center [120, 107] width 20 height 7
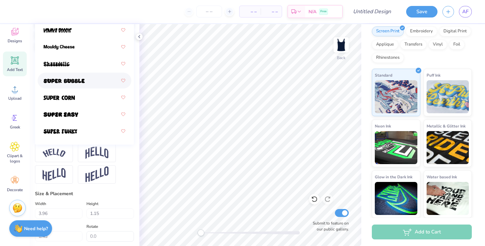
scroll to position [294, 0]
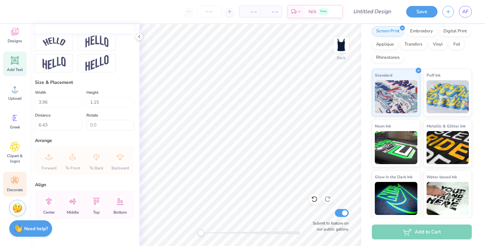
click at [18, 184] on icon at bounding box center [15, 181] width 10 height 10
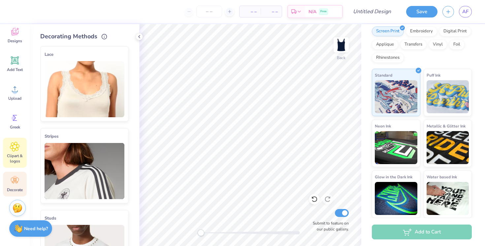
click at [15, 151] on icon at bounding box center [14, 146] width 9 height 9
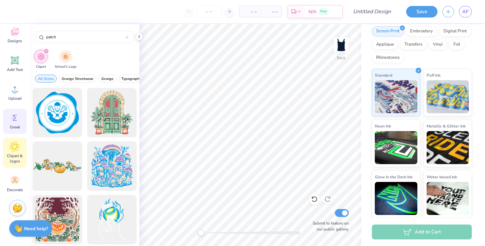
click at [16, 122] on icon at bounding box center [15, 118] width 10 height 10
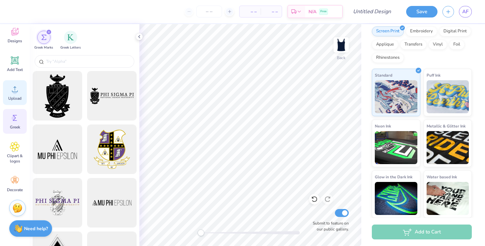
click at [16, 98] on span "Upload" at bounding box center [14, 98] width 13 height 5
click at [14, 38] on span "Designs" at bounding box center [15, 40] width 15 height 5
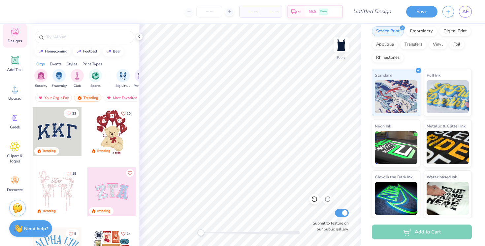
click at [55, 63] on div "Events" at bounding box center [56, 64] width 12 height 6
click at [71, 63] on div "Styles" at bounding box center [72, 64] width 11 height 6
click at [83, 77] on img "filter for Patches" at bounding box center [82, 75] width 8 height 8
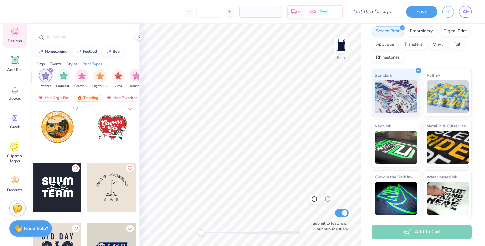
scroll to position [0, 0]
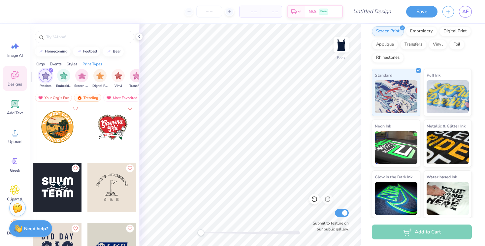
click at [51, 72] on icon "filter for Patches" at bounding box center [51, 70] width 3 height 3
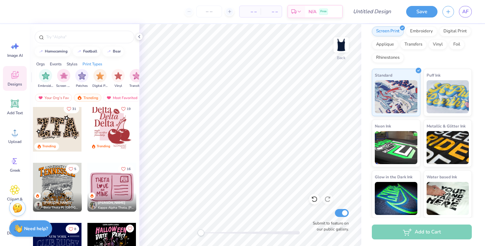
click at [97, 64] on div "Print Types" at bounding box center [93, 64] width 20 height 6
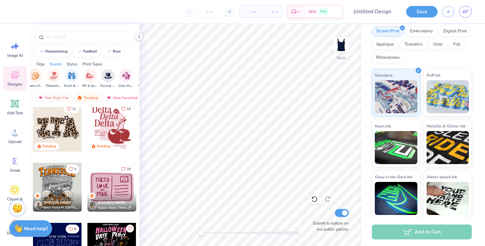
scroll to position [0, 0]
click at [17, 74] on icon at bounding box center [15, 75] width 10 height 10
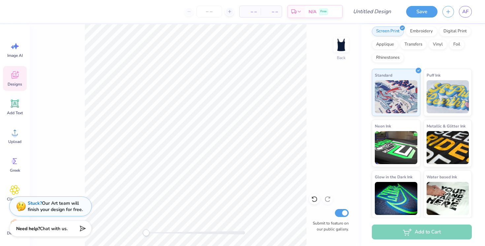
click at [17, 76] on icon at bounding box center [14, 75] width 7 height 8
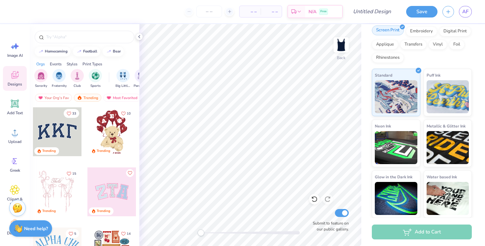
click at [399, 30] on div "Screen Print" at bounding box center [388, 30] width 32 height 10
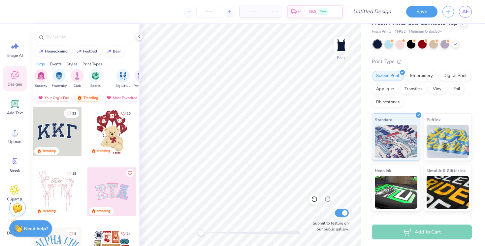
scroll to position [13, 0]
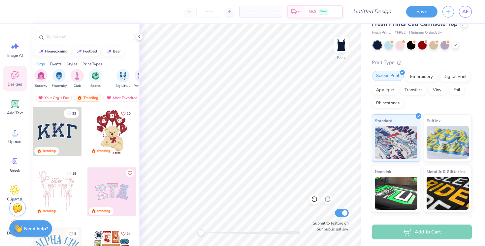
click at [401, 75] on div "Screen Print" at bounding box center [388, 76] width 32 height 10
click at [420, 74] on div "Embroidery" at bounding box center [421, 76] width 31 height 10
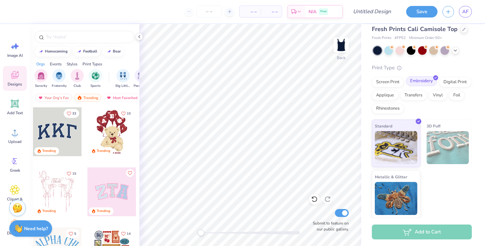
click at [426, 82] on div "Embroidery" at bounding box center [421, 81] width 31 height 10
click at [442, 66] on div "Print Type" at bounding box center [422, 68] width 100 height 8
click at [391, 133] on img at bounding box center [396, 146] width 43 height 33
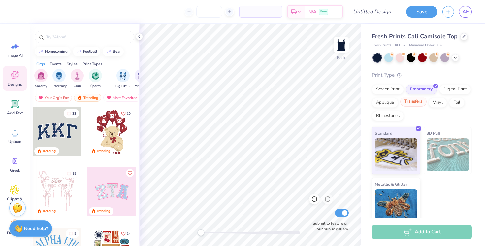
click at [410, 100] on div "Transfers" at bounding box center [413, 102] width 26 height 10
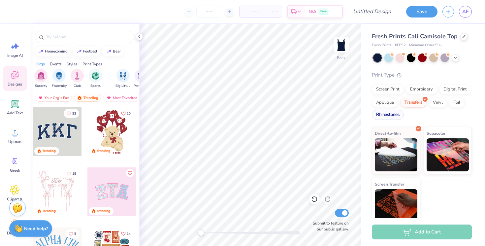
click at [392, 114] on div "Rhinestones" at bounding box center [388, 115] width 32 height 10
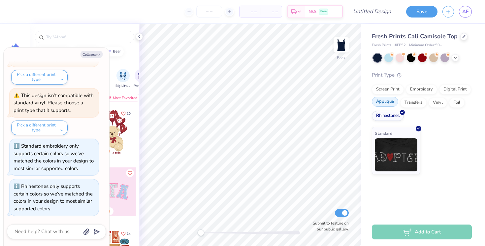
click at [385, 104] on div "Applique" at bounding box center [385, 102] width 26 height 10
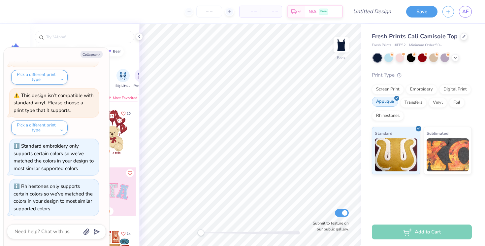
scroll to position [537, 0]
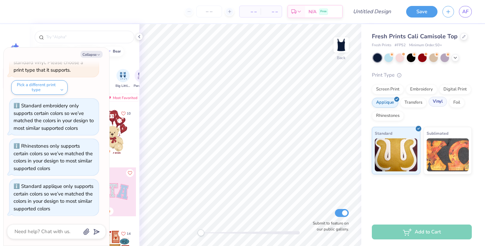
click at [434, 102] on div "Vinyl" at bounding box center [438, 102] width 18 height 10
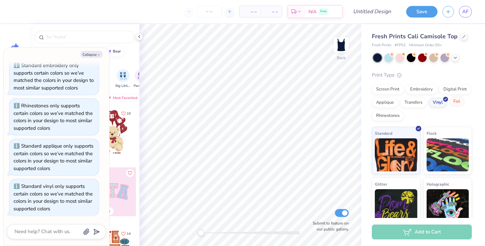
click at [459, 100] on div "Foil" at bounding box center [457, 102] width 16 height 10
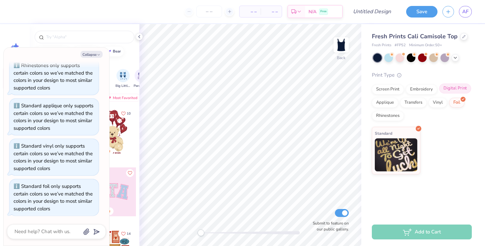
click at [455, 88] on div "Digital Print" at bounding box center [455, 89] width 32 height 10
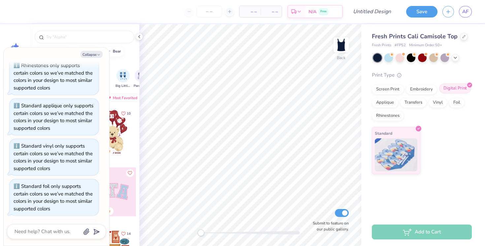
scroll to position [658, 0]
click at [434, 91] on div "Embroidery" at bounding box center [421, 89] width 31 height 10
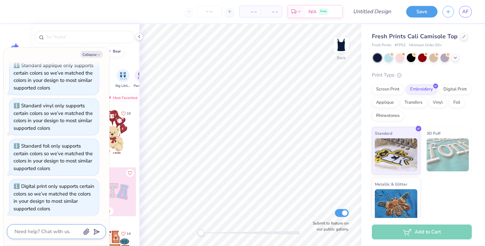
click at [44, 230] on textarea at bounding box center [47, 231] width 67 height 9
type textarea "x"
type textarea "c"
type textarea "x"
type textarea "ca"
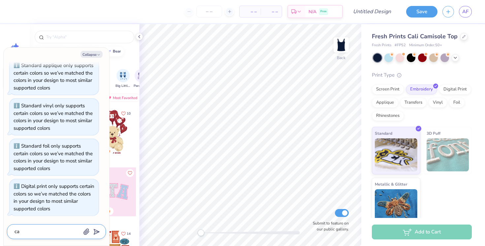
type textarea "x"
type textarea "can"
type textarea "x"
type textarea "can i"
type textarea "x"
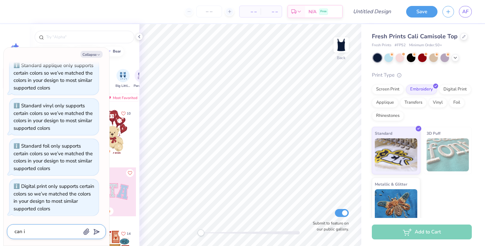
type textarea "can i"
type textarea "x"
type textarea "can i d"
type textarea "x"
type textarea "can i do"
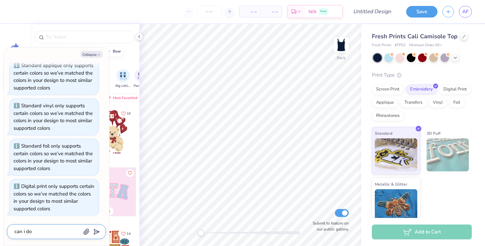
type textarea "x"
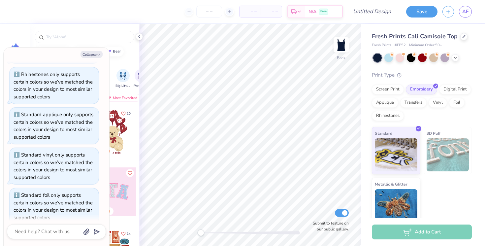
scroll to position [676, 0]
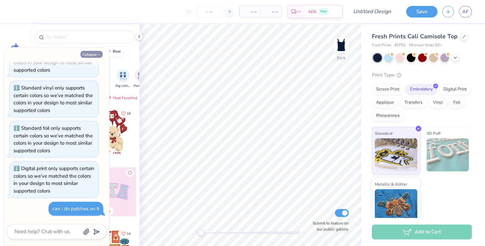
click at [95, 54] on button "Collapse" at bounding box center [92, 54] width 22 height 7
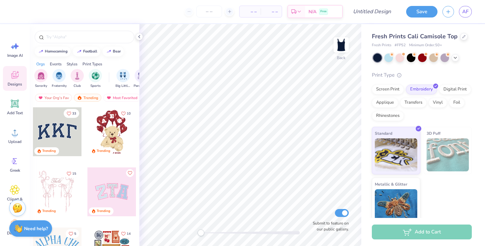
scroll to position [43, 0]
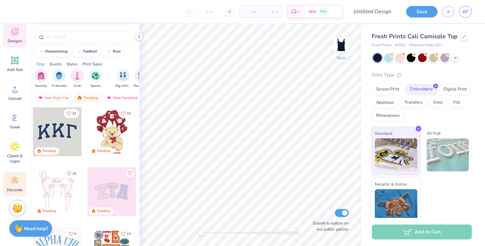
click at [14, 178] on icon at bounding box center [15, 181] width 8 height 6
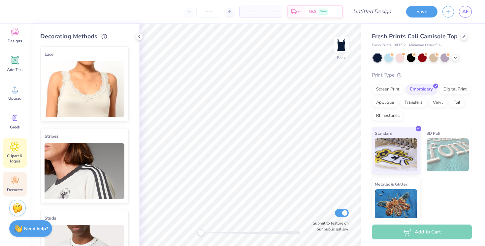
click at [11, 148] on icon at bounding box center [15, 147] width 10 height 10
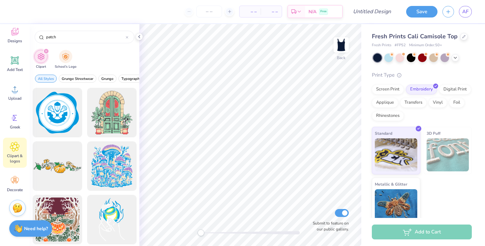
click at [47, 50] on icon "filter for Clipart" at bounding box center [46, 51] width 3 height 3
click at [74, 58] on div "School's Logo" at bounding box center [66, 58] width 22 height 19
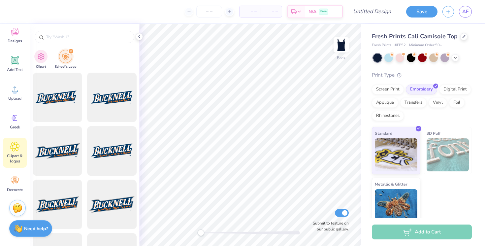
click at [72, 51] on div "filter for School's Logo" at bounding box center [71, 51] width 6 height 6
click at [72, 52] on div "filter for School's Logo" at bounding box center [71, 51] width 6 height 6
click at [19, 123] on div "Greek" at bounding box center [15, 121] width 24 height 25
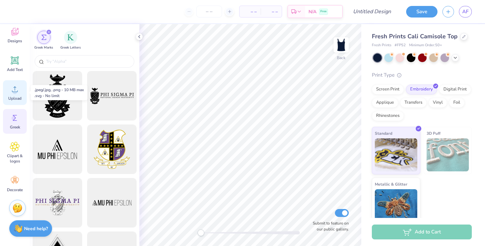
click at [18, 90] on icon at bounding box center [15, 89] width 10 height 10
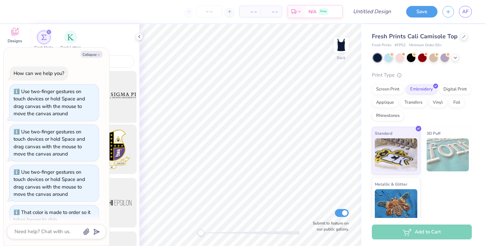
scroll to position [714, 0]
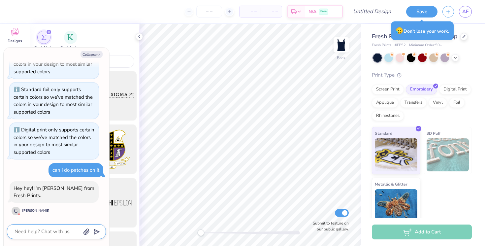
click at [41, 231] on textarea at bounding box center [47, 231] width 67 height 9
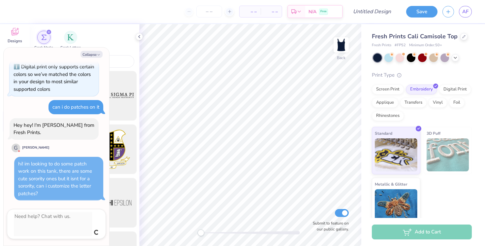
scroll to position [762, 0]
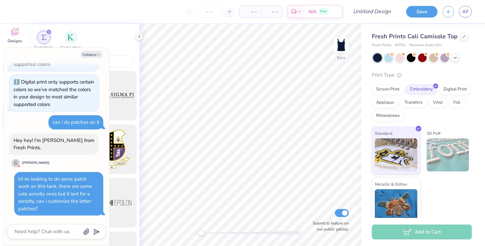
click at [78, 194] on div "hi! im looking to do some patch work on this tank, there are some cute sorority…" at bounding box center [55, 194] width 74 height 36
click at [93, 55] on button "Collapse" at bounding box center [92, 54] width 22 height 7
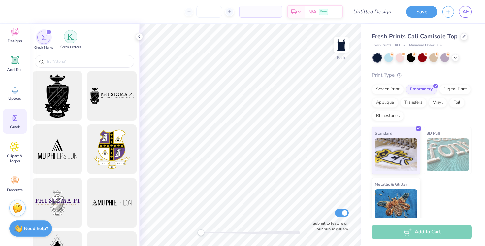
click at [75, 36] on div "filter for Greek Letters" at bounding box center [70, 36] width 13 height 13
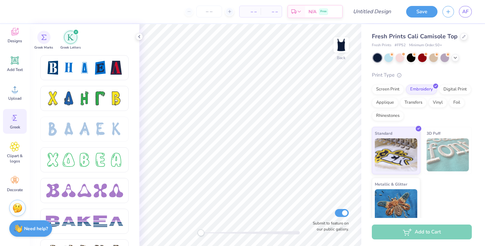
scroll to position [1127, 0]
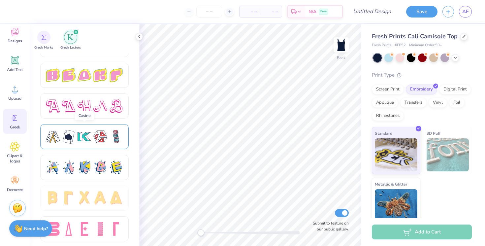
click at [78, 142] on div at bounding box center [85, 137] width 14 height 14
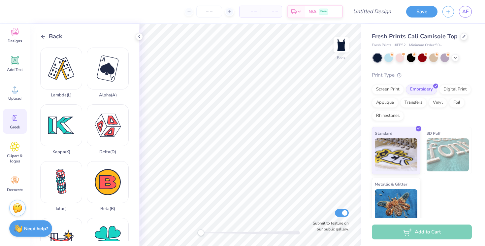
click at [53, 38] on span "Back" at bounding box center [56, 36] width 14 height 9
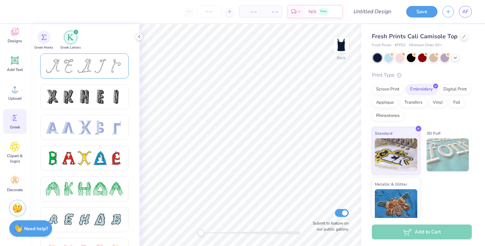
click at [63, 68] on div at bounding box center [69, 66] width 14 height 14
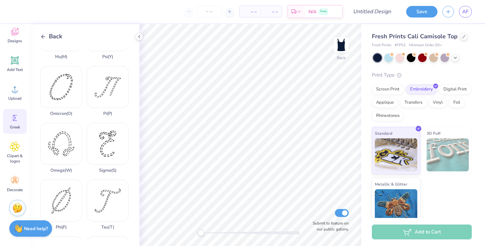
scroll to position [336, 0]
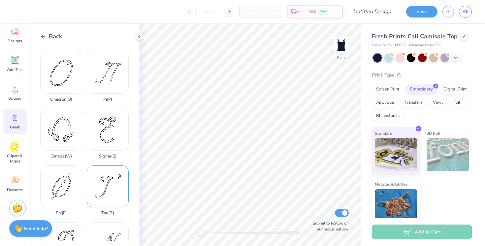
click at [108, 188] on div "Tau ( T )" at bounding box center [108, 190] width 42 height 50
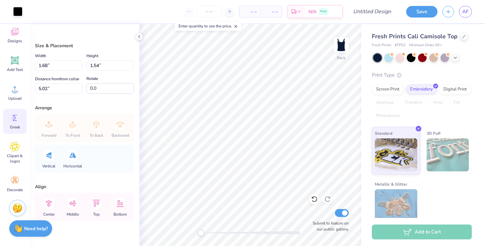
click at [14, 127] on span "Greek" at bounding box center [15, 126] width 10 height 5
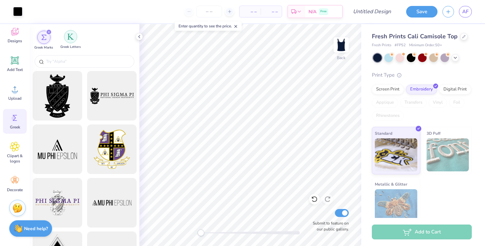
click at [70, 40] on div "filter for Greek Letters" at bounding box center [70, 36] width 13 height 13
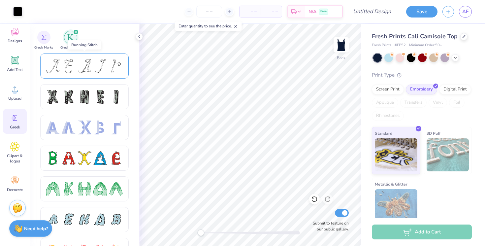
click at [77, 66] on div at bounding box center [84, 66] width 77 height 14
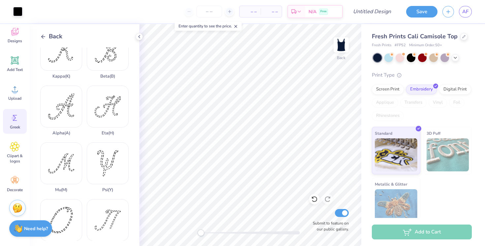
scroll to position [228, 0]
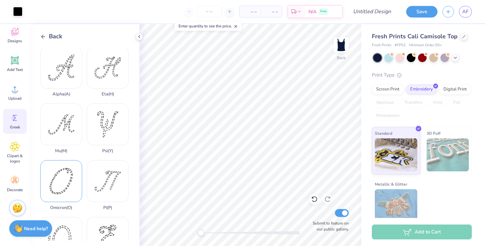
click at [73, 182] on div "Omicron ( O )" at bounding box center [61, 185] width 42 height 50
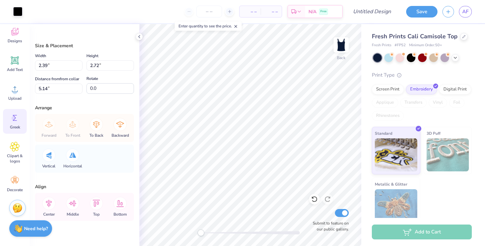
click at [18, 119] on icon at bounding box center [15, 118] width 10 height 10
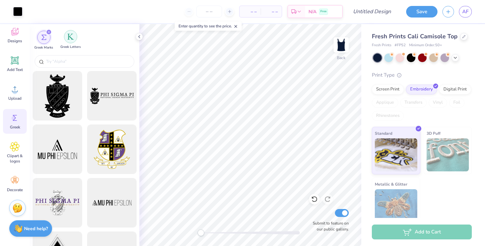
click at [69, 37] on img "filter for Greek Letters" at bounding box center [70, 36] width 7 height 7
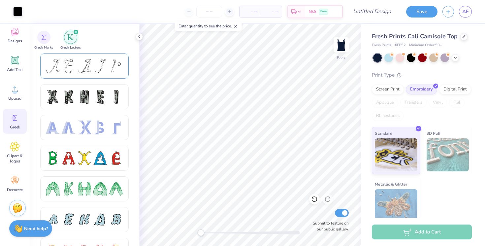
click at [74, 63] on div at bounding box center [69, 66] width 14 height 14
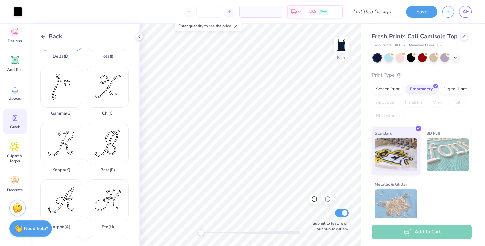
scroll to position [0, 0]
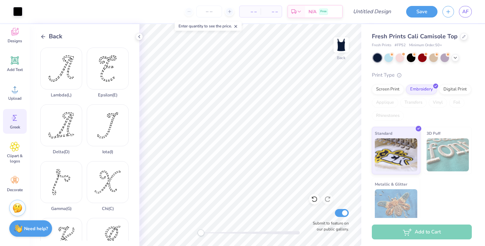
click at [41, 37] on icon at bounding box center [43, 37] width 6 height 6
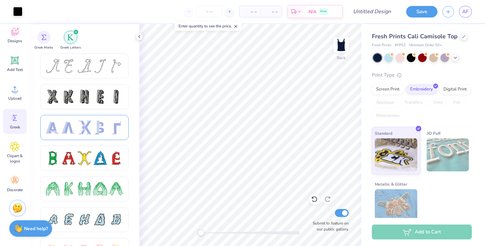
click at [57, 124] on div at bounding box center [53, 128] width 14 height 14
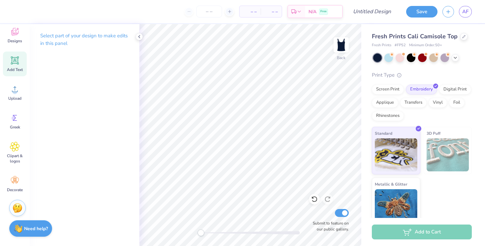
click at [14, 63] on icon at bounding box center [15, 60] width 8 height 8
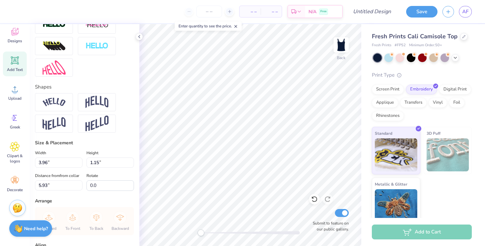
scroll to position [288, 0]
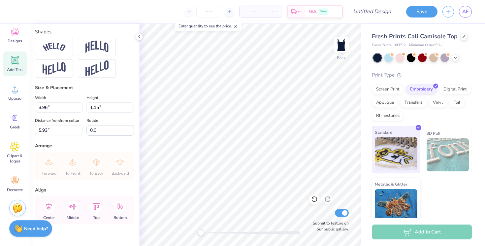
click at [408, 147] on img at bounding box center [396, 153] width 43 height 33
click at [442, 139] on img at bounding box center [448, 154] width 43 height 33
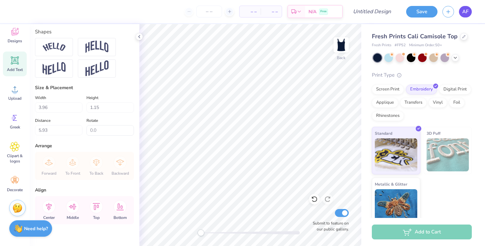
click at [469, 9] on link "AF" at bounding box center [465, 12] width 13 height 12
